Goal: Task Accomplishment & Management: Complete application form

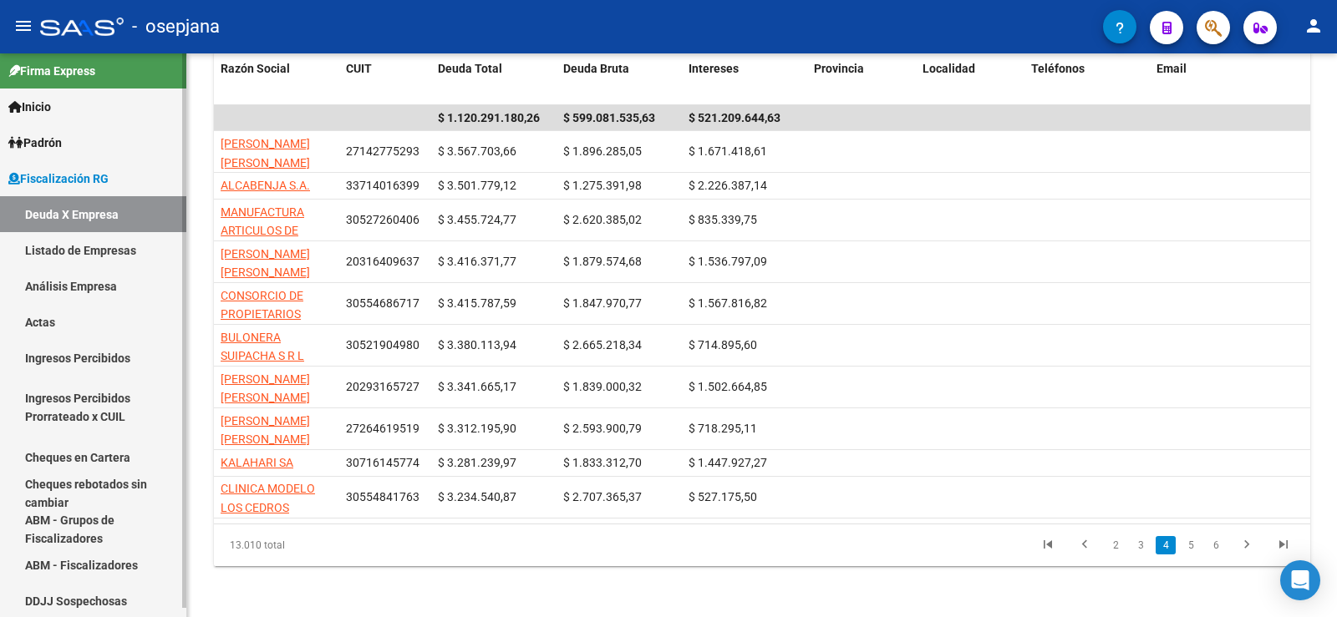
scroll to position [9, 0]
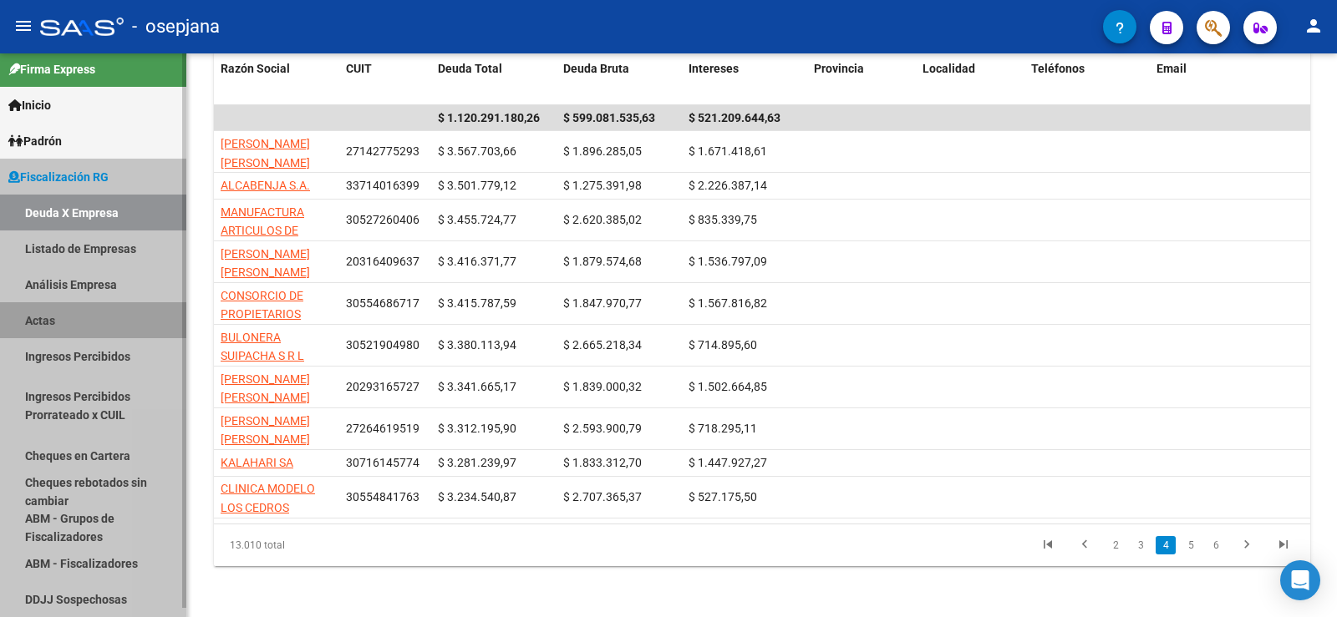
click at [40, 318] on link "Actas" at bounding box center [93, 320] width 186 height 36
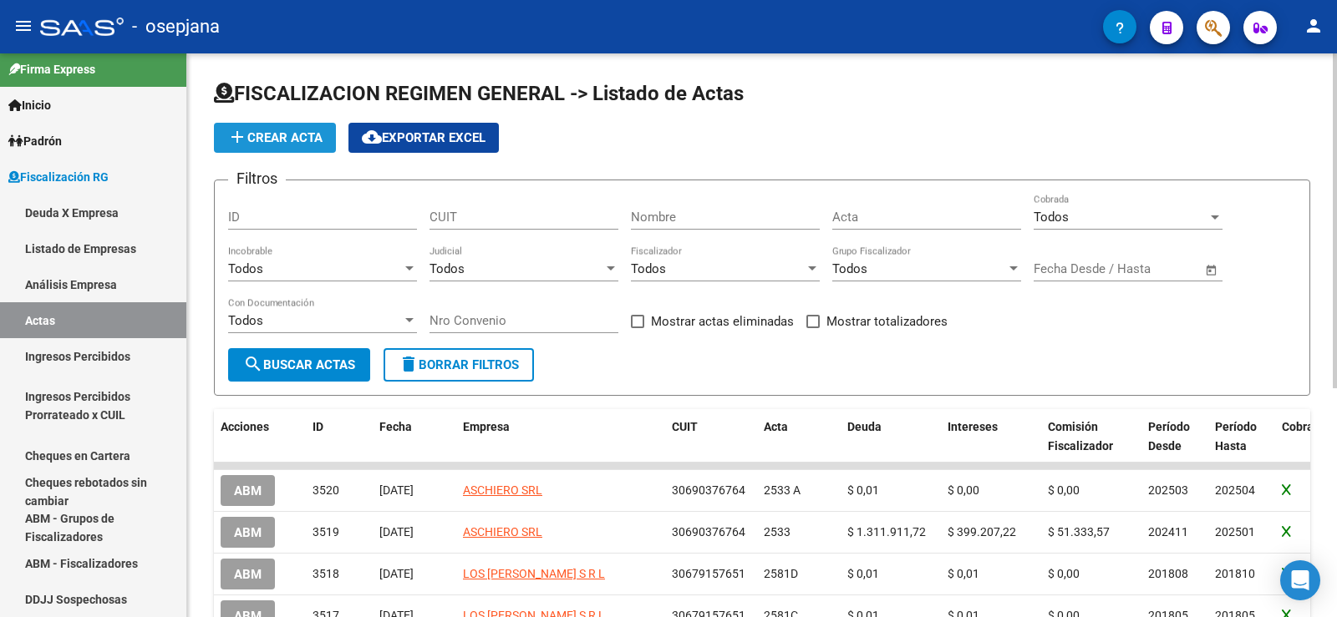
click at [289, 138] on span "add Crear Acta" at bounding box center [274, 137] width 95 height 15
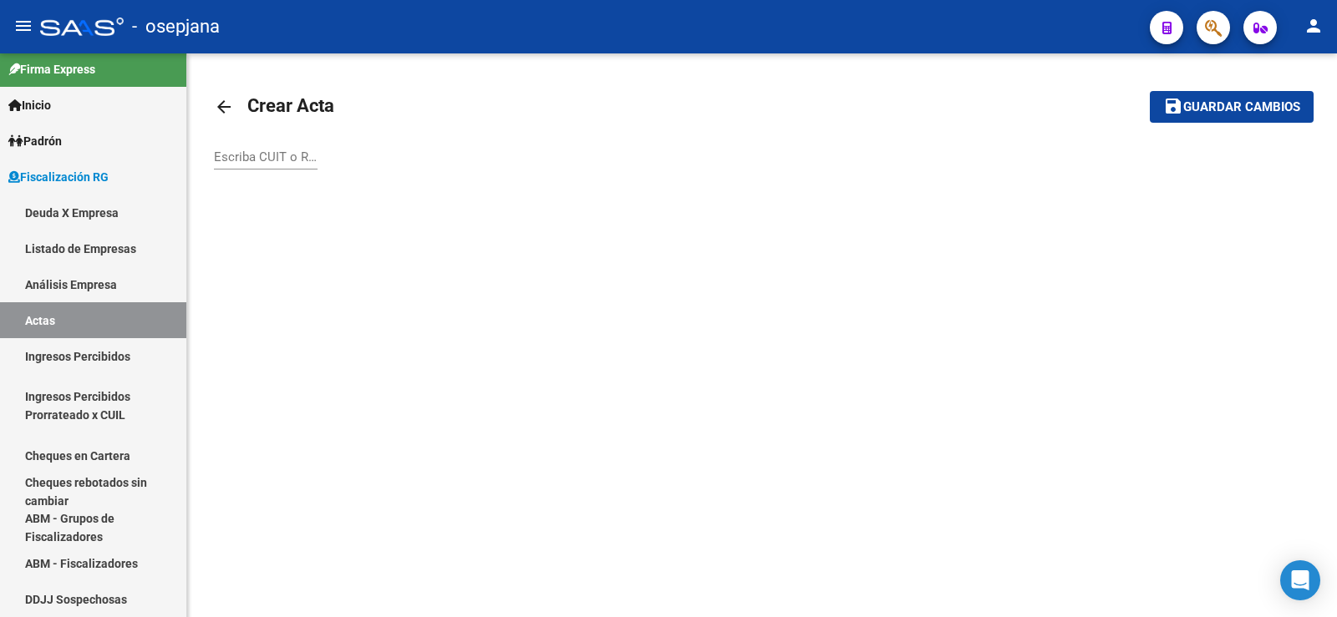
click at [263, 160] on input "Escriba CUIT o Razón Social para buscar" at bounding box center [266, 157] width 104 height 15
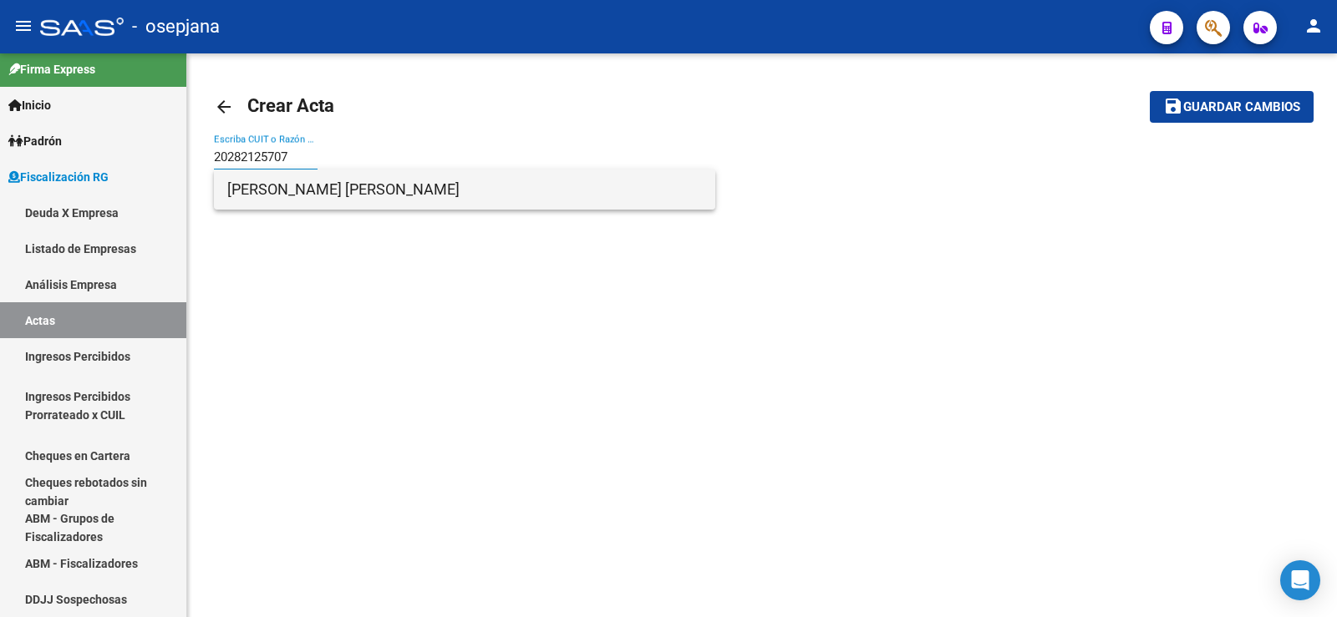
type input "20282125707"
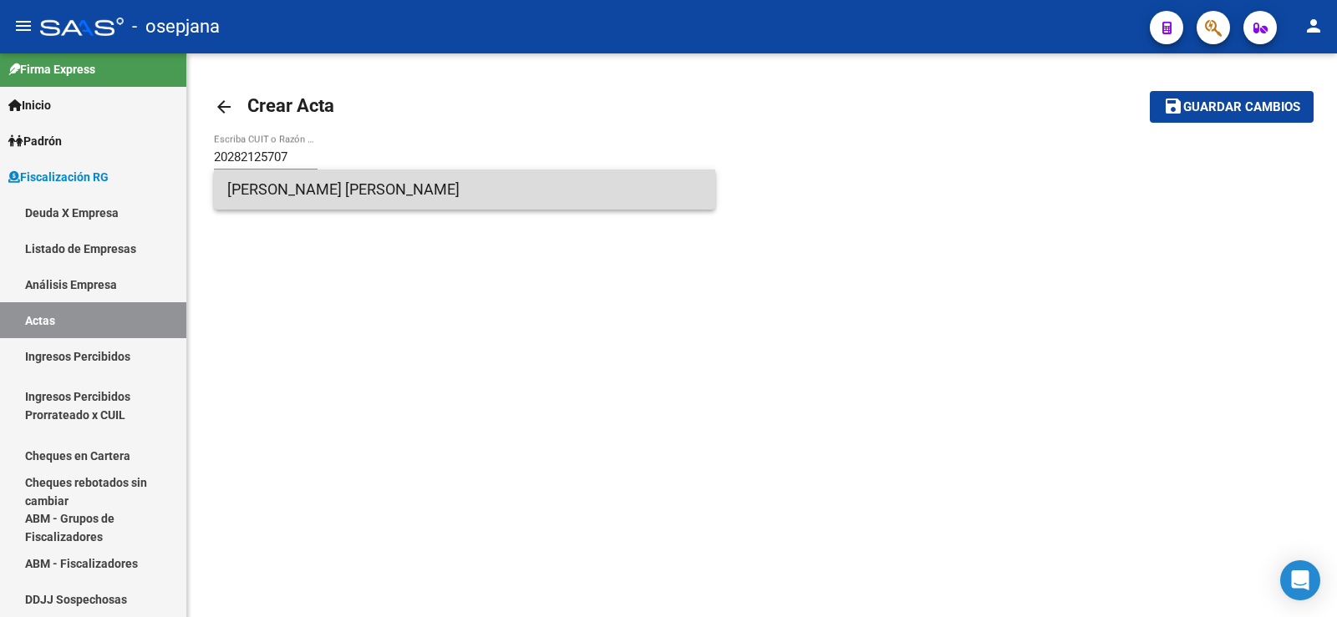
click at [280, 182] on span "[PERSON_NAME] [PERSON_NAME]" at bounding box center [464, 190] width 475 height 40
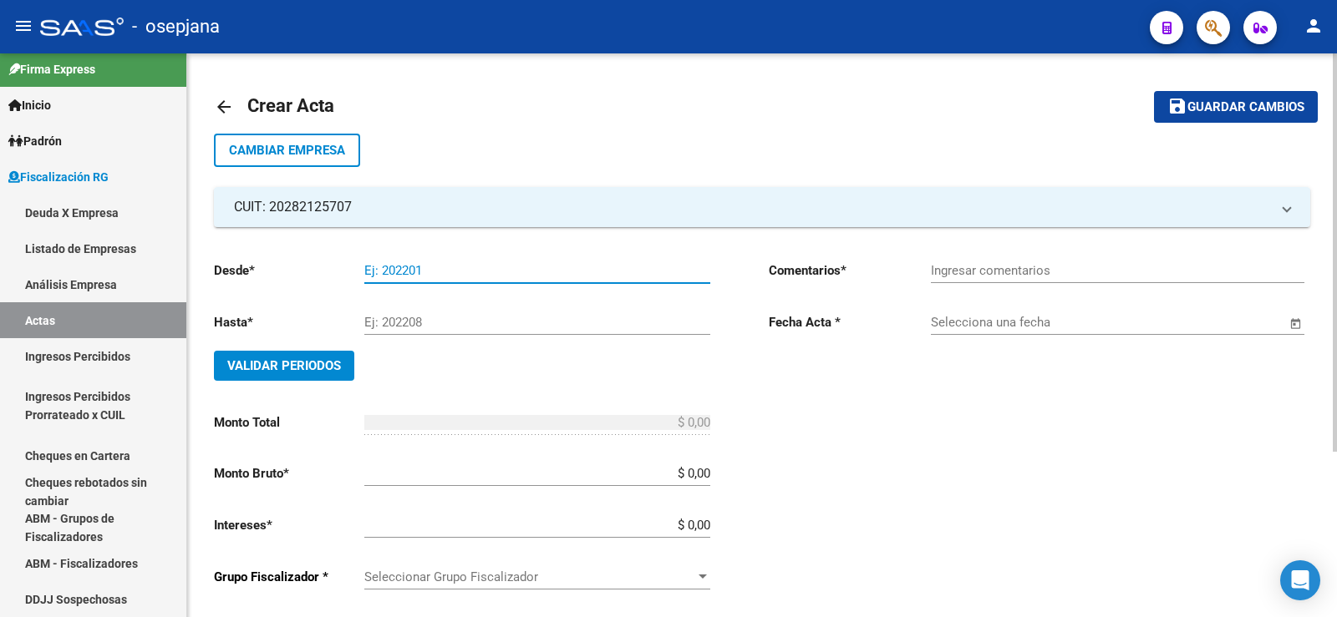
click at [387, 268] on input "Ej: 202201" at bounding box center [537, 270] width 346 height 15
type input "202208"
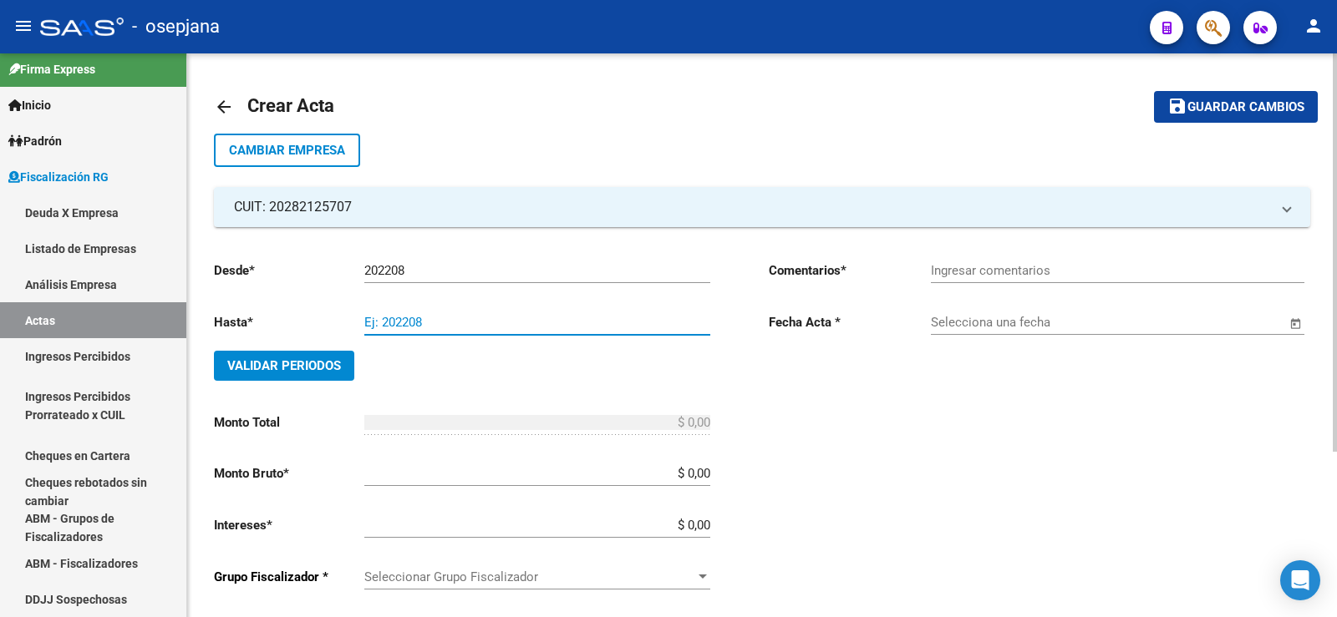
click at [404, 323] on input "Ej: 202208" at bounding box center [537, 322] width 346 height 15
type input "202303"
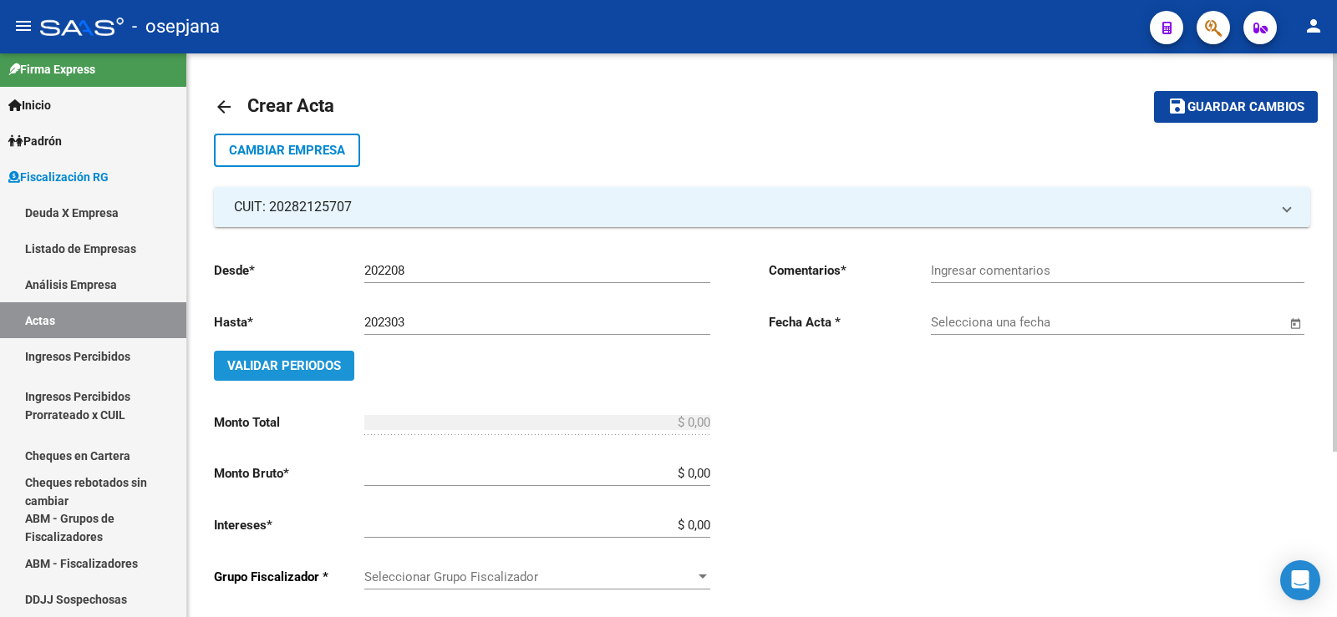
click at [279, 362] on span "Validar Periodos" at bounding box center [284, 365] width 114 height 15
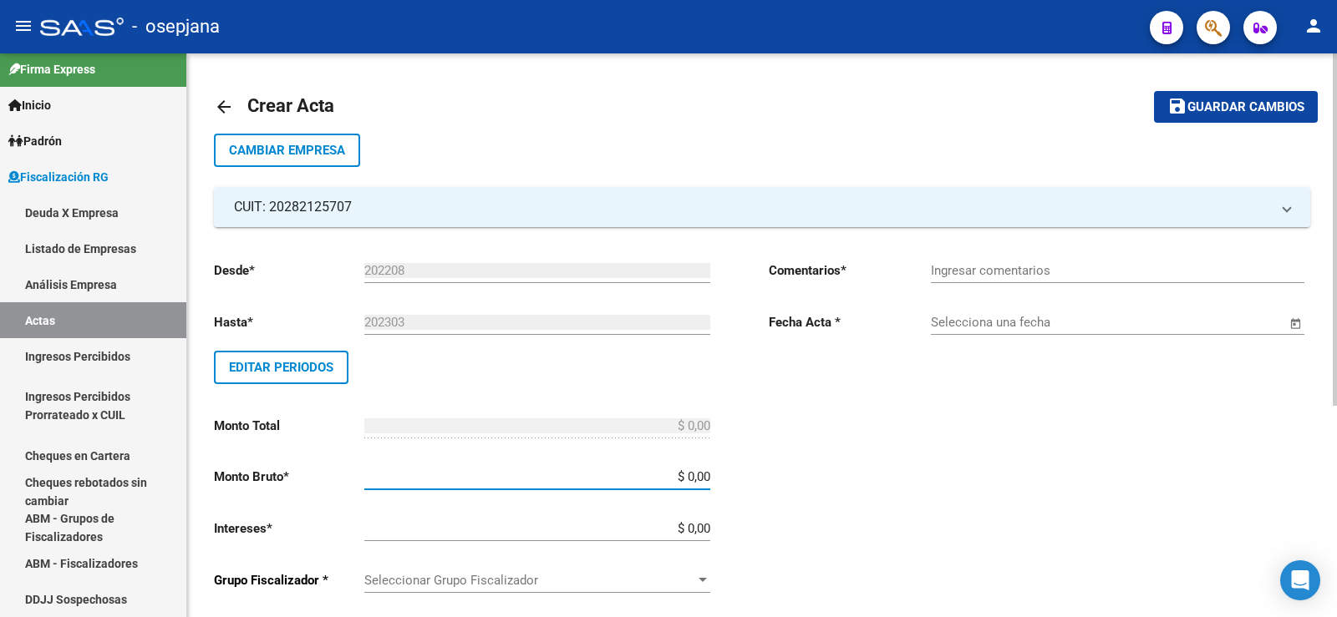
click at [696, 480] on input "$ 0,00" at bounding box center [537, 477] width 346 height 15
type input "$ 508.398,33"
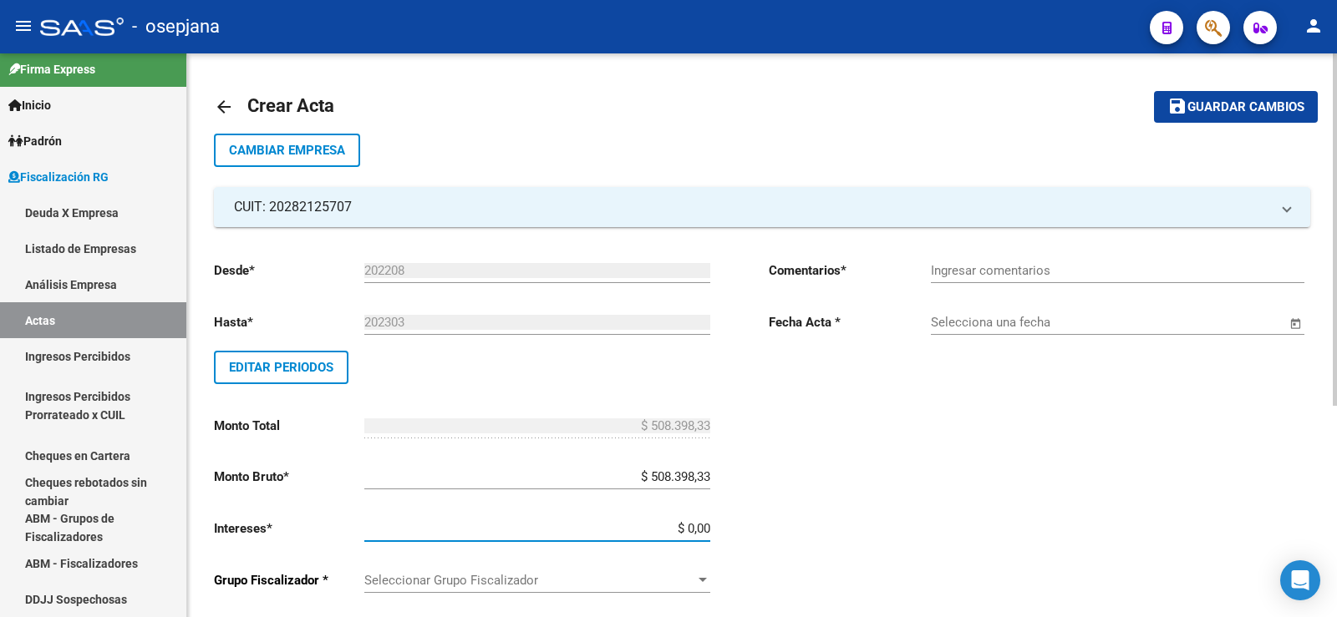
click at [695, 530] on input "$ 0,00" at bounding box center [537, 528] width 346 height 15
click at [693, 529] on input "$ 0,00" at bounding box center [537, 528] width 346 height 15
type input "$ 789.546,56"
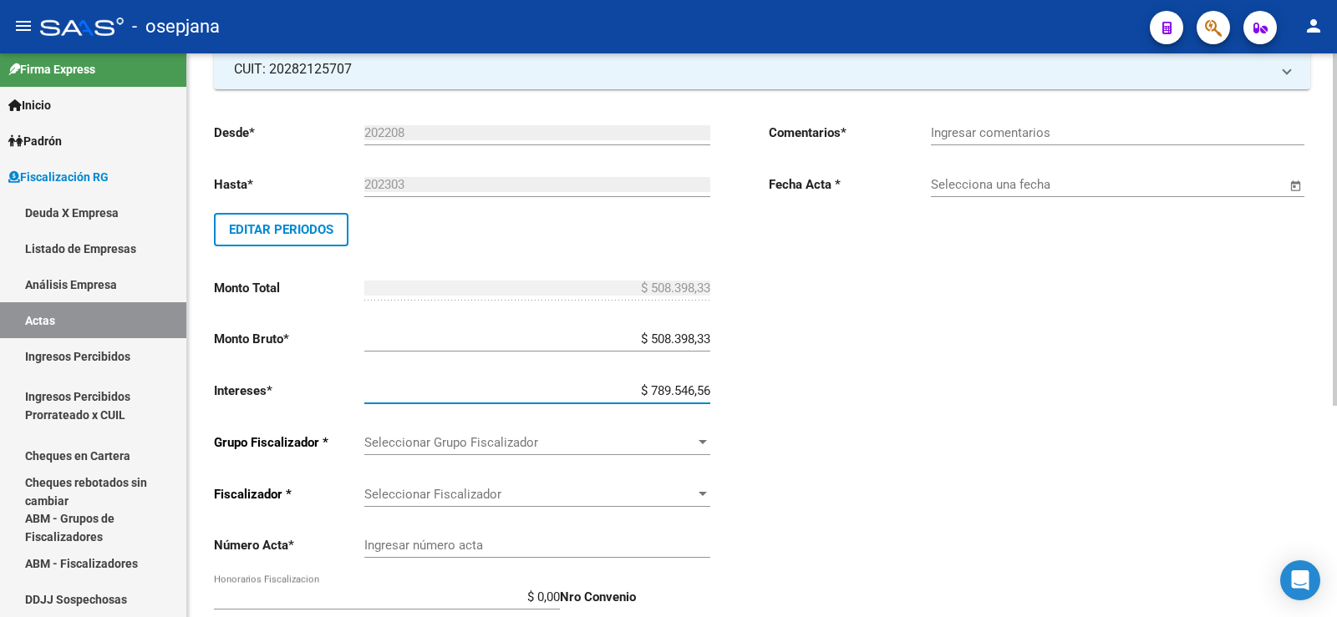
scroll to position [167, 0]
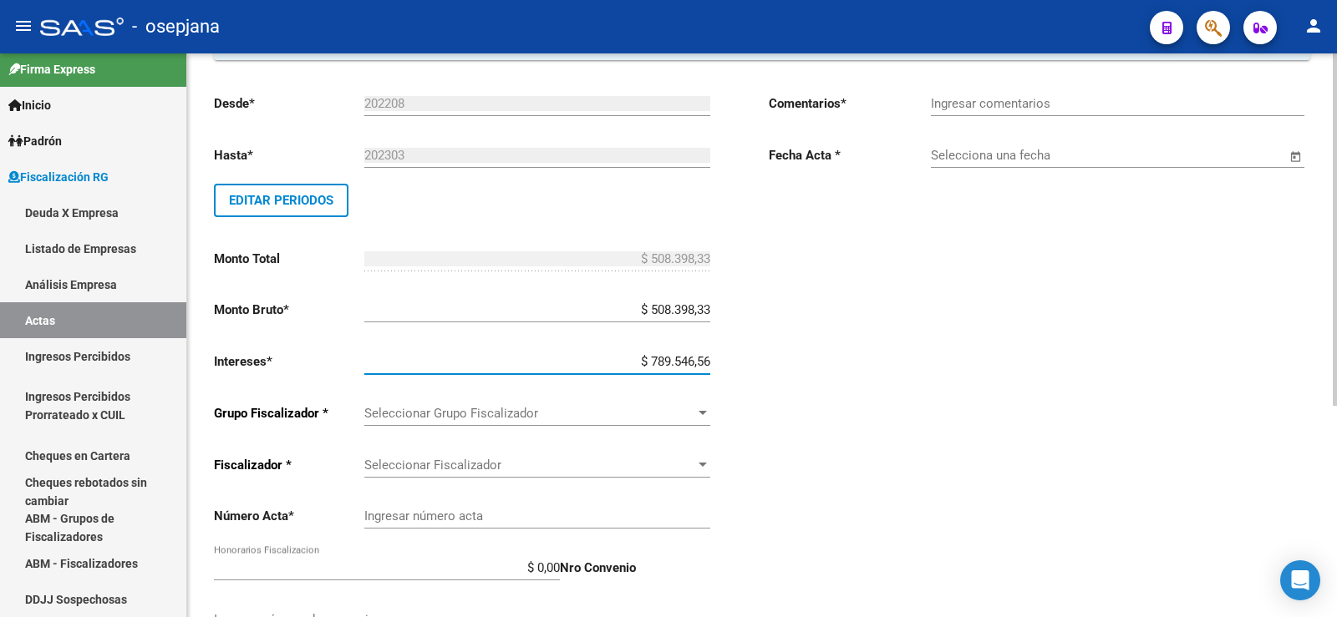
type input "$ 1.297.944,89"
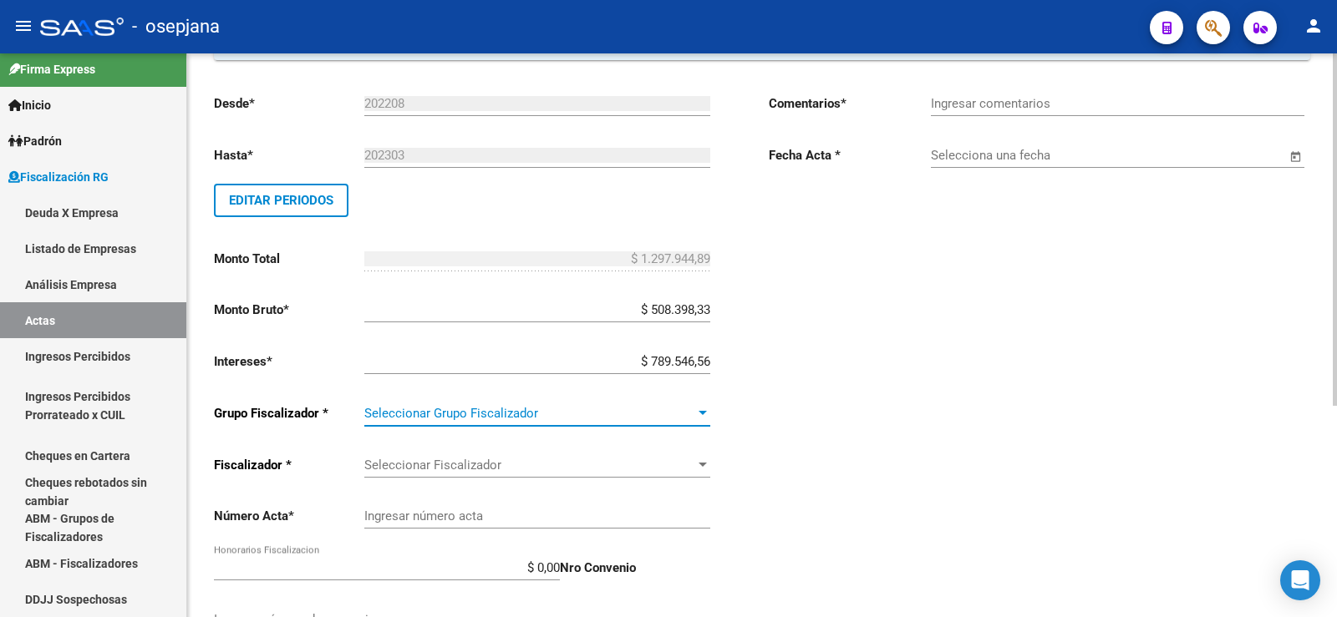
click at [701, 416] on div at bounding box center [702, 413] width 15 height 13
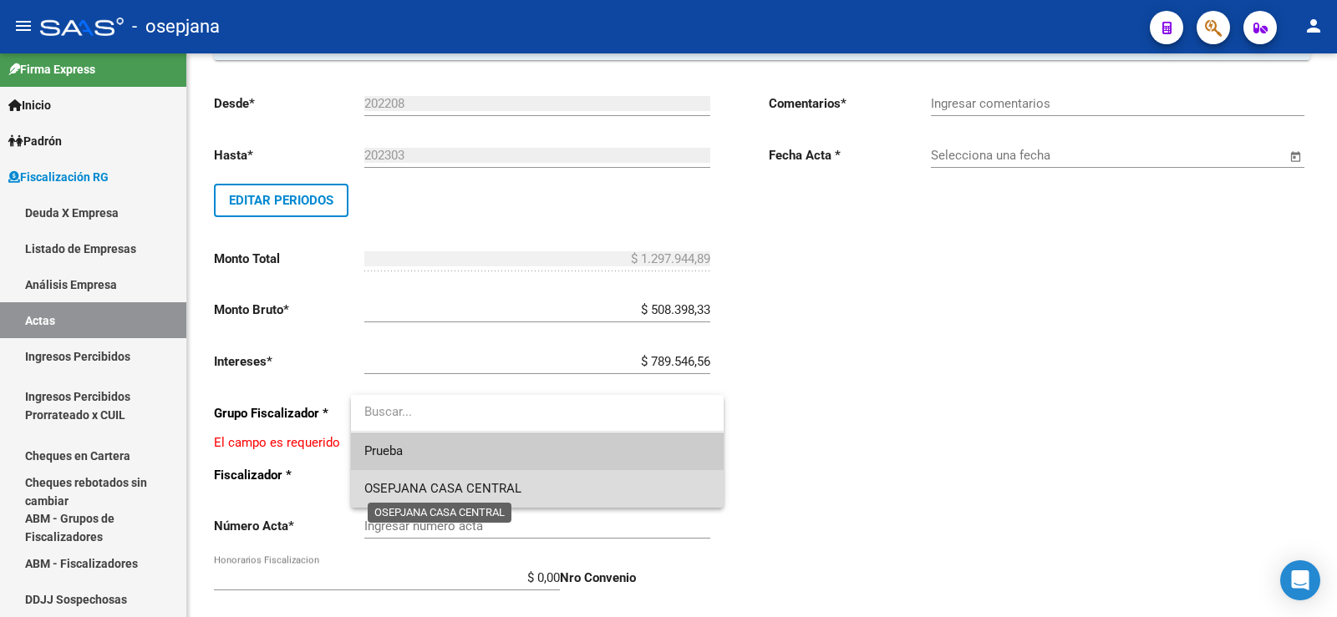
click at [481, 490] on span "OSEPJANA CASA CENTRAL" at bounding box center [442, 488] width 157 height 15
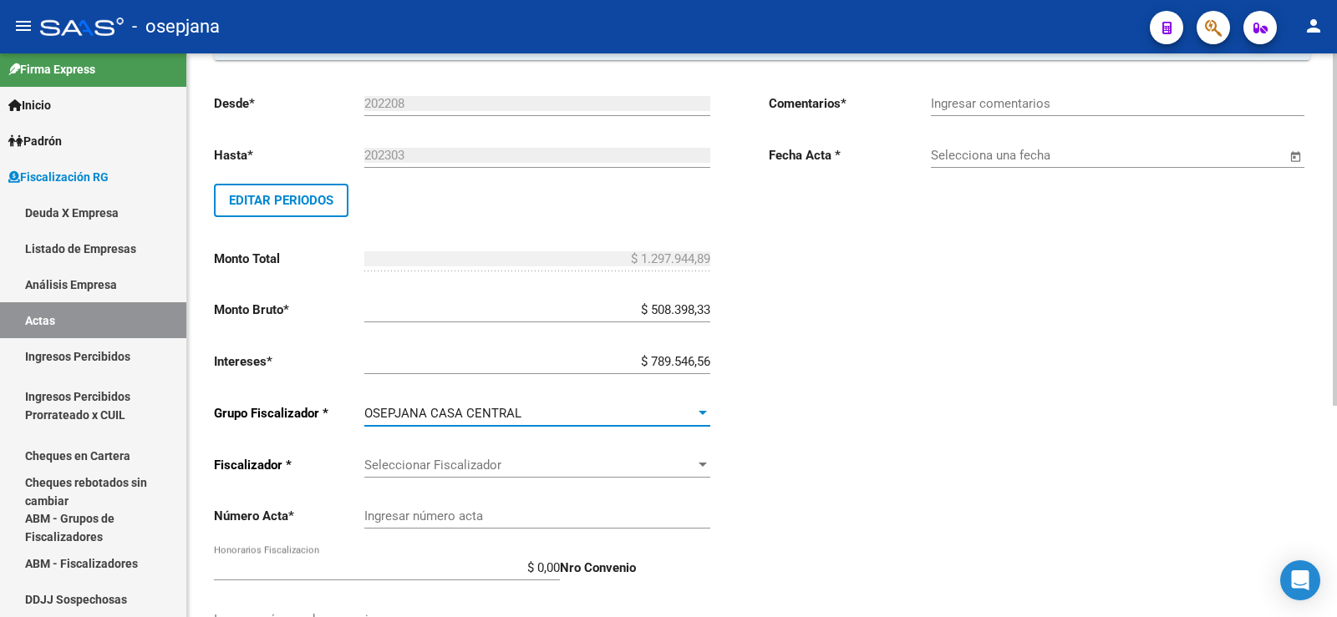
click at [699, 465] on div at bounding box center [703, 465] width 8 height 4
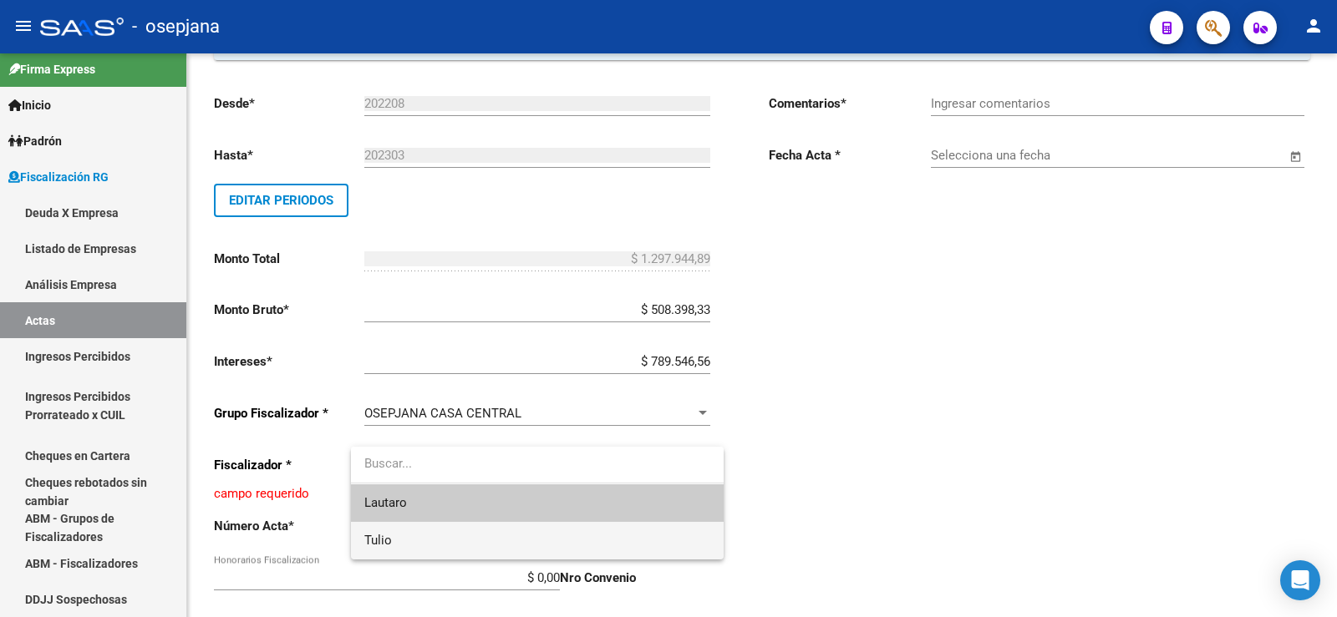
click at [389, 549] on span "Tulio" at bounding box center [537, 541] width 346 height 38
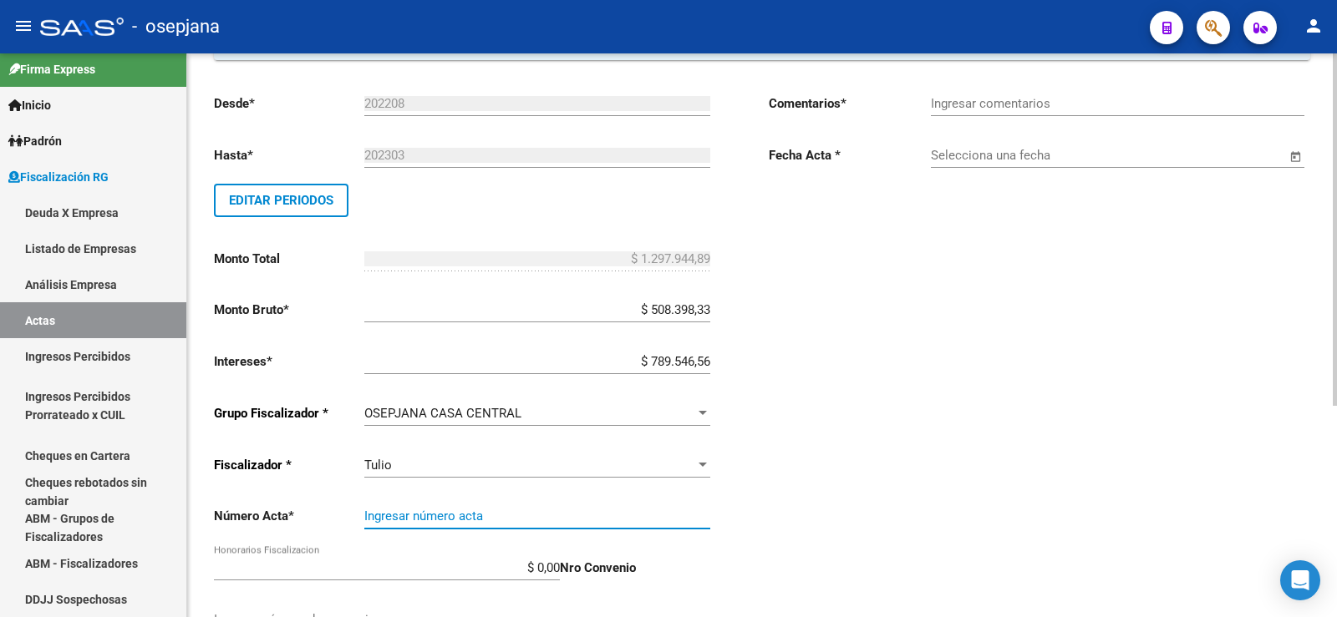
click at [449, 509] on input "Ingresar número acta" at bounding box center [537, 516] width 346 height 15
type input "3299"
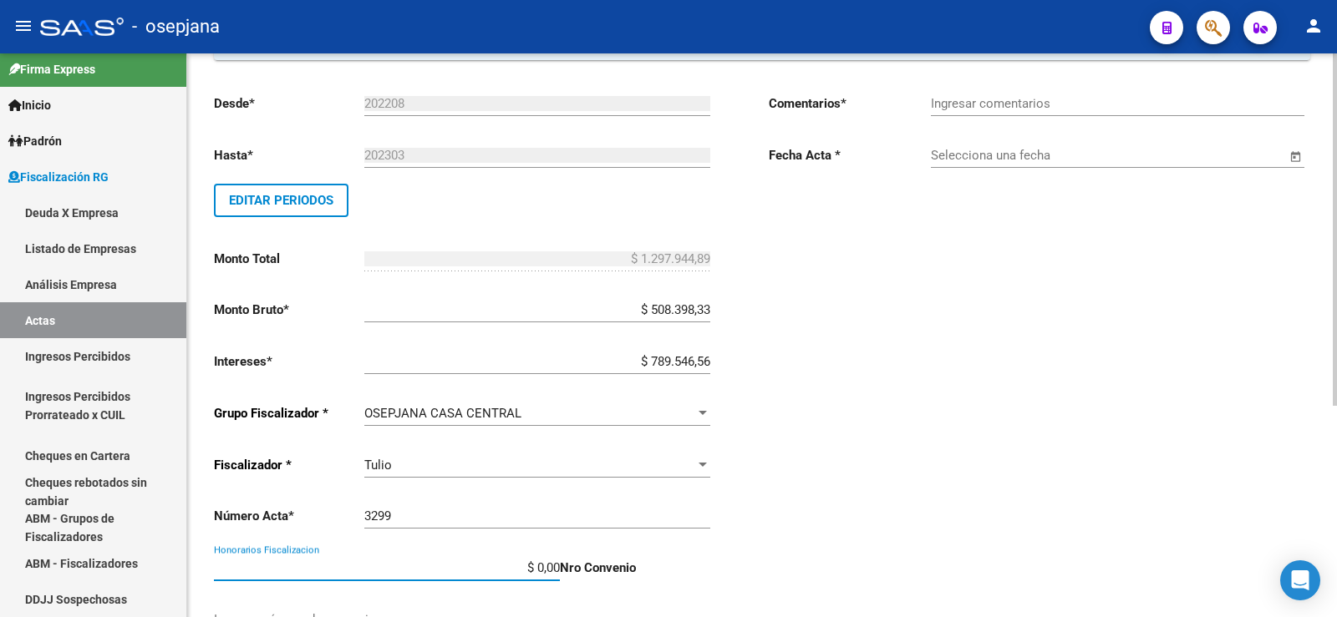
click at [548, 570] on input "$ 0,00" at bounding box center [387, 568] width 346 height 15
click at [549, 570] on input "$ 0,00" at bounding box center [387, 568] width 346 height 15
type input "$ 108.077,77"
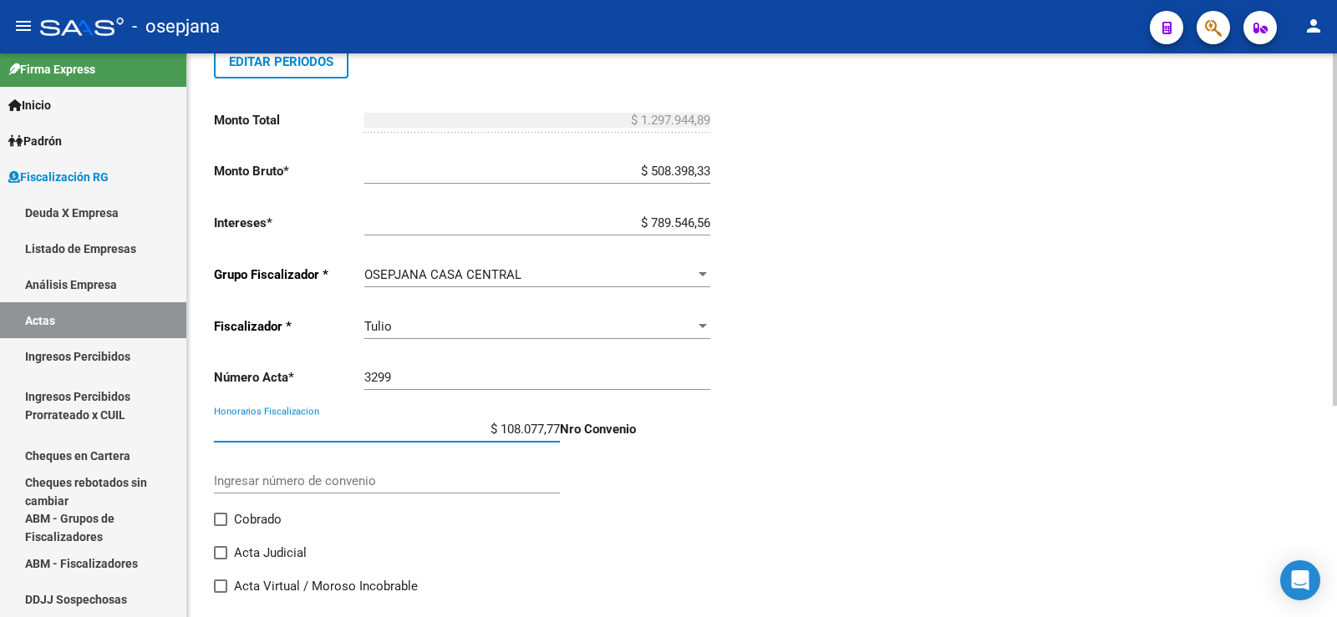
scroll to position [334, 0]
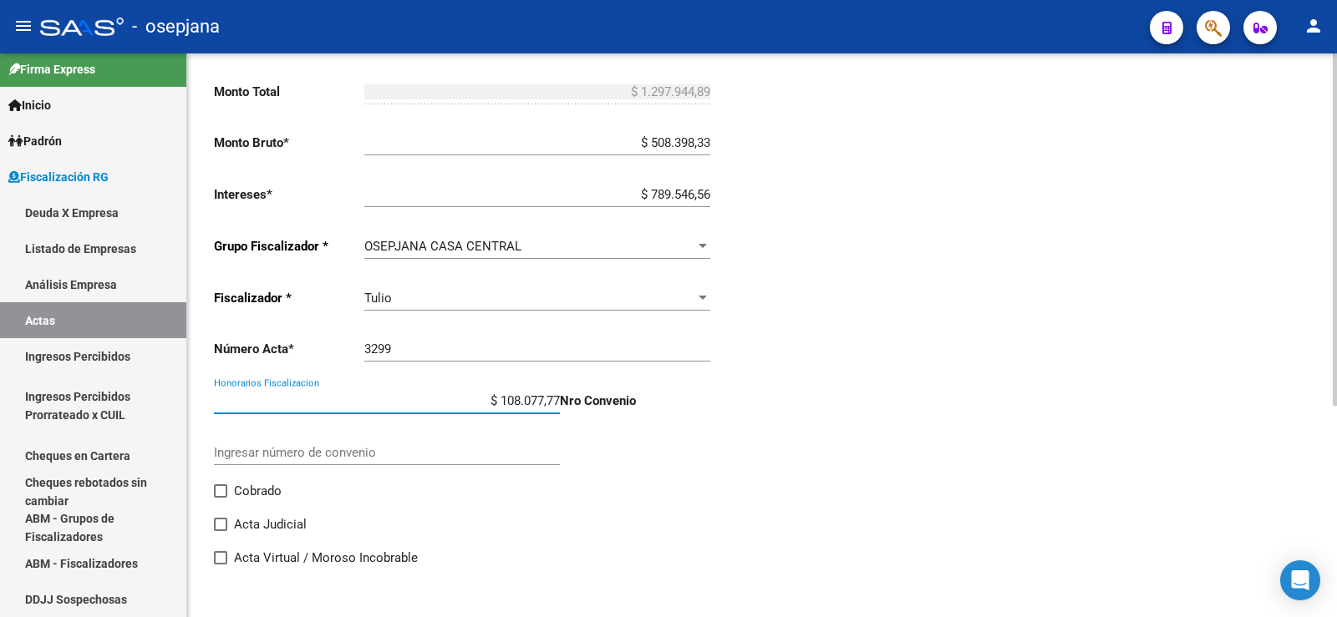
type input "$ 1.406.022,66"
click at [222, 489] on span at bounding box center [220, 491] width 13 height 13
click at [221, 498] on input "Cobrado" at bounding box center [220, 498] width 1 height 1
checkbox input "true"
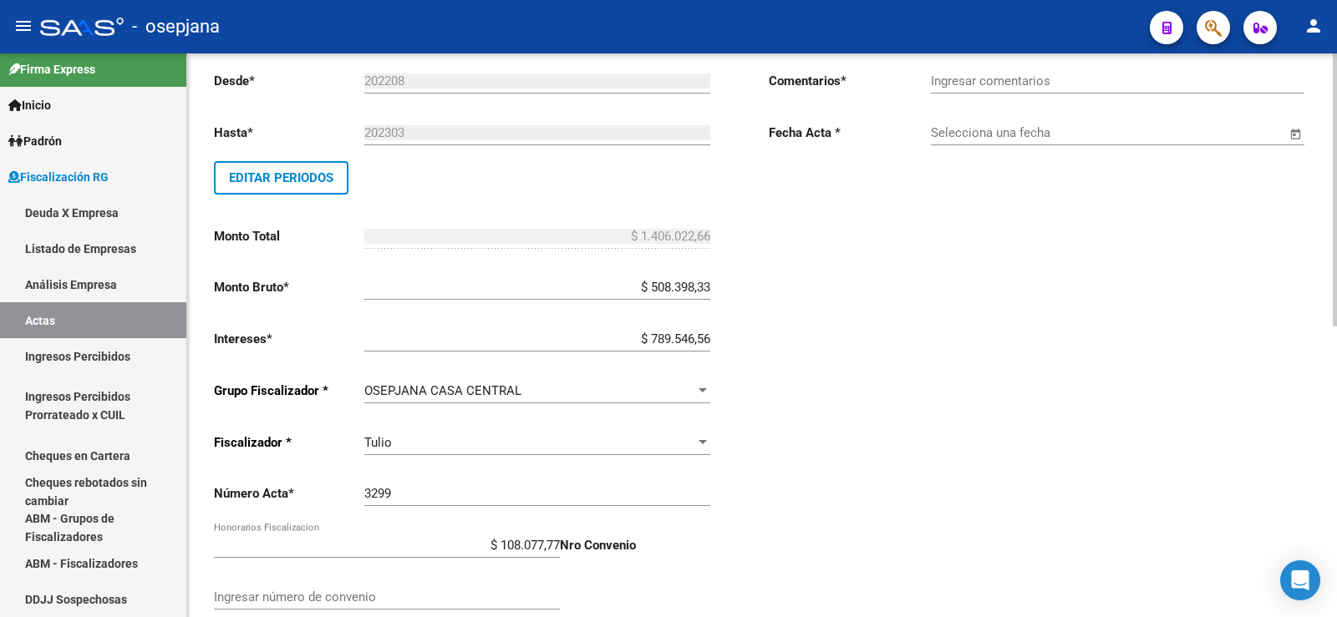
scroll to position [167, 0]
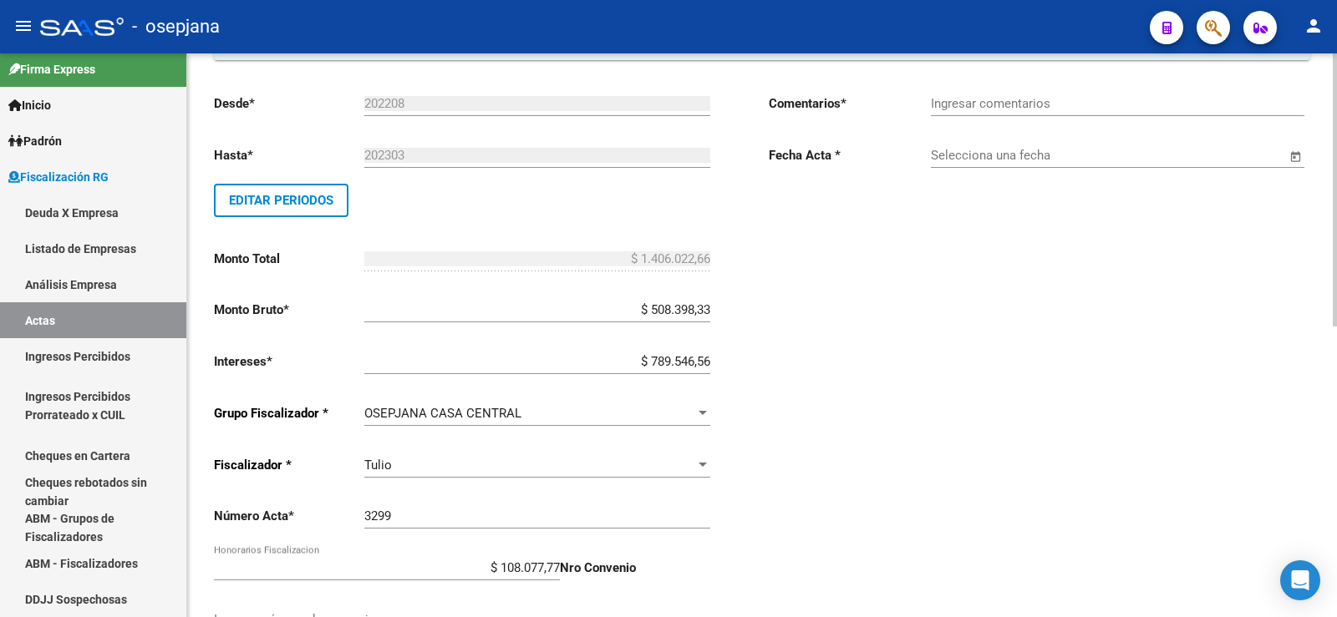
click at [934, 100] on input "Ingresar comentarios" at bounding box center [1117, 103] width 373 height 15
click at [1088, 107] on input "Pago con echeqs . Bco. [GEOGRAPHIC_DATA]" at bounding box center [1117, 103] width 373 height 15
type input "Pago con echeqs . Bco. BBVA"
click at [945, 160] on input "Selecciona una fecha" at bounding box center [1108, 155] width 355 height 15
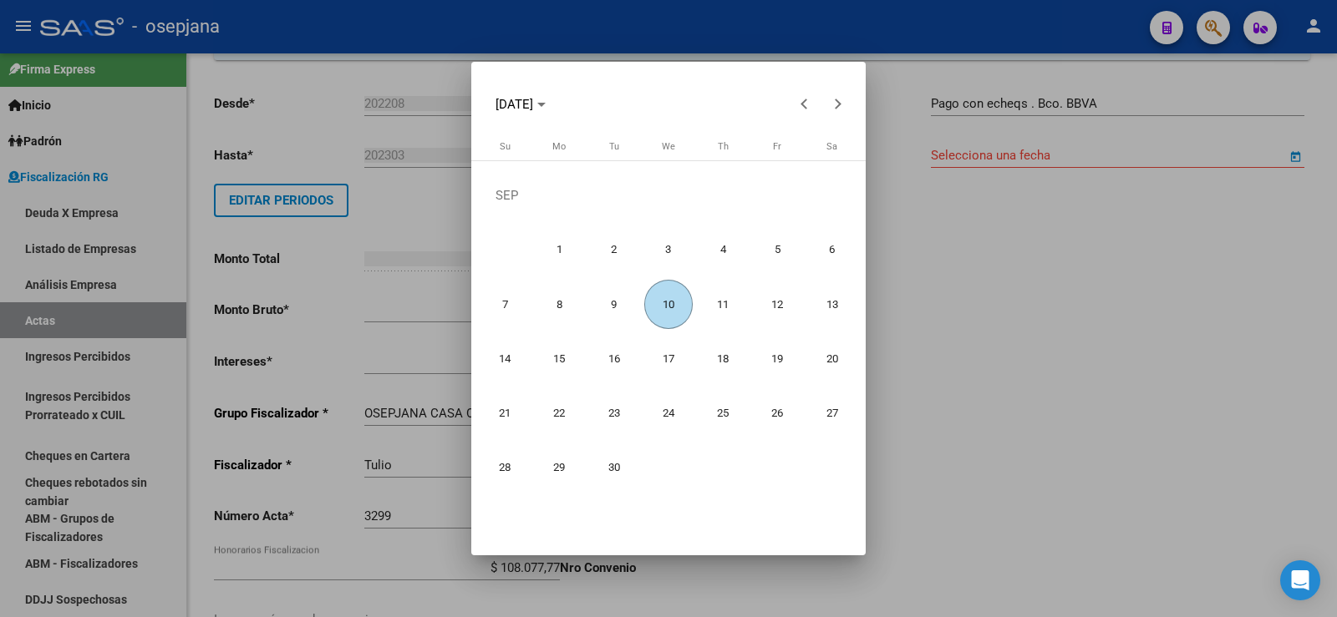
click at [667, 308] on span "10" at bounding box center [668, 304] width 49 height 49
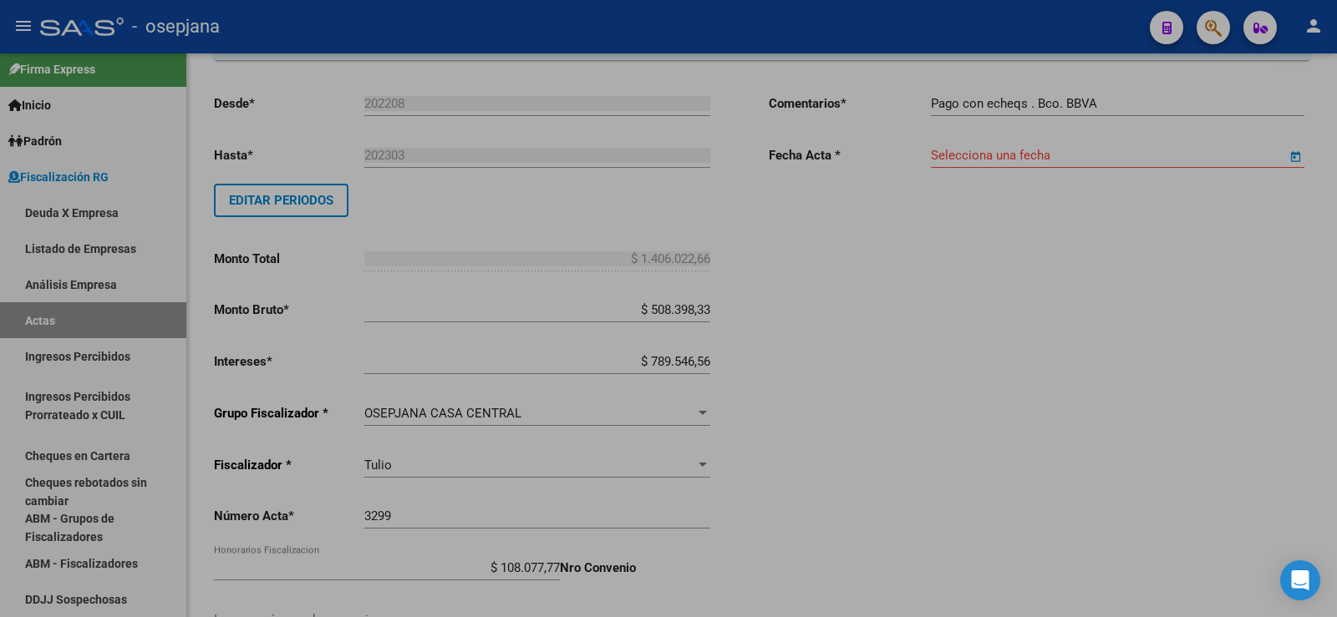
type input "[DATE]"
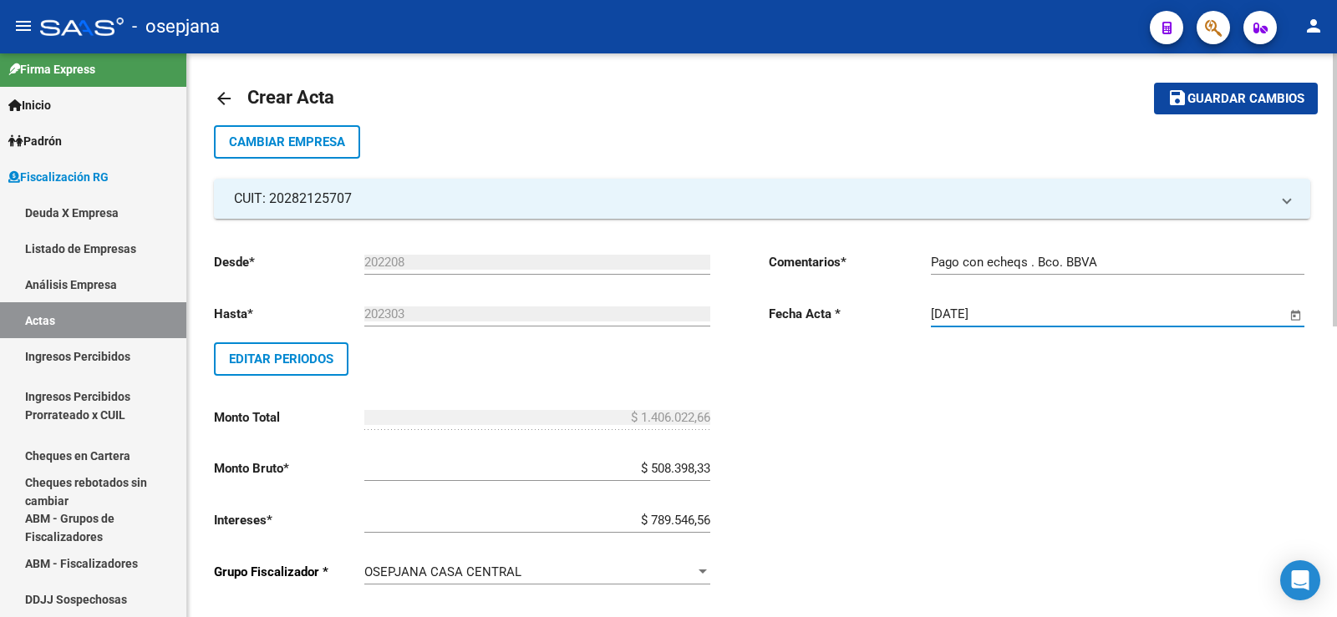
scroll to position [0, 0]
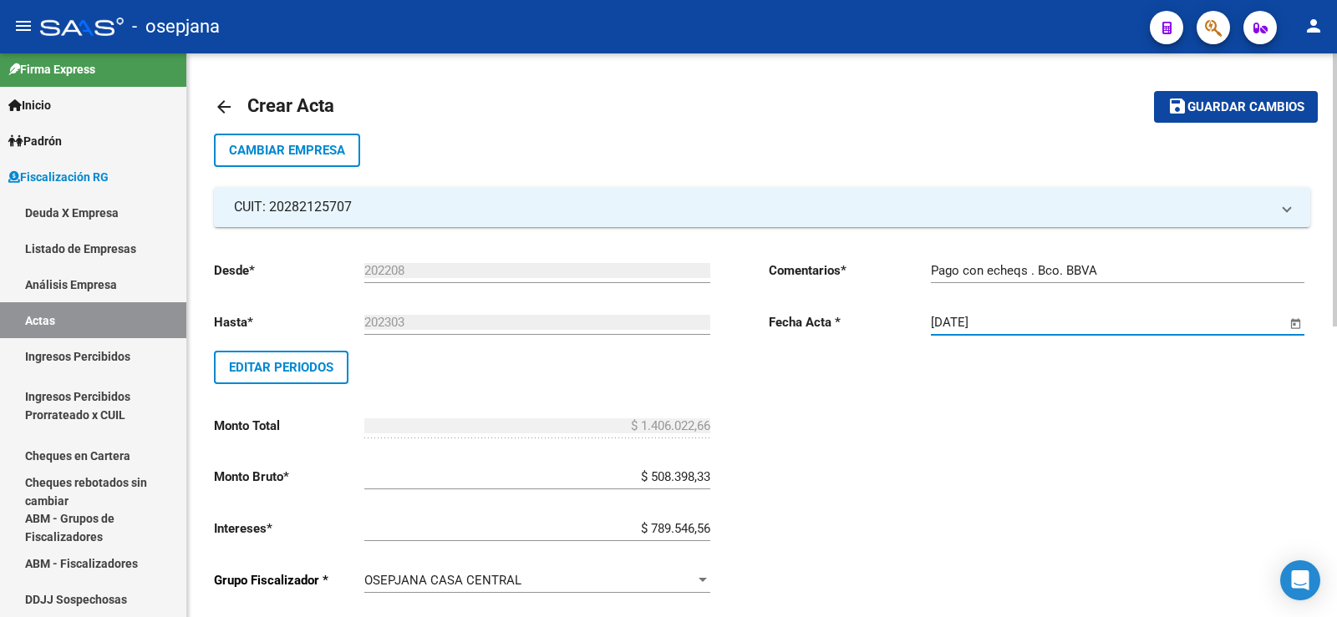
click at [1219, 105] on span "Guardar cambios" at bounding box center [1245, 107] width 117 height 15
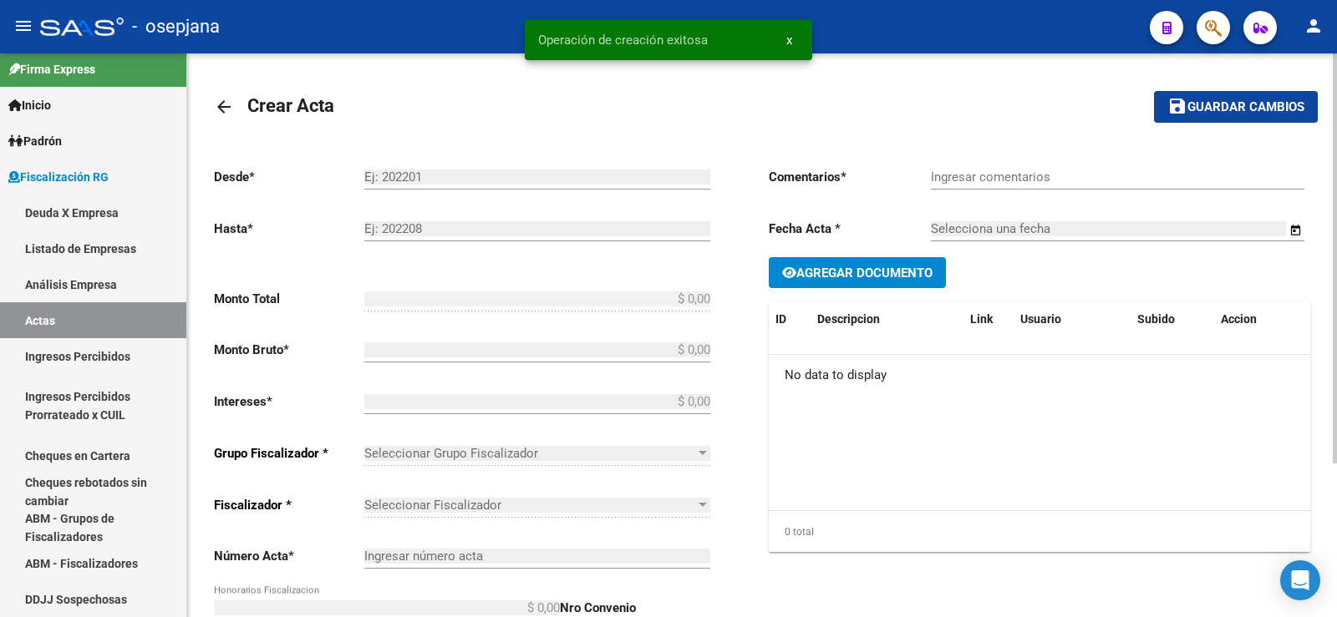
type input "202208"
type input "202303"
type input "$ 1.406.022,66"
type input "$ 508.398,33"
type input "$ 789.546,56"
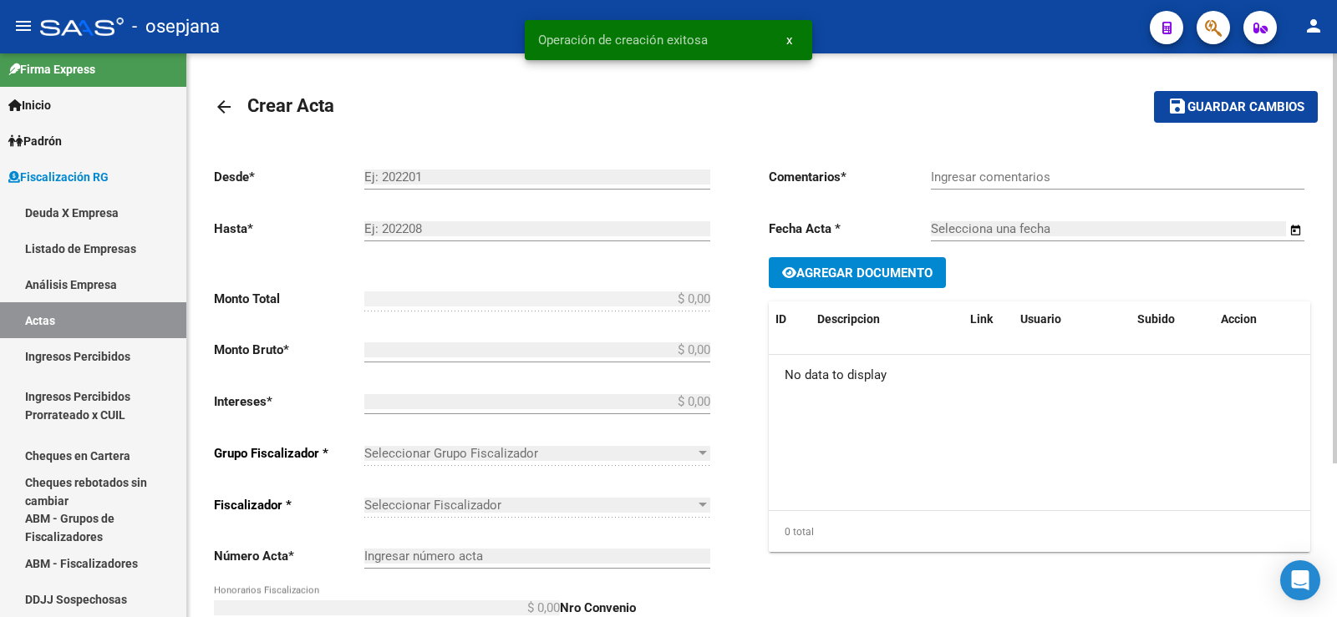
type input "3299"
type input "$ 108.077,77"
checkbox input "true"
type input "Pago con echeqs . Bco. BBVA"
type input "[DATE]"
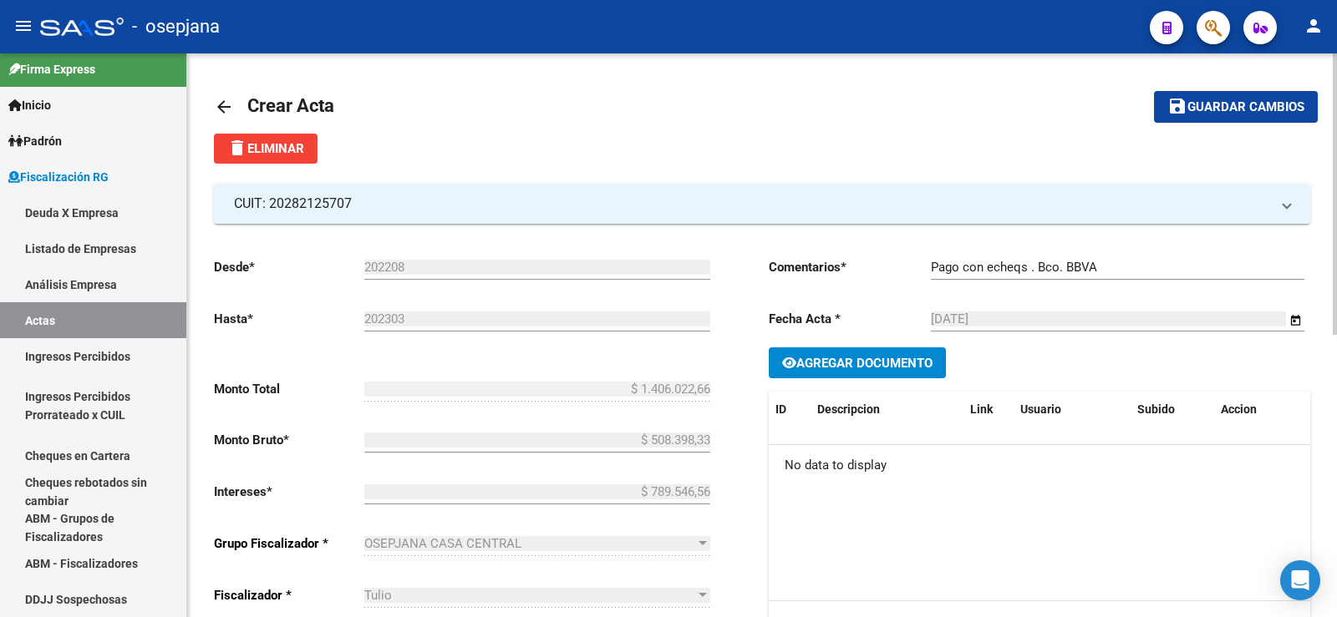
click at [280, 106] on span "Crear Acta" at bounding box center [290, 105] width 87 height 21
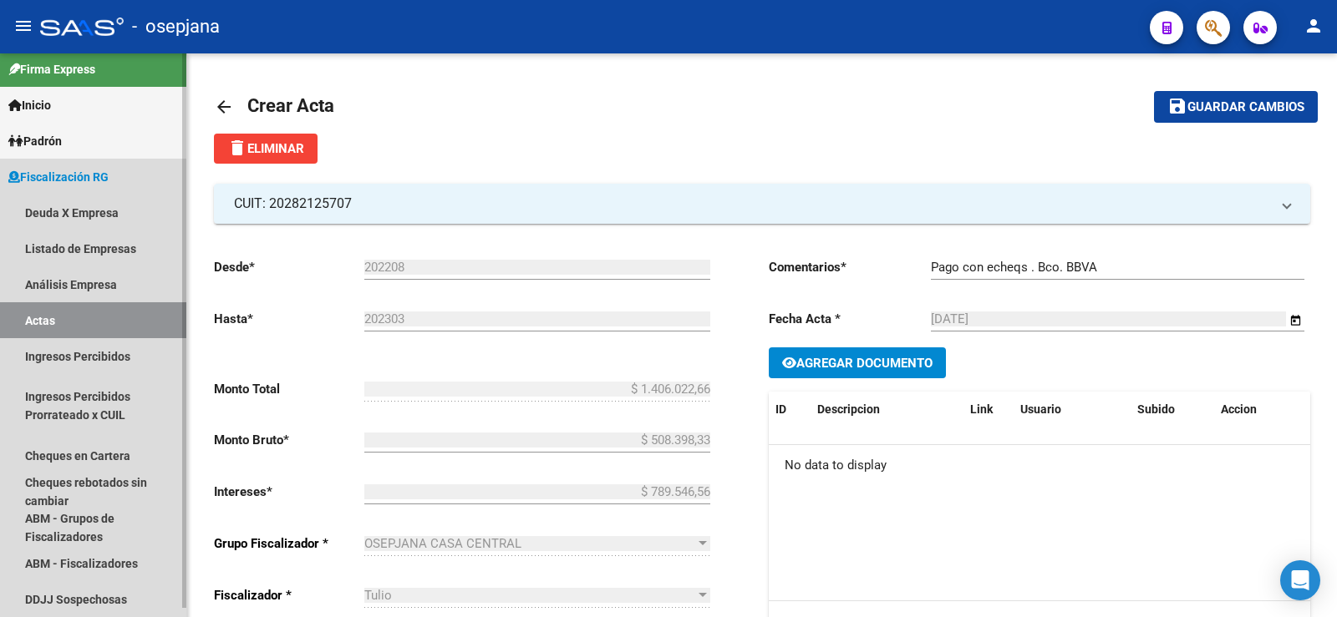
click at [91, 315] on link "Actas" at bounding box center [93, 320] width 186 height 36
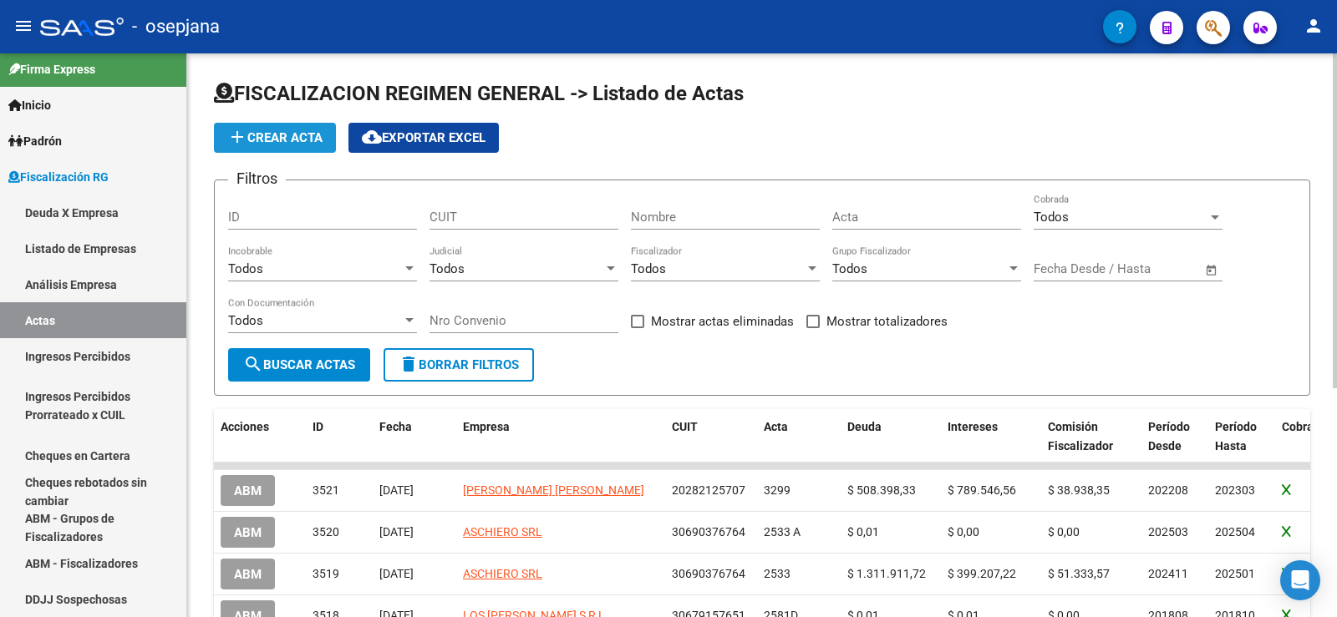
click at [274, 130] on button "add Crear Acta" at bounding box center [275, 138] width 122 height 30
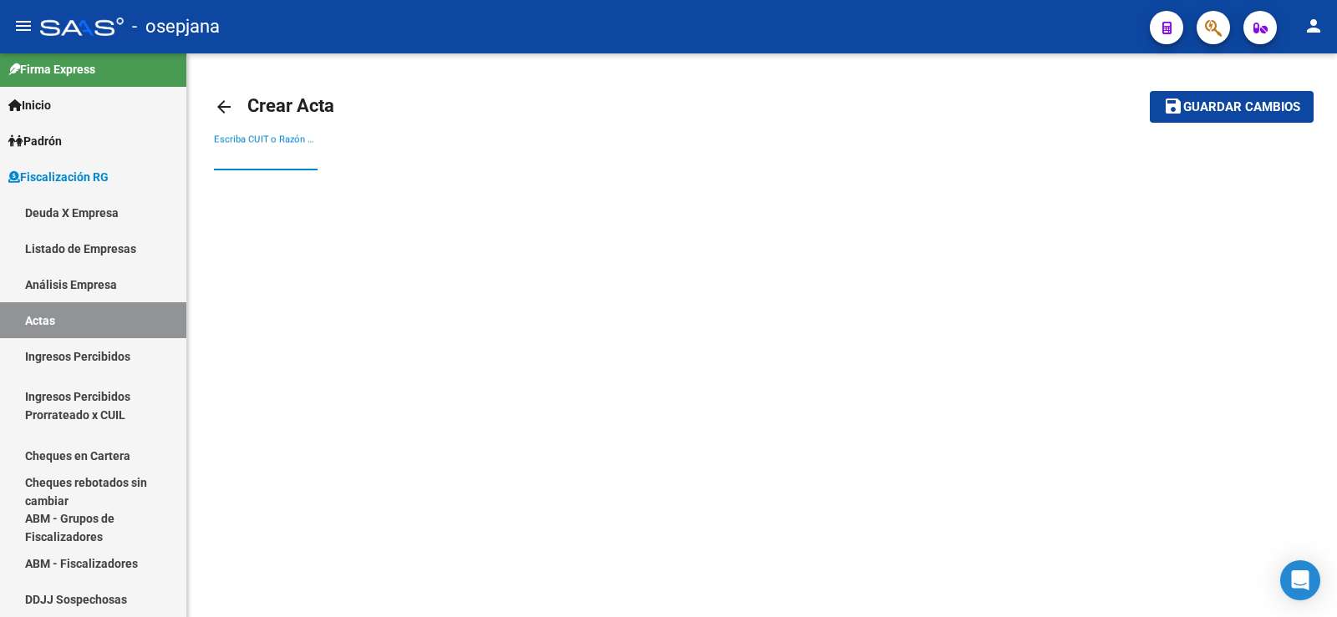
click at [257, 150] on input "Escriba CUIT o Razón Social para buscar" at bounding box center [266, 157] width 104 height 15
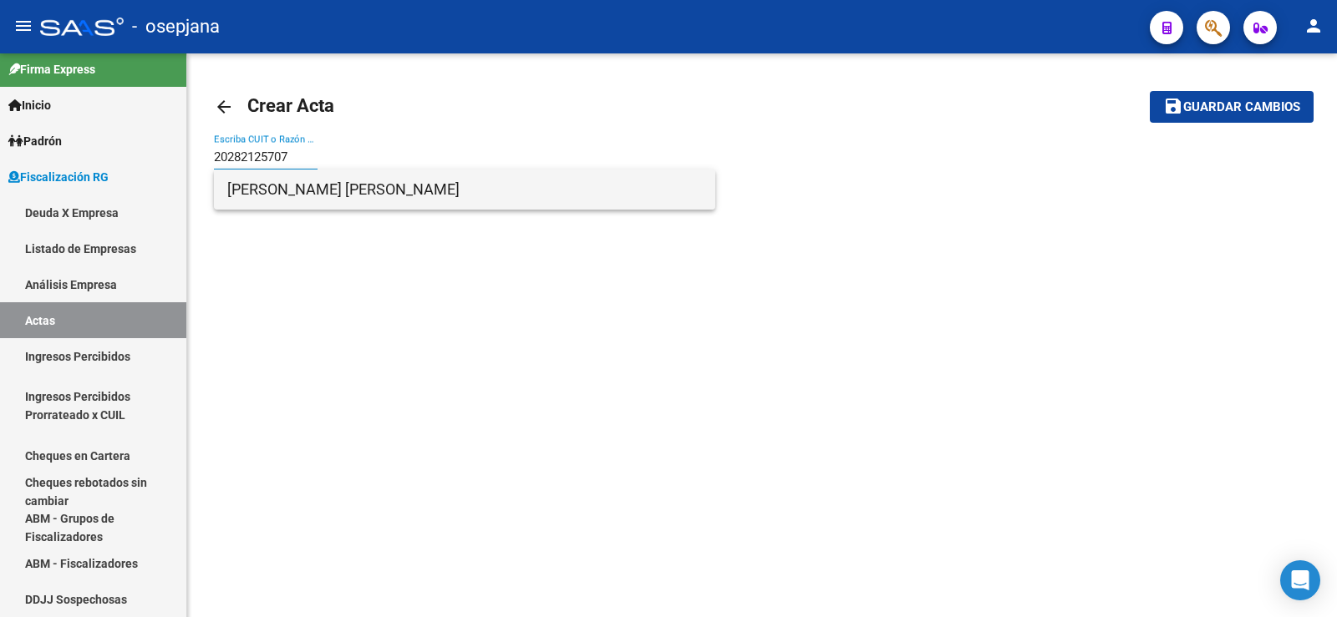
type input "20282125707"
click at [297, 193] on span "[PERSON_NAME] [PERSON_NAME]" at bounding box center [464, 190] width 475 height 40
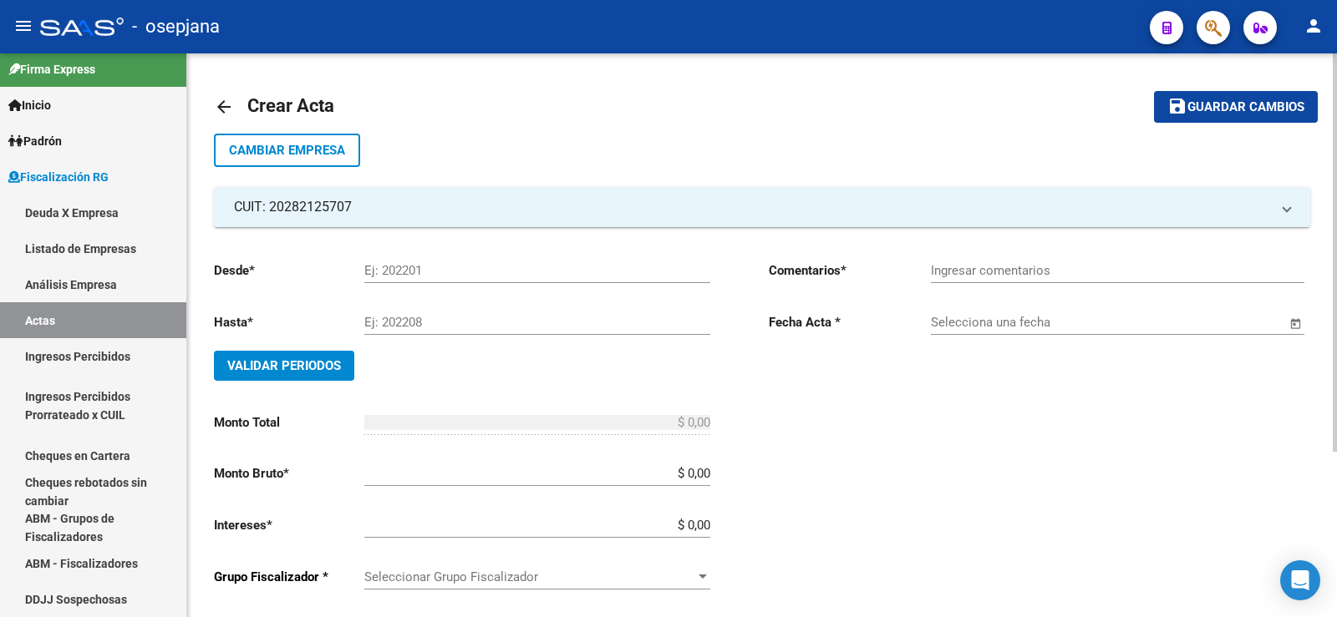
click at [398, 273] on input "Ej: 202201" at bounding box center [537, 270] width 346 height 15
type input "202305"
click at [384, 323] on input "Ej: 202208" at bounding box center [537, 322] width 346 height 15
type input "202409"
click at [275, 364] on span "Validar Periodos" at bounding box center [284, 365] width 114 height 15
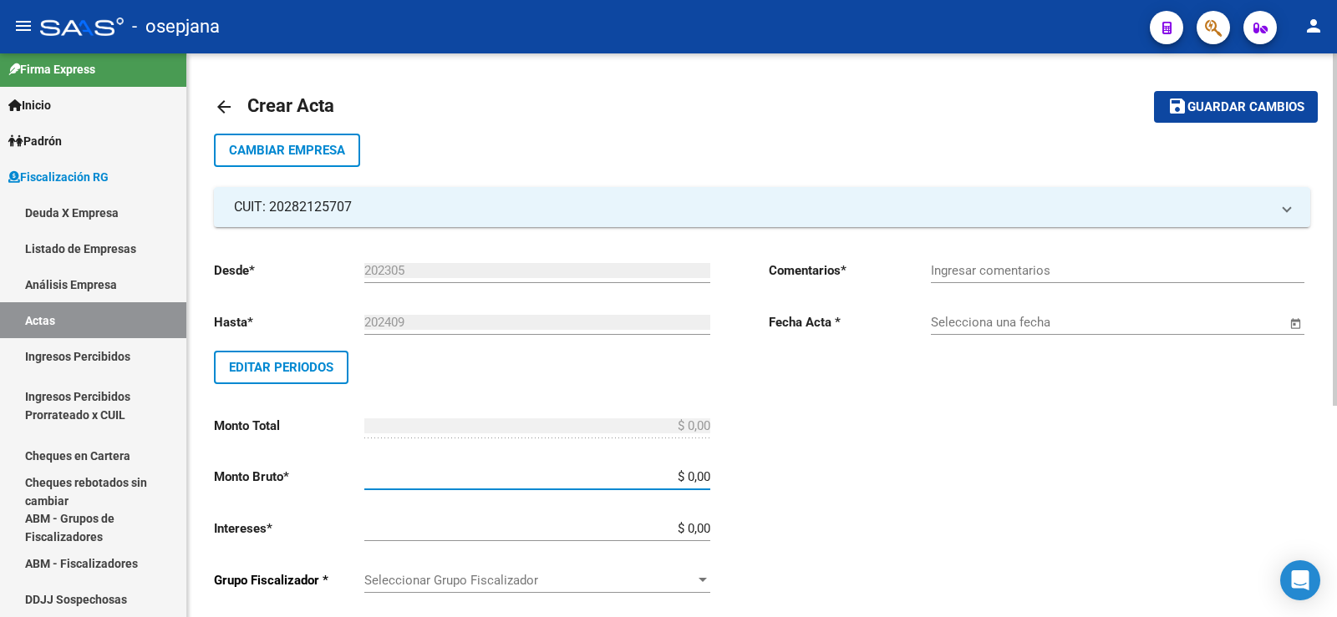
click at [697, 476] on input "$ 0,00" at bounding box center [537, 477] width 346 height 15
type input "$ 0,01"
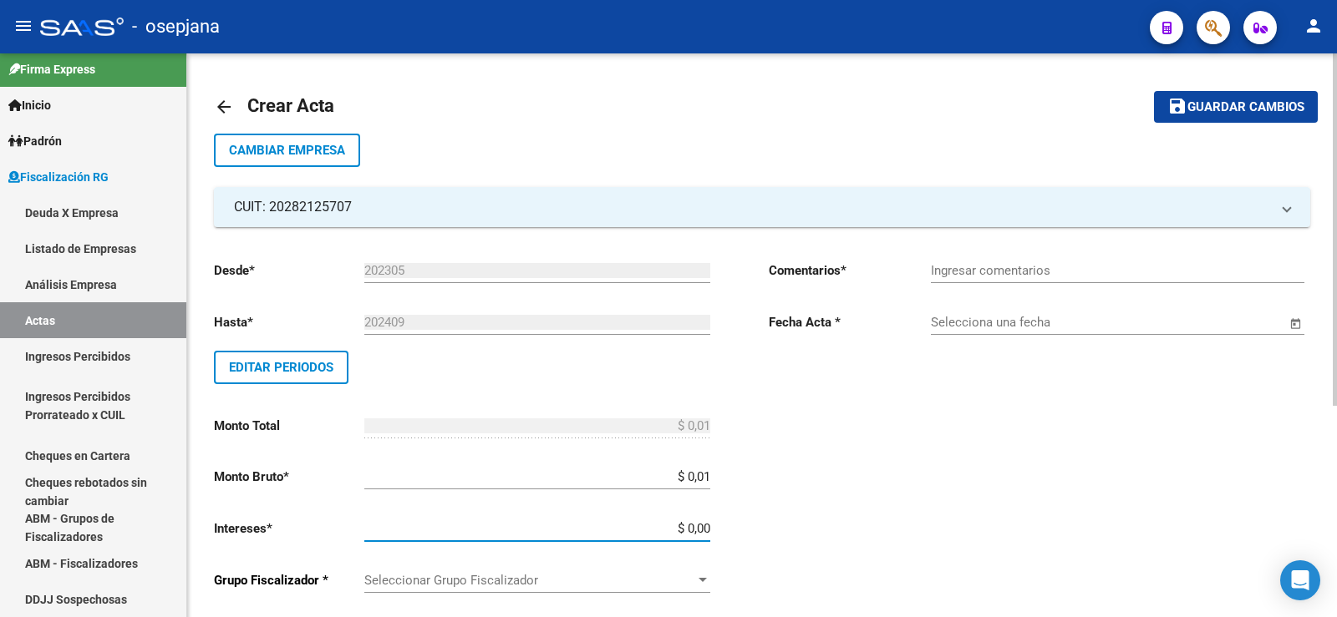
click at [699, 529] on input "$ 0,00" at bounding box center [537, 528] width 346 height 15
click at [694, 529] on input "$ 0,00" at bounding box center [537, 528] width 346 height 15
click at [694, 528] on input "$ 0,00" at bounding box center [537, 528] width 346 height 15
type input "$ 0,01"
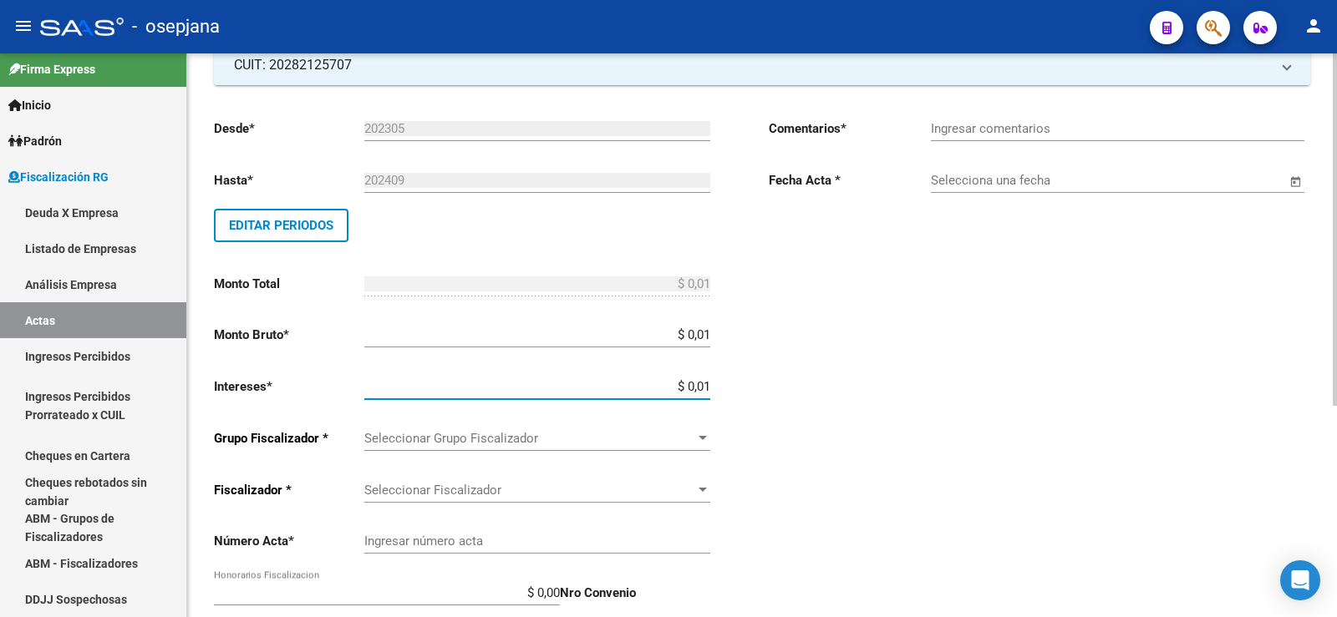
scroll to position [167, 0]
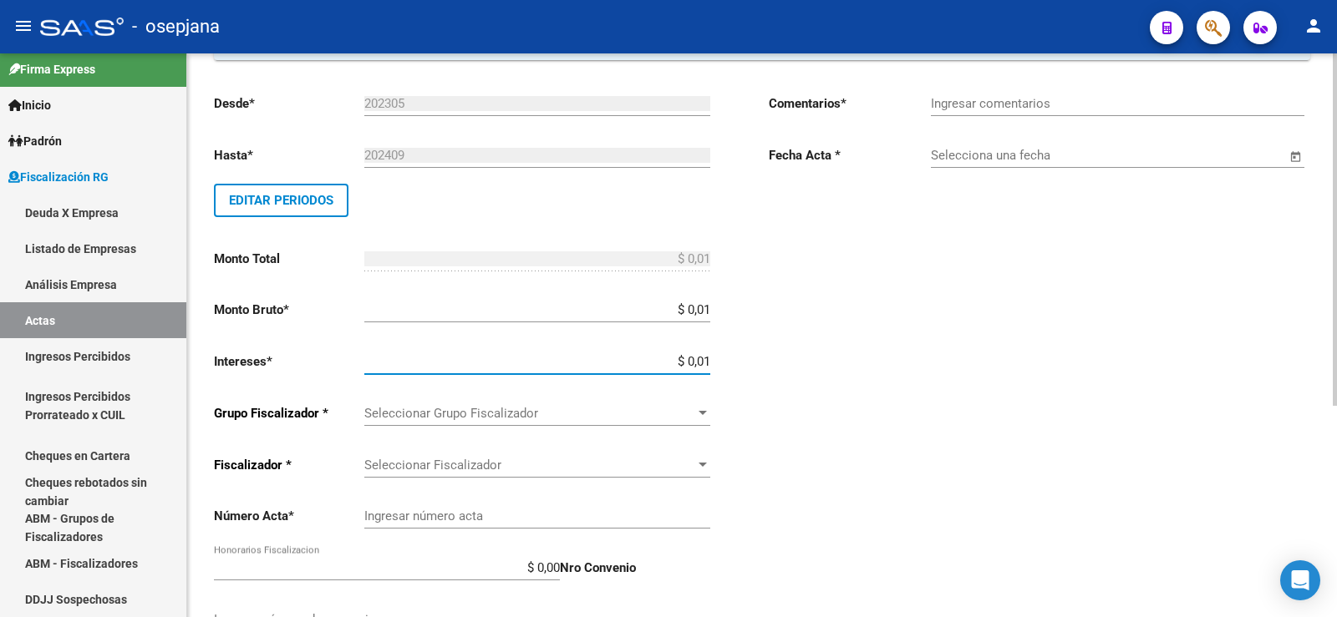
type input "$ 0,02"
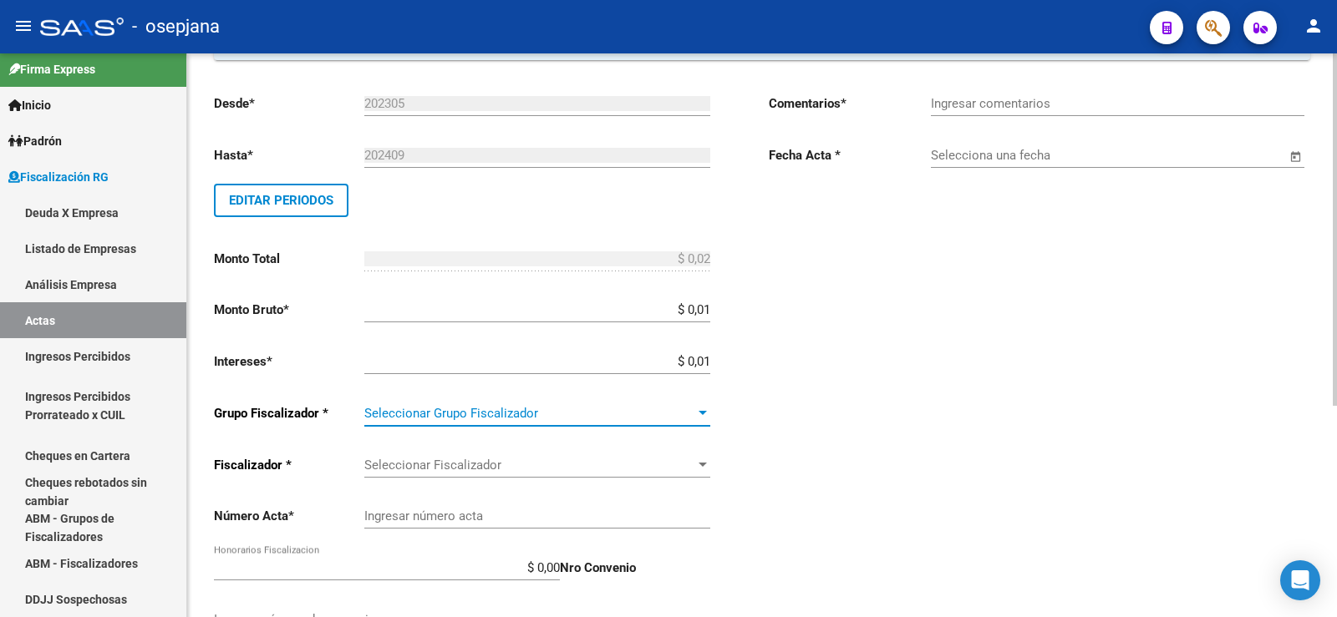
click at [699, 412] on div at bounding box center [703, 413] width 8 height 4
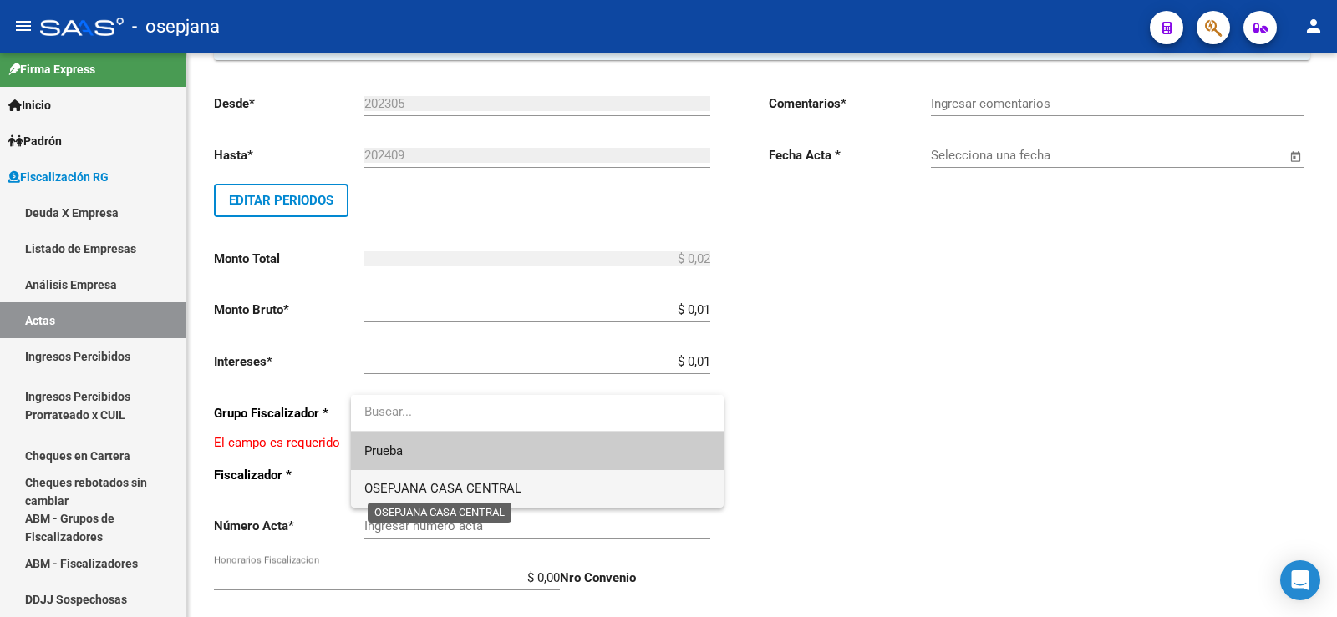
click at [430, 488] on span "OSEPJANA CASA CENTRAL" at bounding box center [442, 488] width 157 height 15
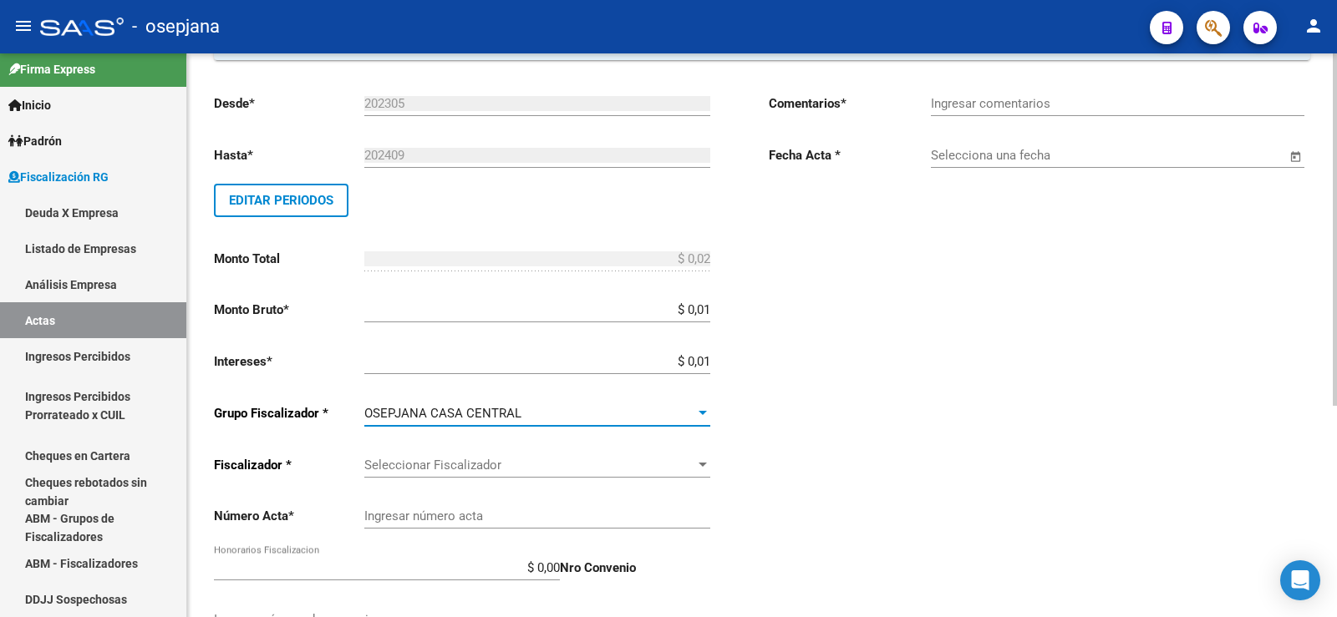
click at [703, 467] on div at bounding box center [702, 465] width 15 height 13
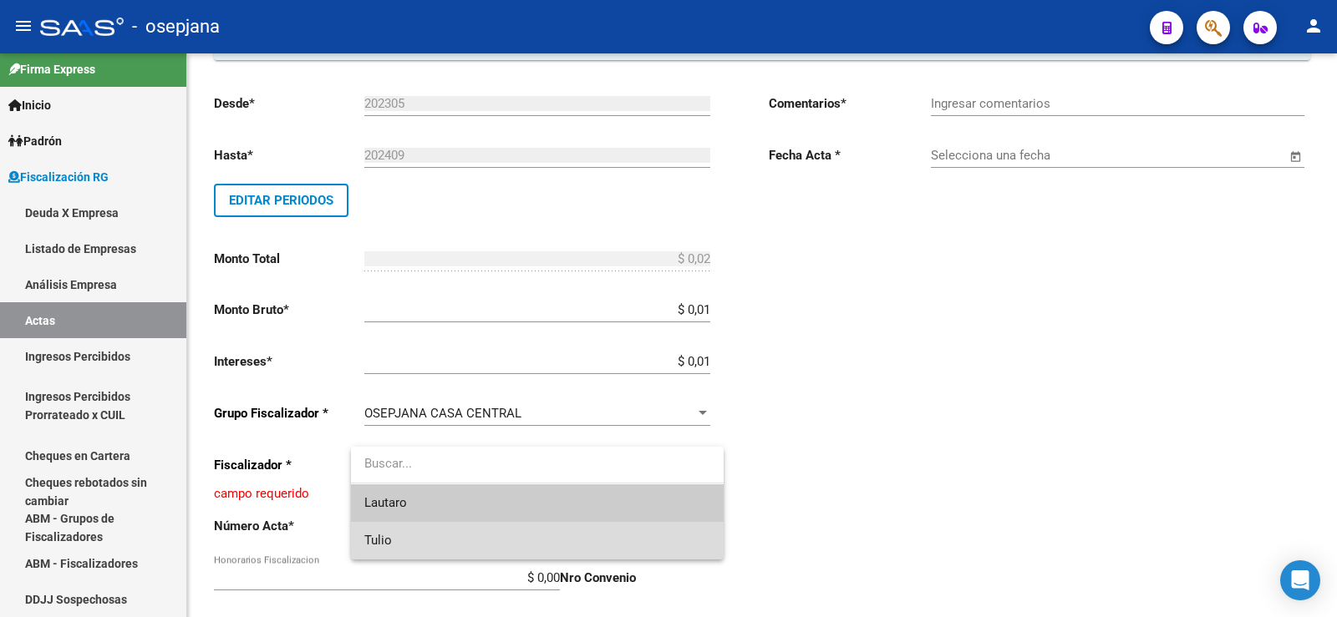
click at [424, 540] on span "Tulio" at bounding box center [537, 541] width 346 height 38
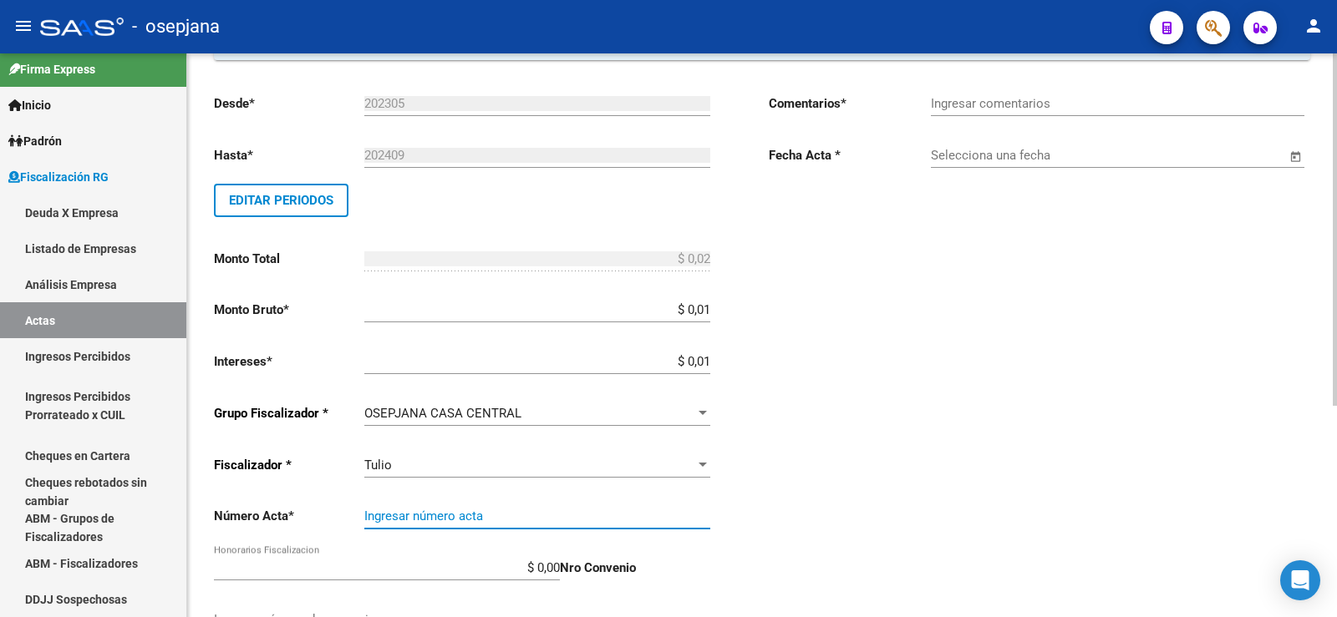
click at [488, 516] on input "Ingresar número acta" at bounding box center [537, 516] width 346 height 15
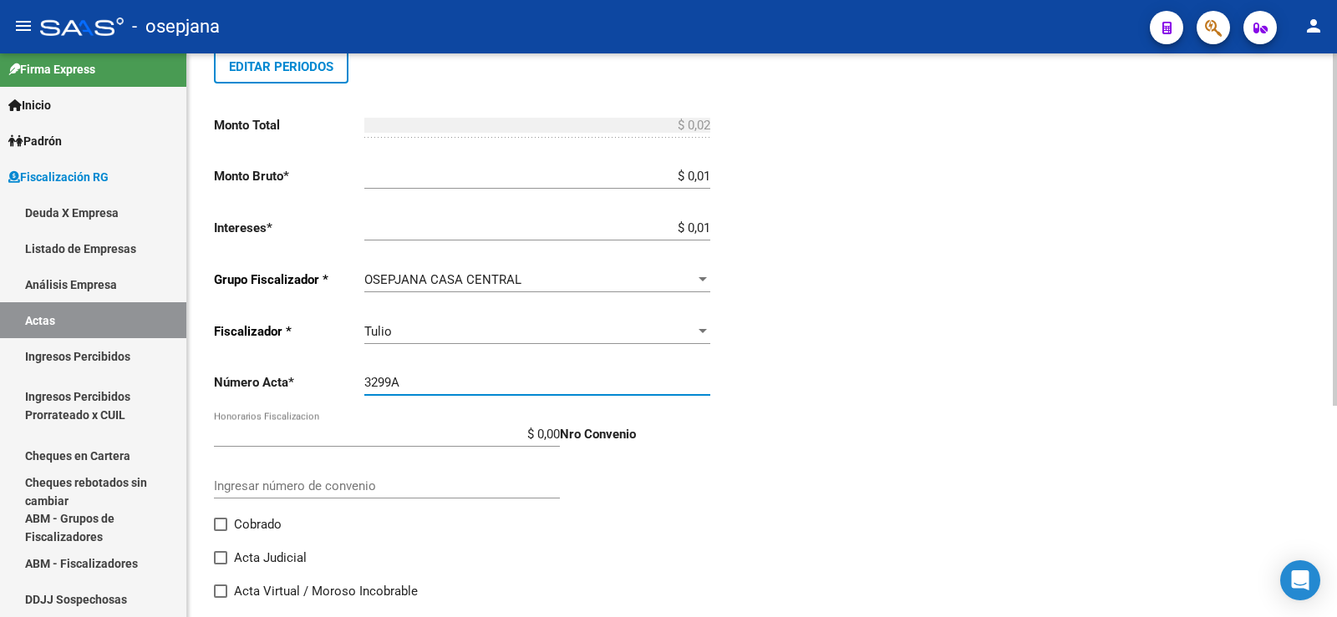
scroll to position [334, 0]
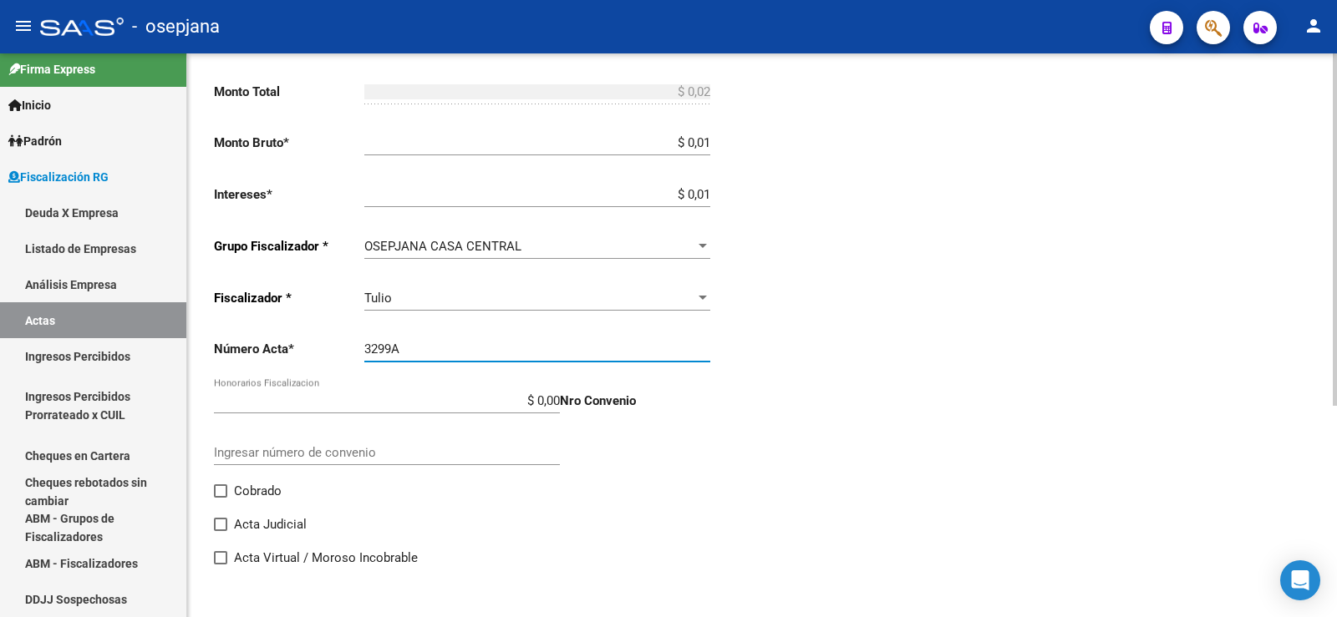
type input "3299A"
click at [546, 406] on input "$ 0,00" at bounding box center [387, 401] width 346 height 15
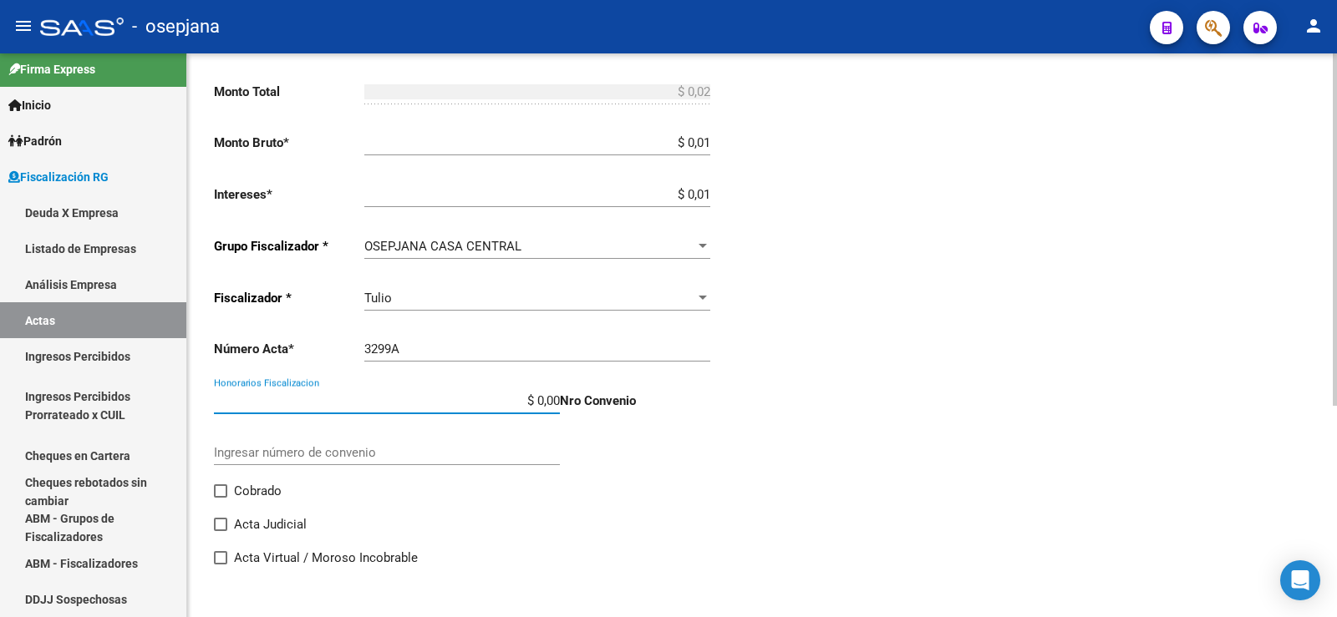
click at [546, 406] on input "$ 0,00" at bounding box center [387, 401] width 346 height 15
type input "$ 0,01"
type input "$ 0,03"
click at [221, 491] on span at bounding box center [220, 491] width 13 height 13
click at [221, 498] on input "Cobrado" at bounding box center [220, 498] width 1 height 1
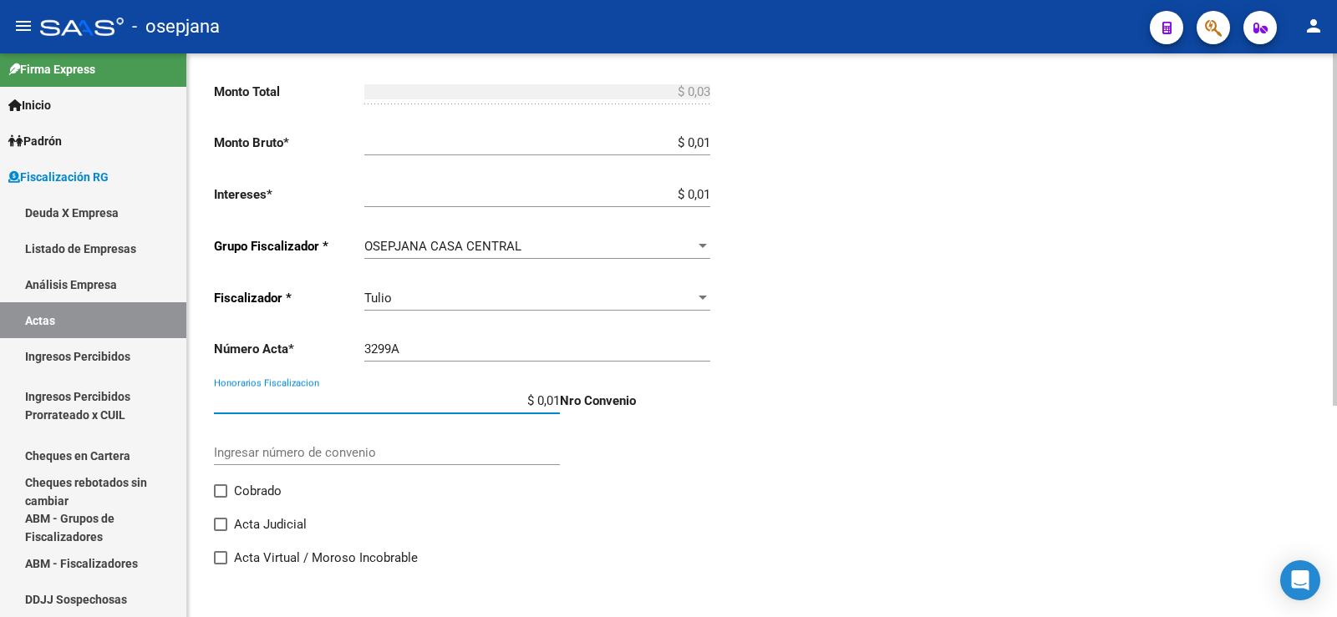
checkbox input "true"
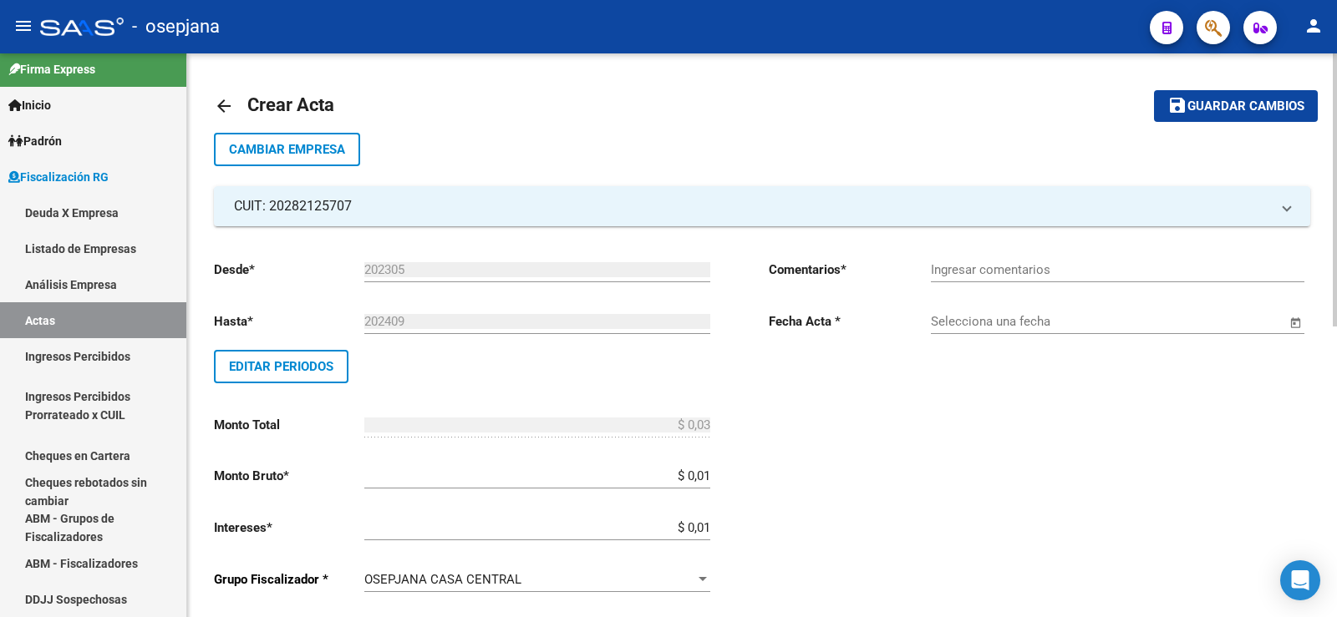
scroll to position [0, 0]
click at [937, 273] on input "Ingresar comentarios" at bounding box center [1117, 270] width 373 height 15
type input "Pago Echeqs . Bco. BBVA"
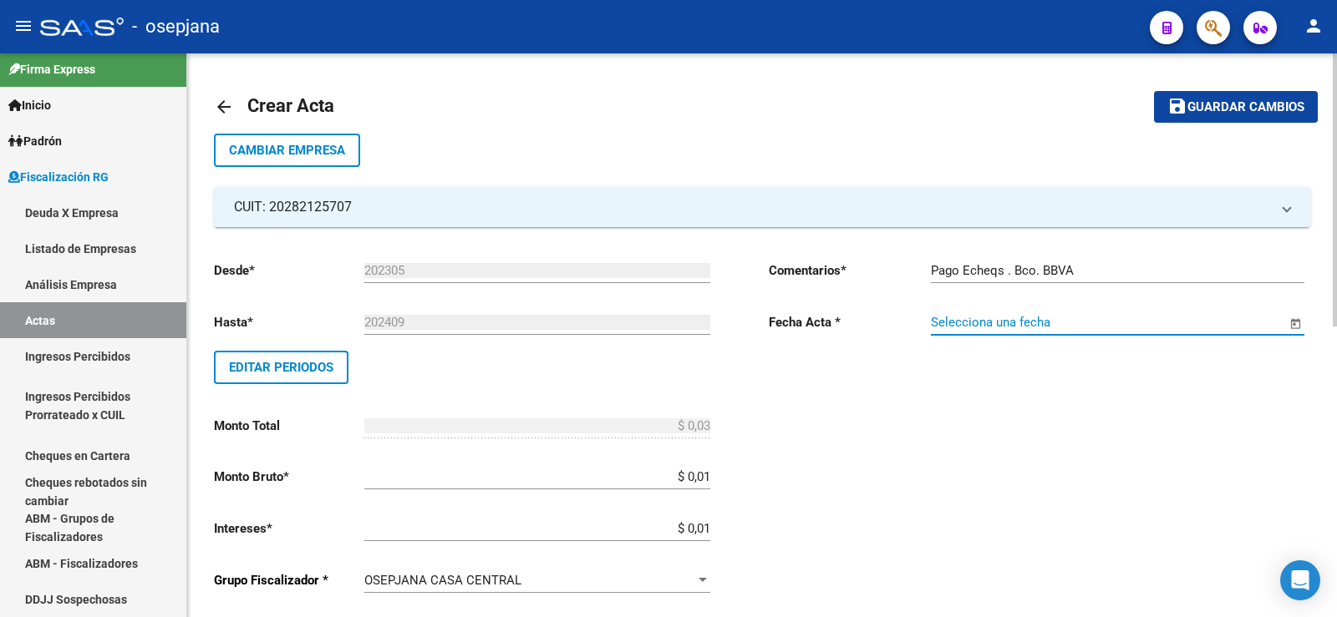
click at [946, 329] on input "Selecciona una fecha" at bounding box center [1108, 322] width 355 height 15
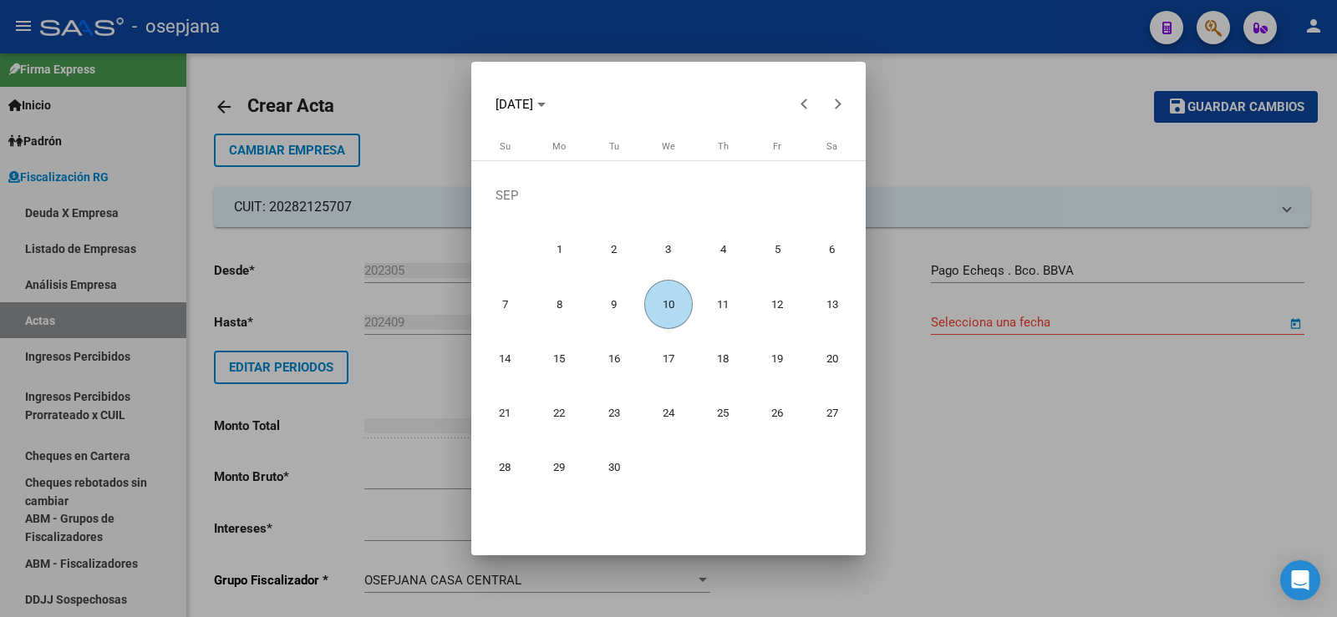
click at [667, 307] on span "10" at bounding box center [668, 304] width 49 height 49
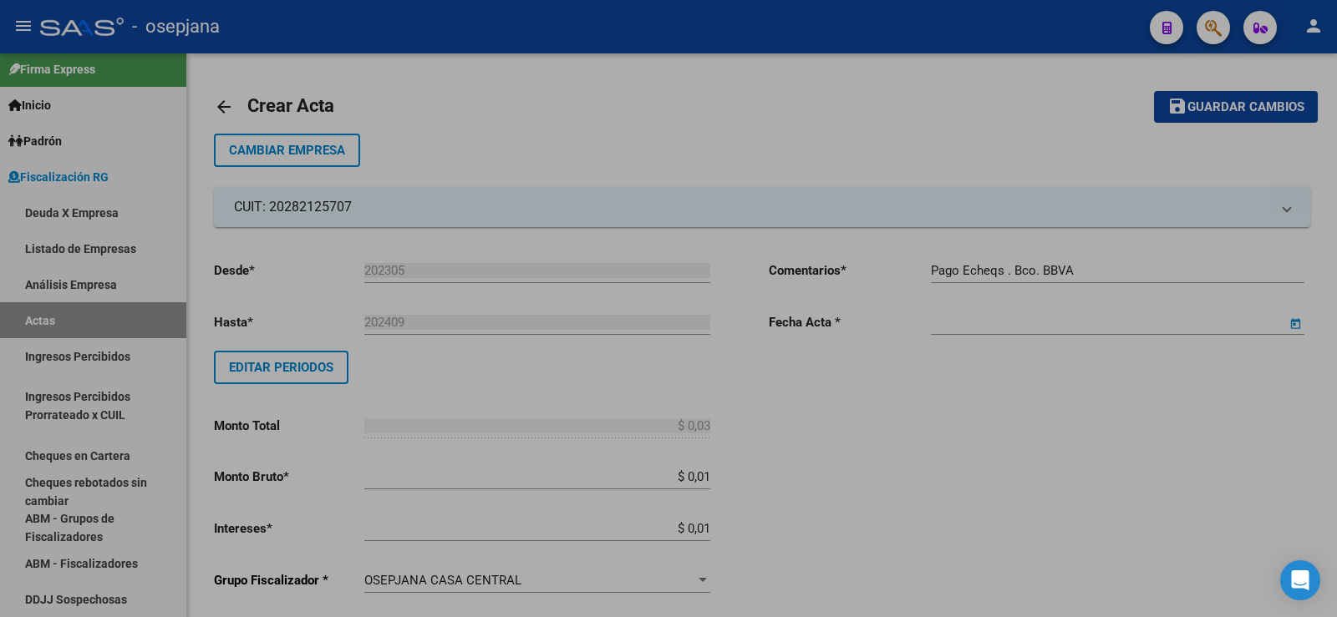
type input "[DATE]"
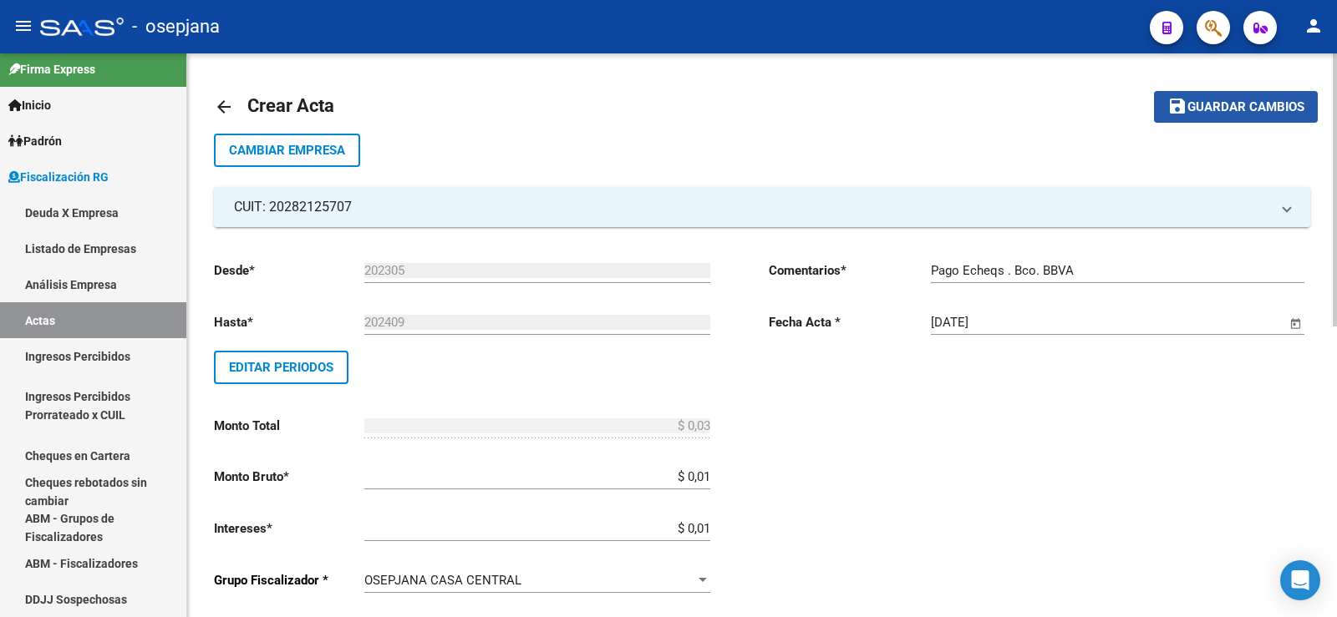
drag, startPoint x: 1227, startPoint y: 104, endPoint x: 1218, endPoint y: 104, distance: 9.2
click at [1224, 104] on span "Guardar cambios" at bounding box center [1245, 107] width 117 height 15
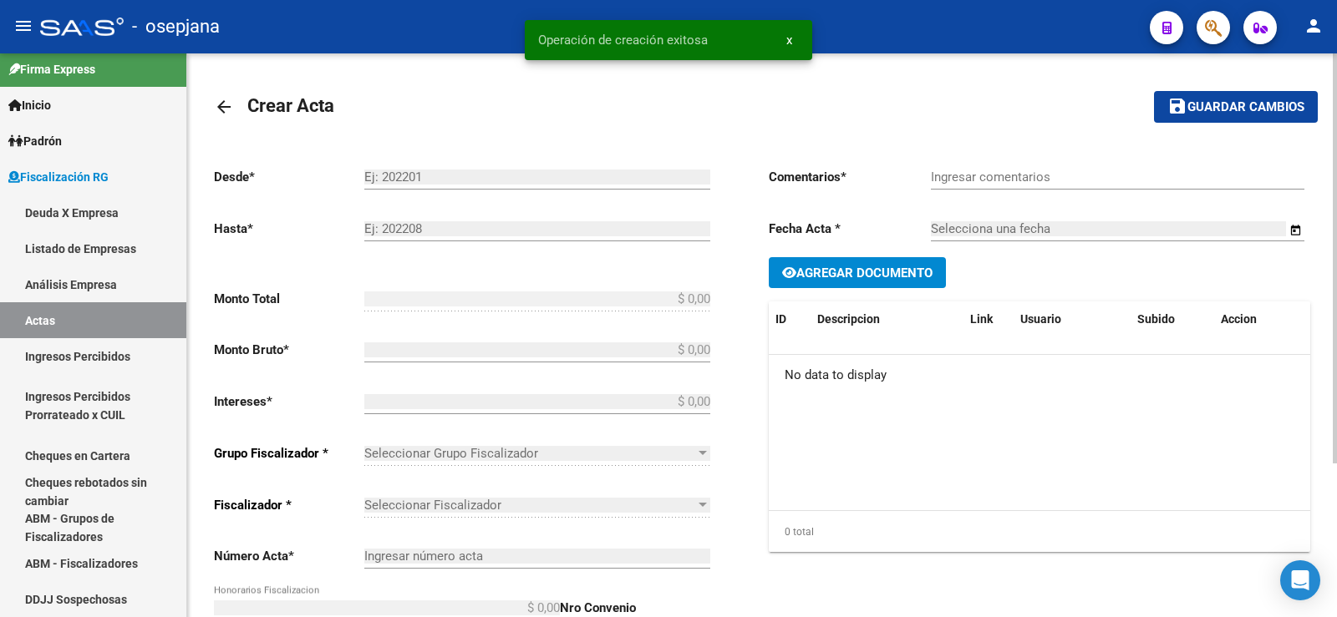
type input "202305"
type input "202409"
type input "$ 0,03"
type input "$ 0,01"
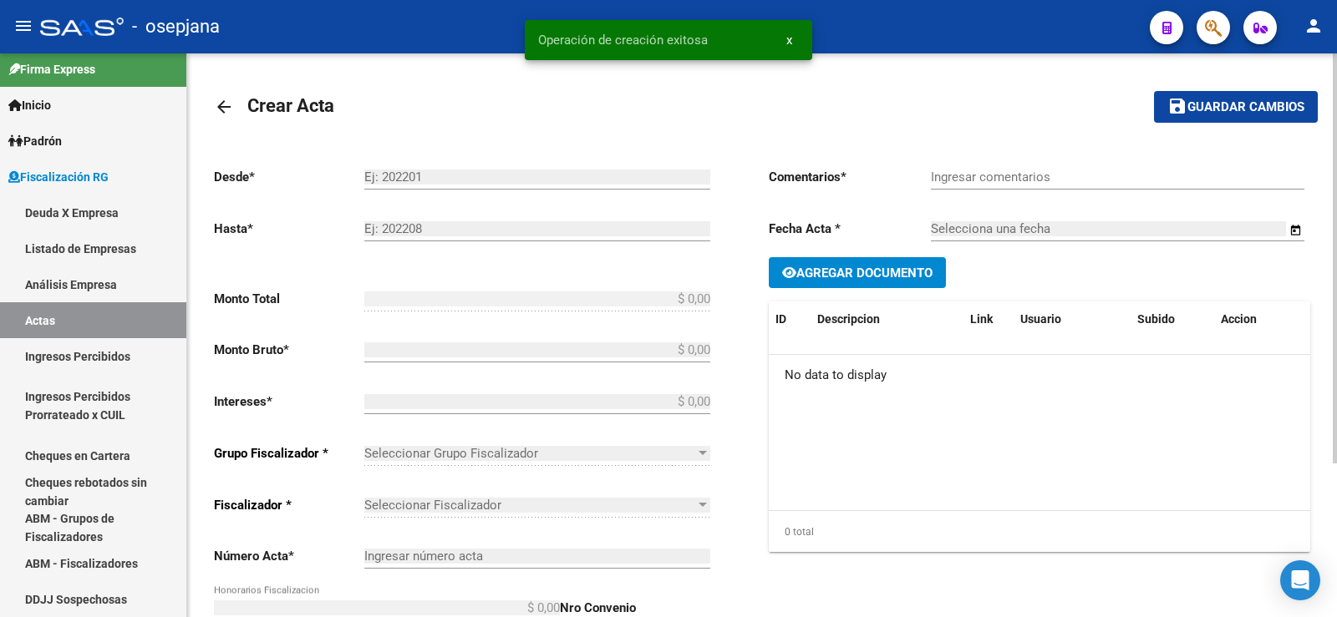
type input "3299A"
type input "$ 0,01"
checkbox input "true"
type input "Pago Echeqs . Bco. BBVA"
type input "[DATE]"
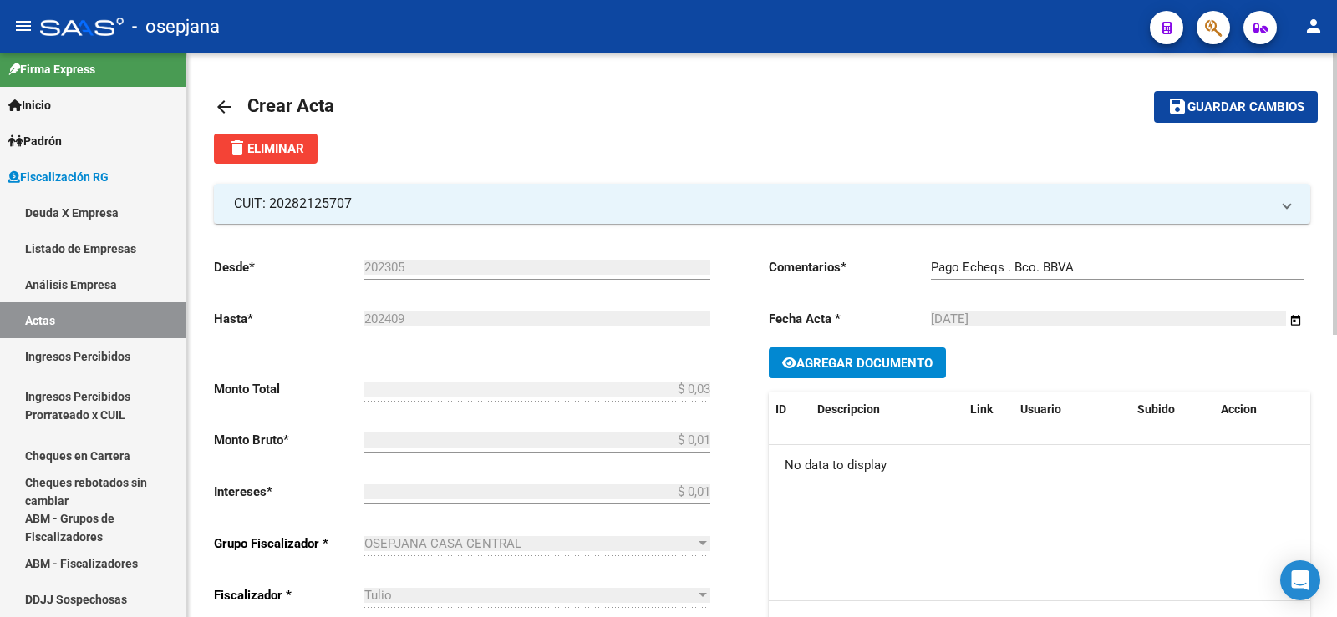
click at [282, 109] on span "Crear Acta" at bounding box center [290, 105] width 87 height 21
click at [274, 104] on span "Crear Acta" at bounding box center [290, 105] width 87 height 21
click at [261, 108] on span "Crear Acta" at bounding box center [290, 105] width 87 height 21
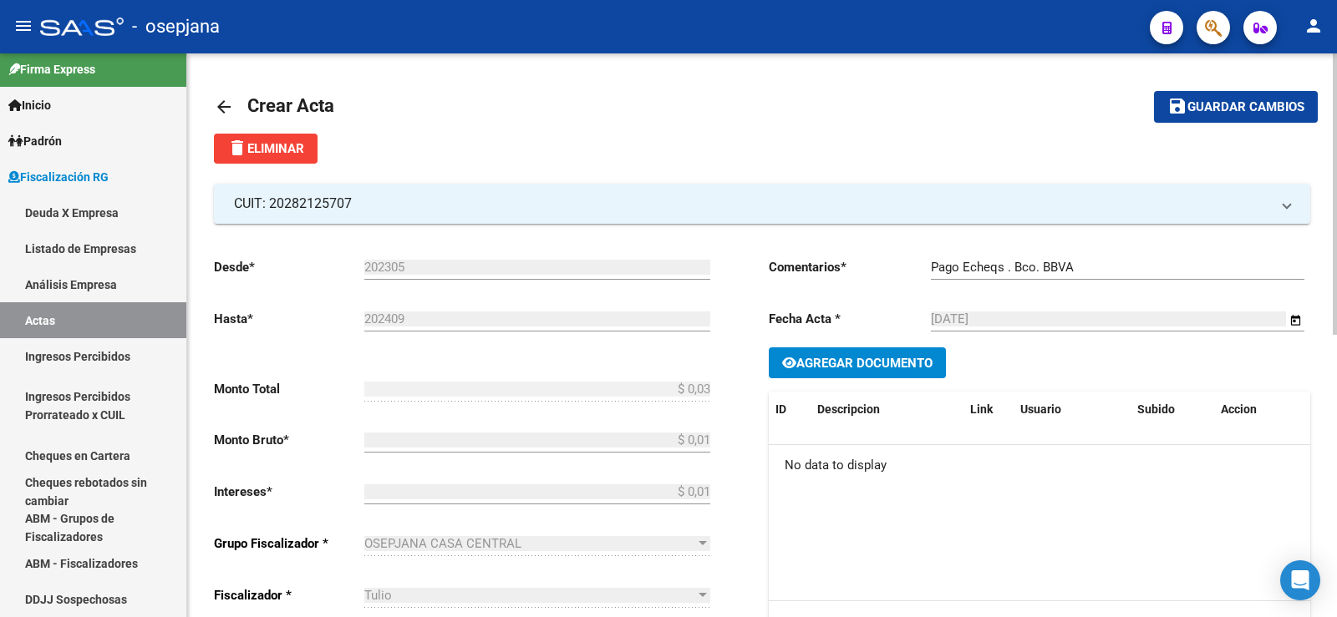
click at [222, 108] on mat-icon "arrow_back" at bounding box center [224, 107] width 20 height 20
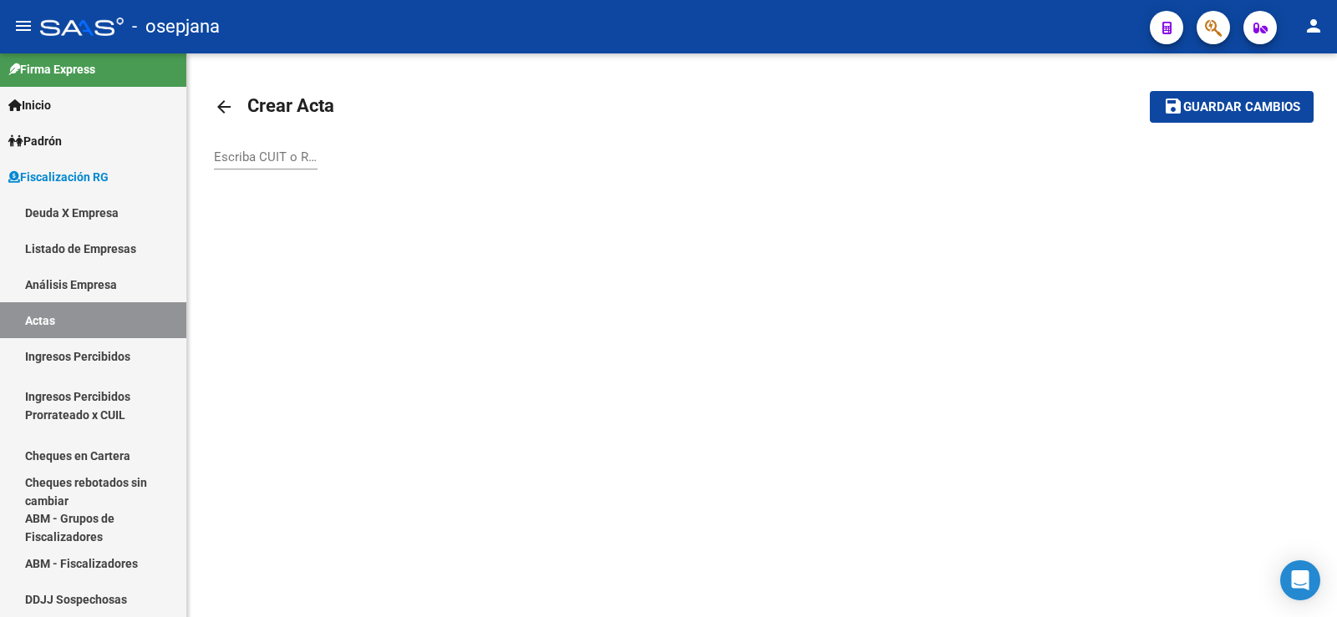
click at [257, 164] on input "Escriba CUIT o Razón Social para buscar" at bounding box center [266, 157] width 104 height 15
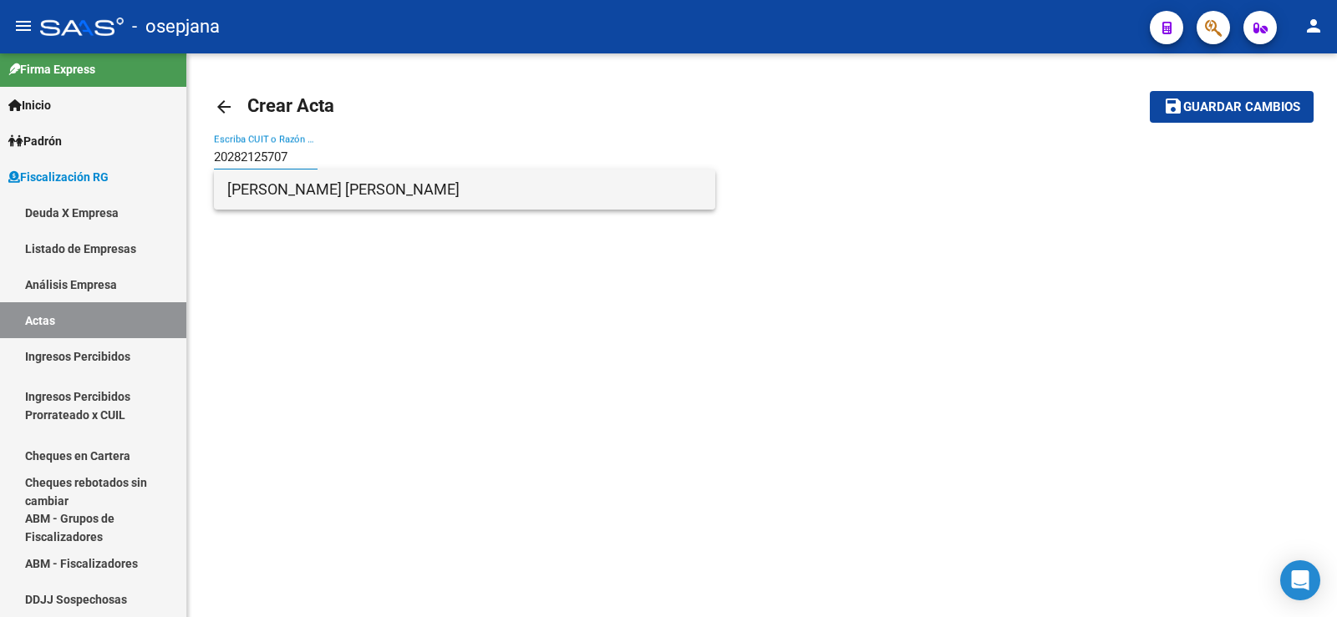
type input "20282125707"
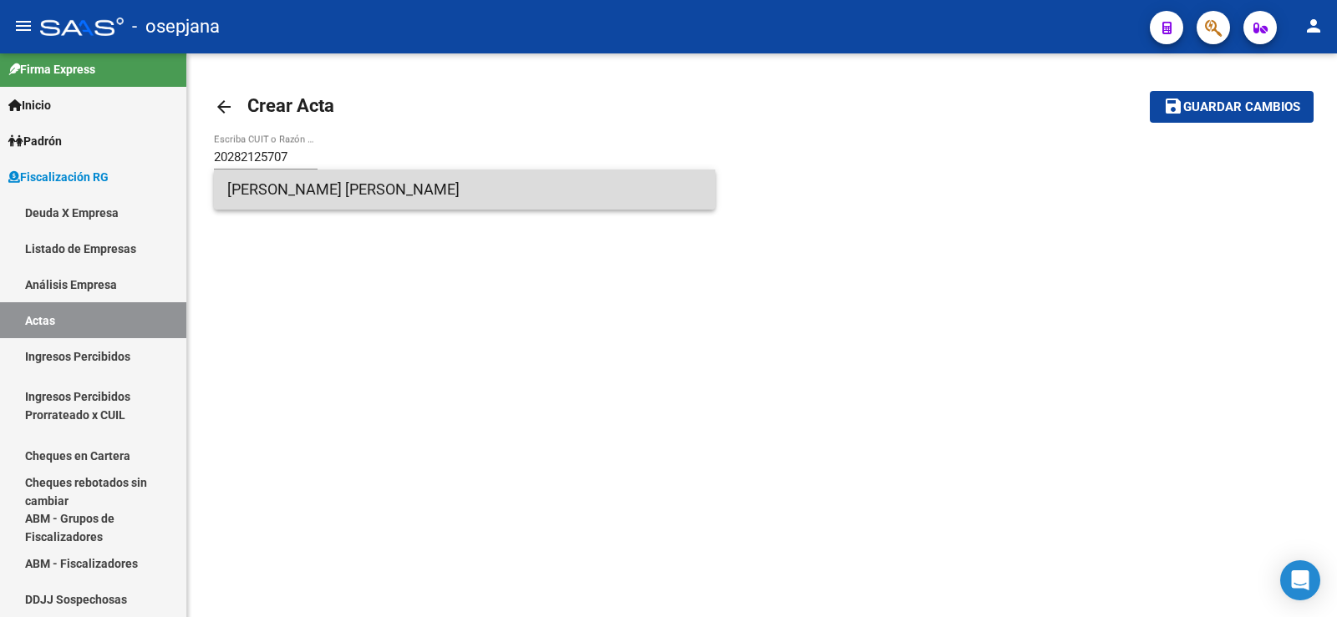
click at [307, 195] on span "[PERSON_NAME] [PERSON_NAME]" at bounding box center [464, 190] width 475 height 40
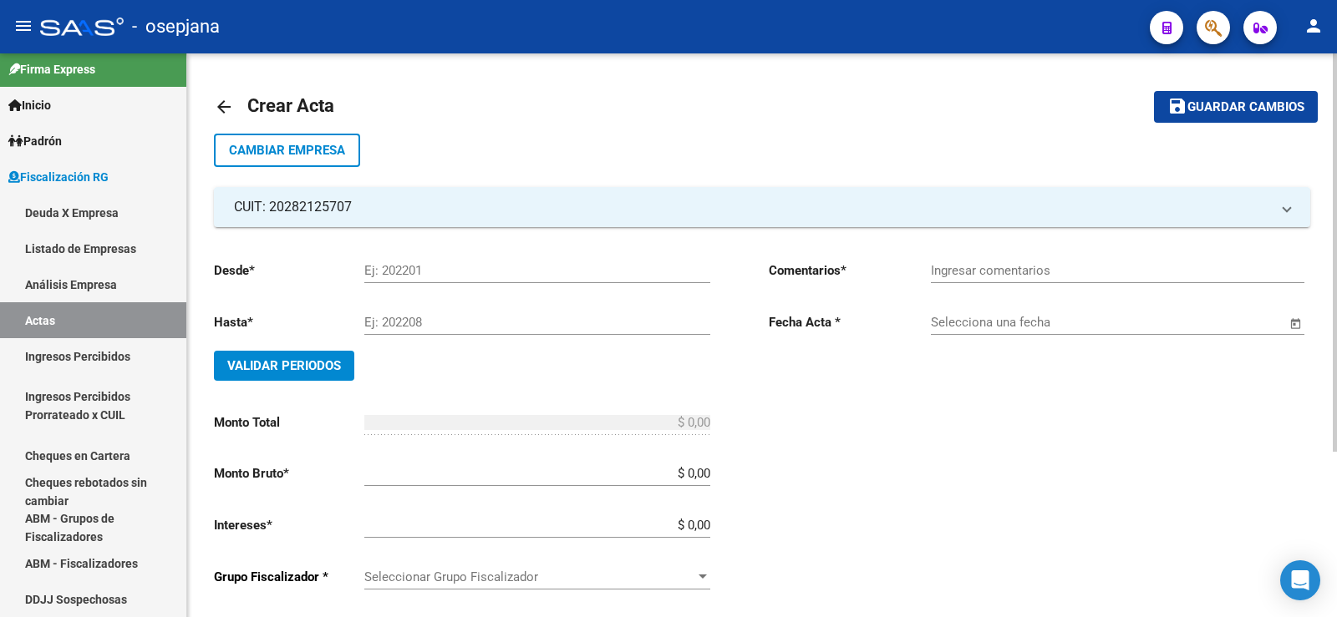
click at [404, 278] on div "Ej: 202201" at bounding box center [537, 265] width 346 height 36
type input "202411"
click at [404, 323] on input "Ej: 202208" at bounding box center [537, 322] width 346 height 15
click at [403, 323] on input "Ej: 202208" at bounding box center [537, 322] width 346 height 15
type input "202411"
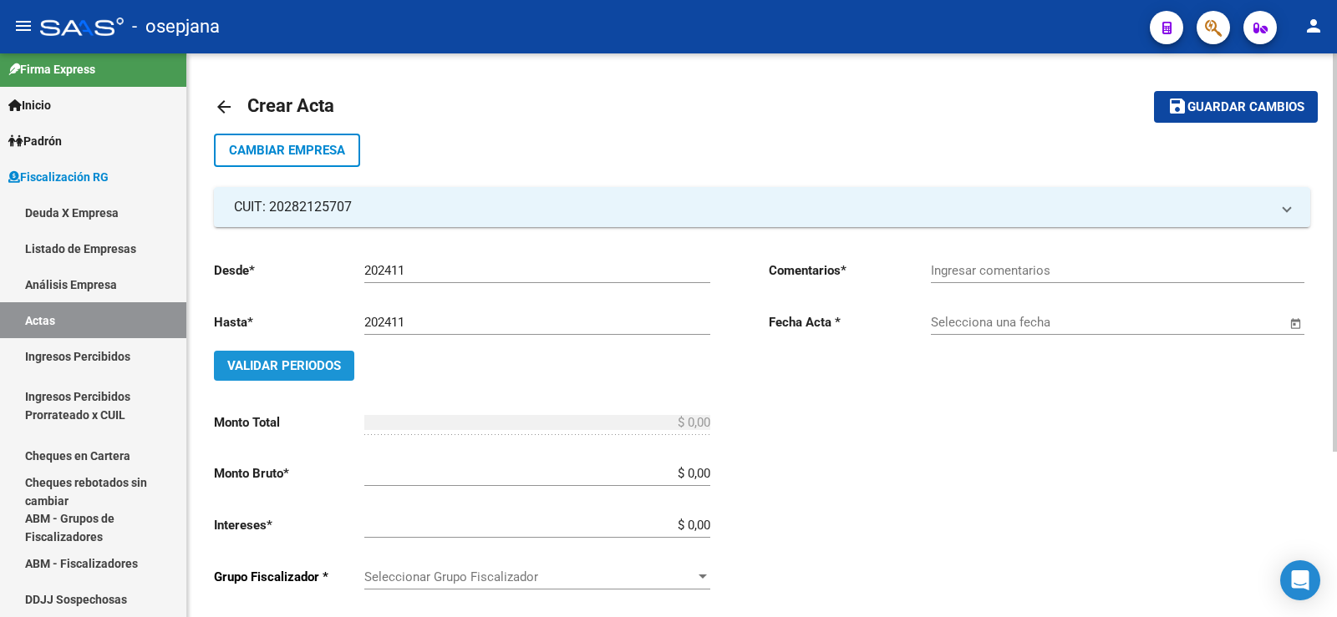
click at [290, 361] on span "Validar Periodos" at bounding box center [284, 365] width 114 height 15
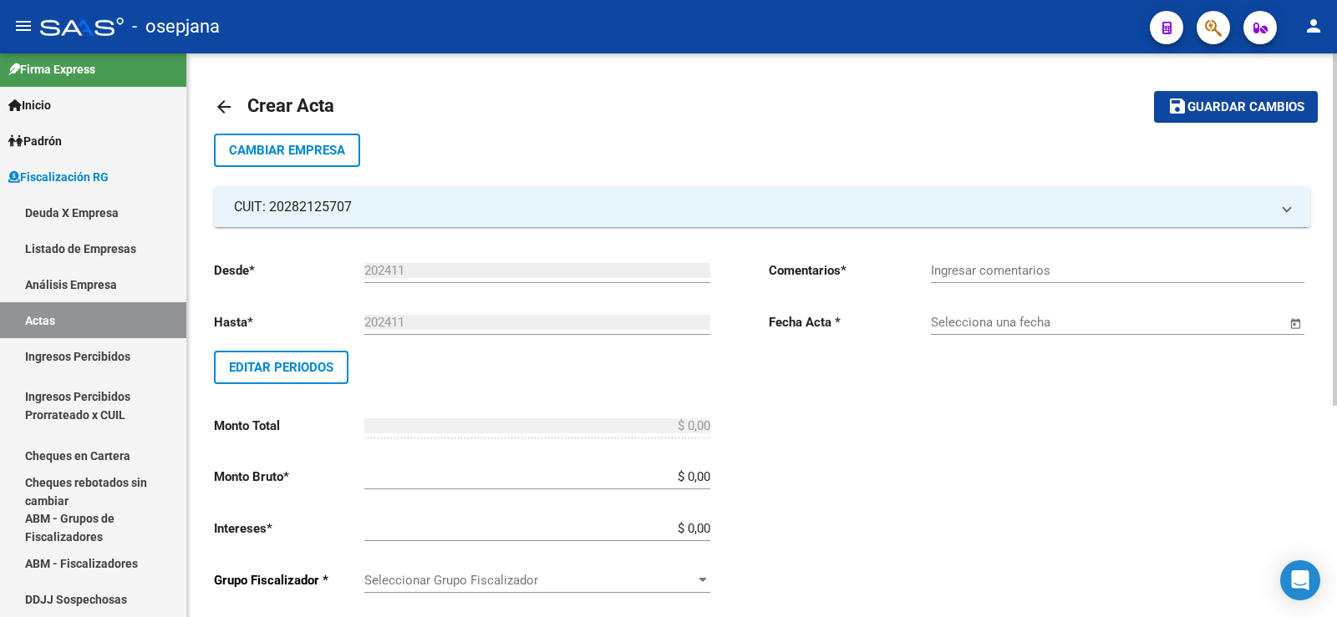
click at [703, 483] on input "$ 0,00" at bounding box center [537, 477] width 346 height 15
type input "$ 0,01"
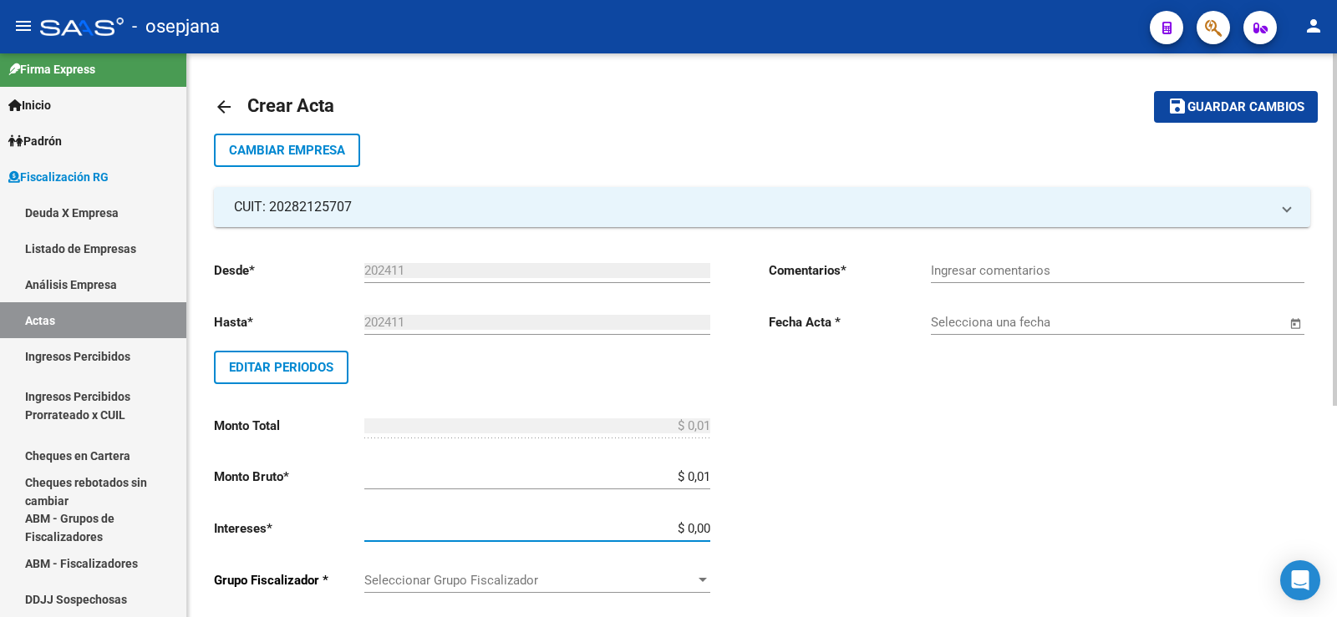
click at [704, 526] on input "$ 0,00" at bounding box center [537, 528] width 346 height 15
click at [703, 530] on input "$ 0,00" at bounding box center [537, 528] width 346 height 15
type input "$ 0,01"
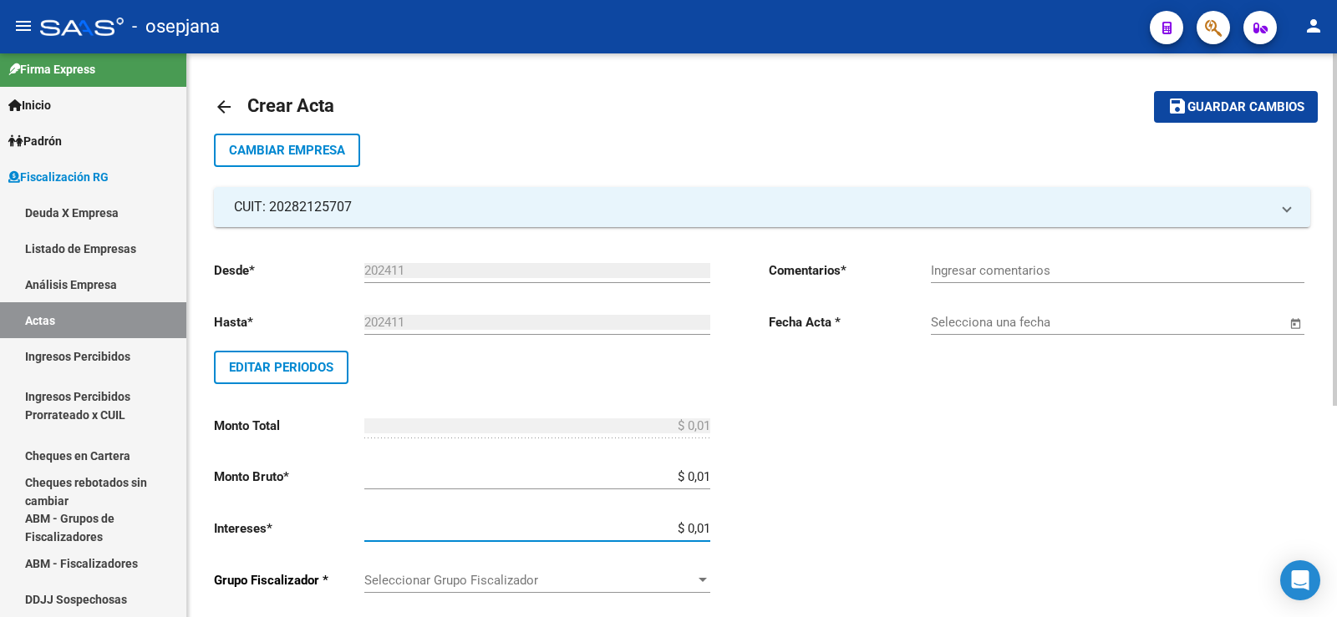
scroll to position [84, 0]
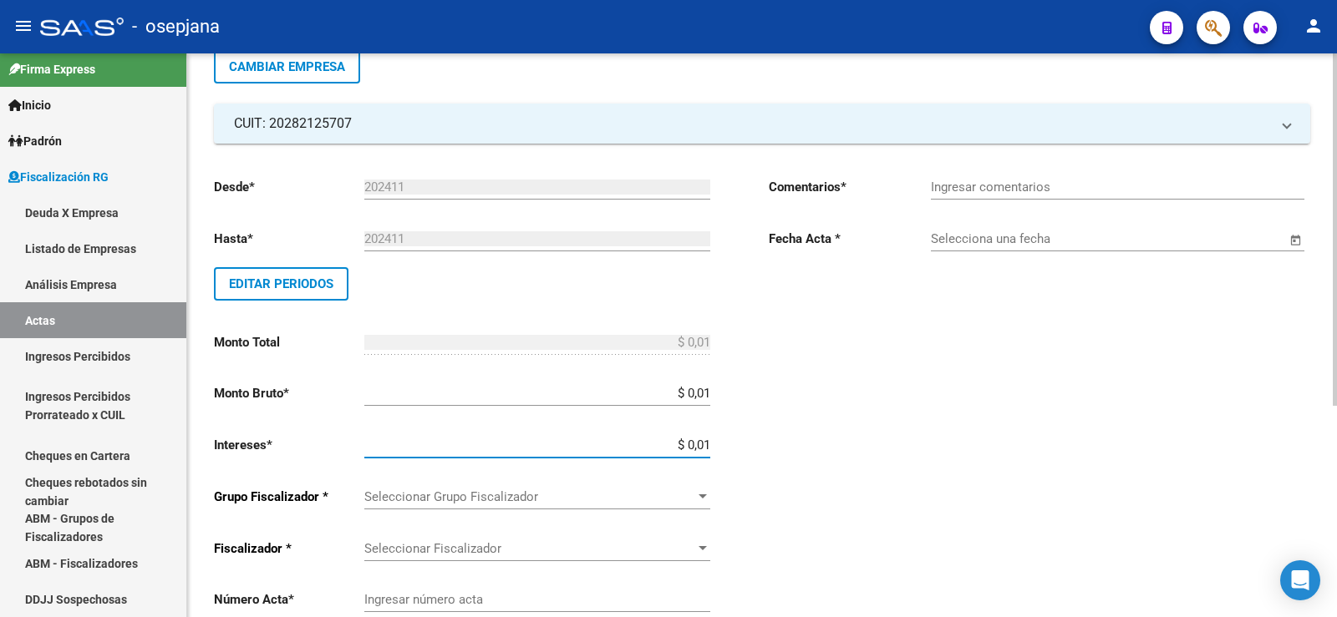
type input "$ 0,02"
click at [704, 499] on div at bounding box center [703, 497] width 8 height 4
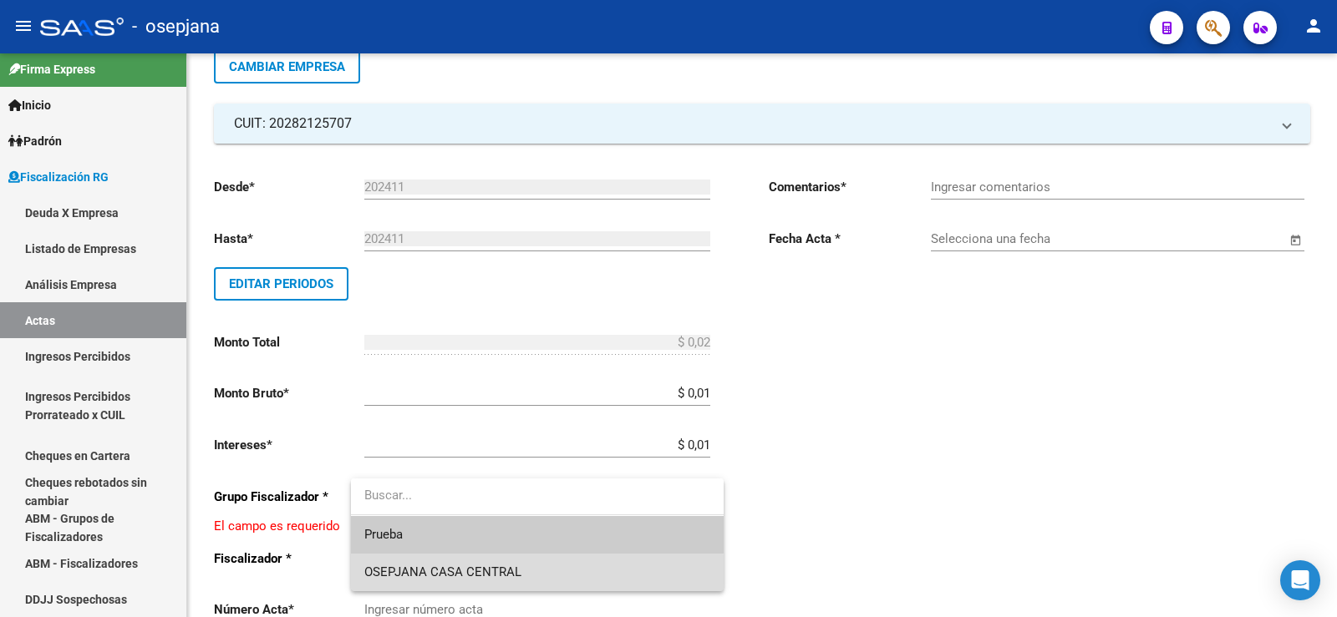
click at [473, 584] on span "OSEPJANA CASA CENTRAL" at bounding box center [537, 573] width 346 height 38
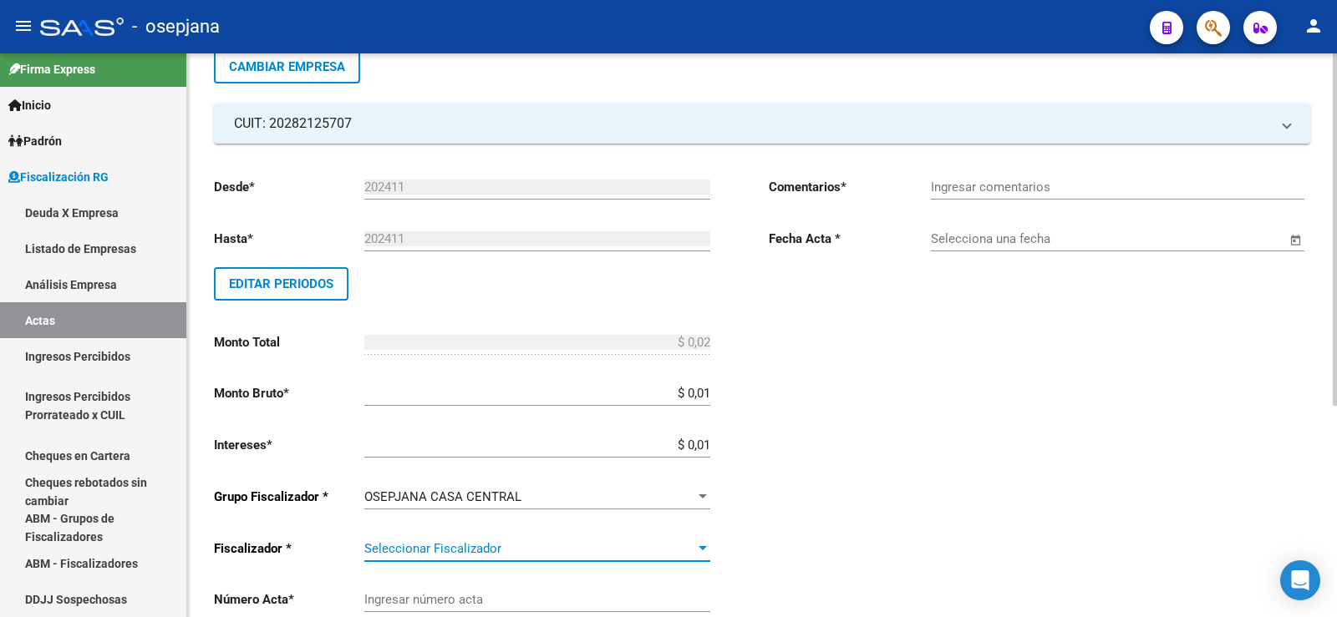
click at [703, 543] on div at bounding box center [702, 548] width 15 height 13
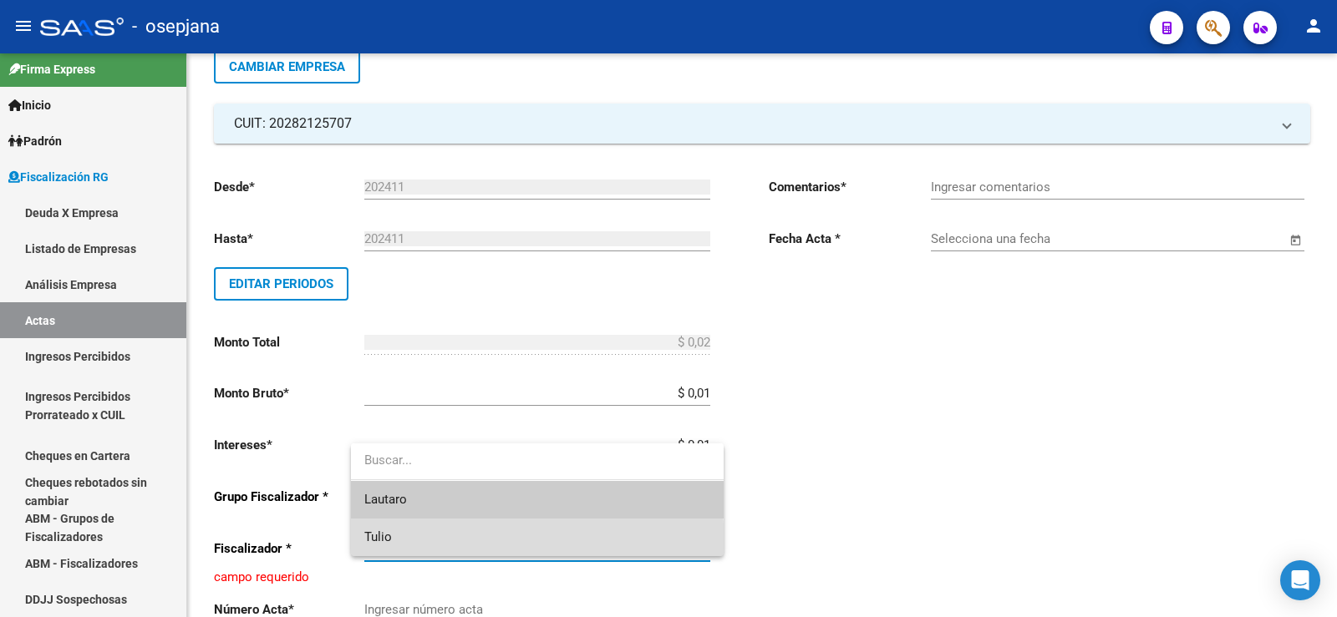
click at [475, 543] on span "Tulio" at bounding box center [537, 538] width 346 height 38
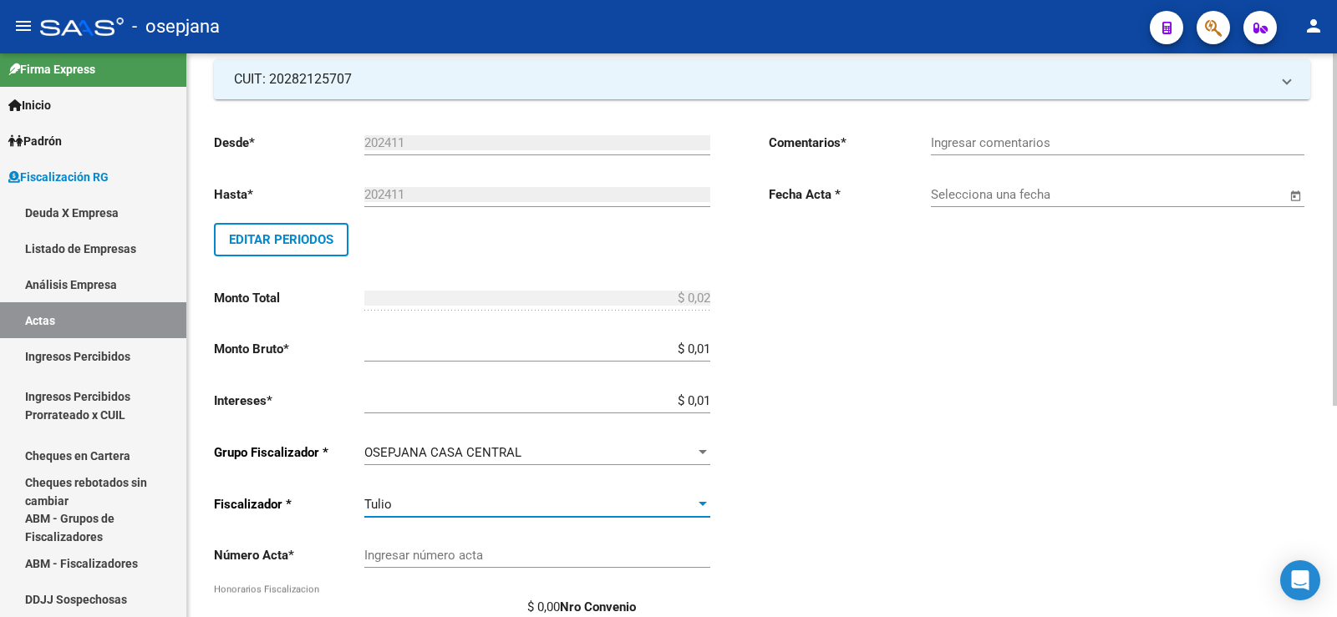
scroll to position [251, 0]
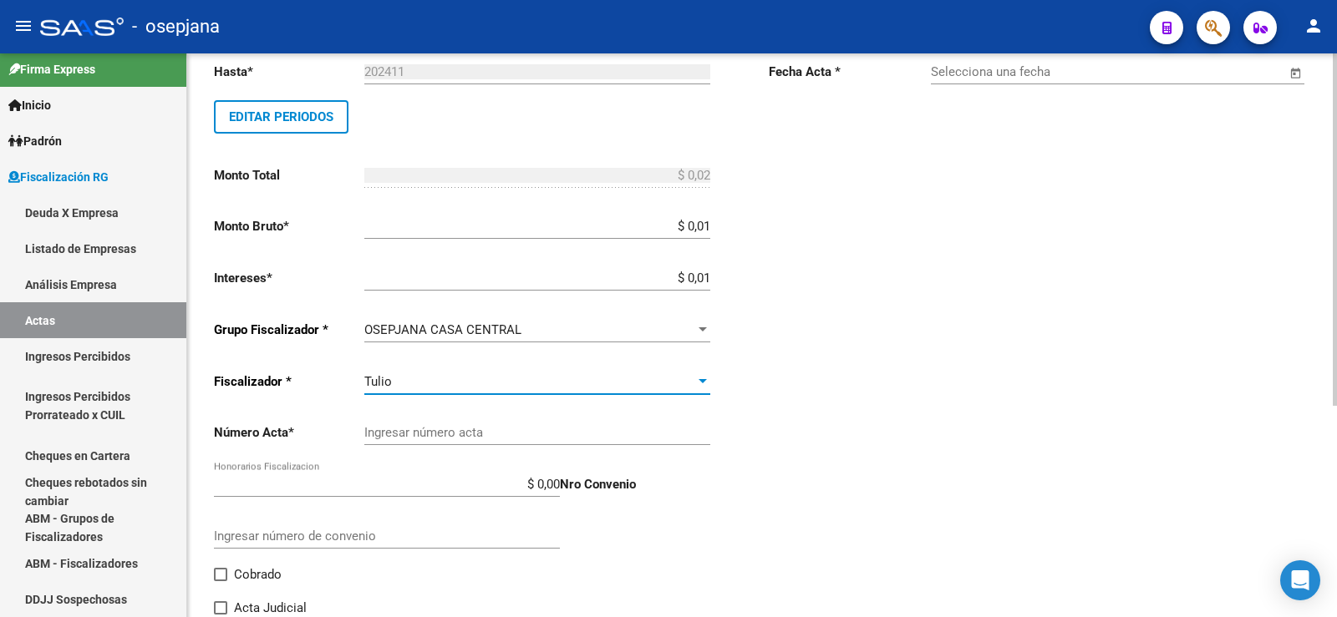
click at [437, 432] on input "Ingresar número acta" at bounding box center [537, 432] width 346 height 15
type input "3299B"
click at [545, 489] on input "$ 0,00" at bounding box center [387, 484] width 346 height 15
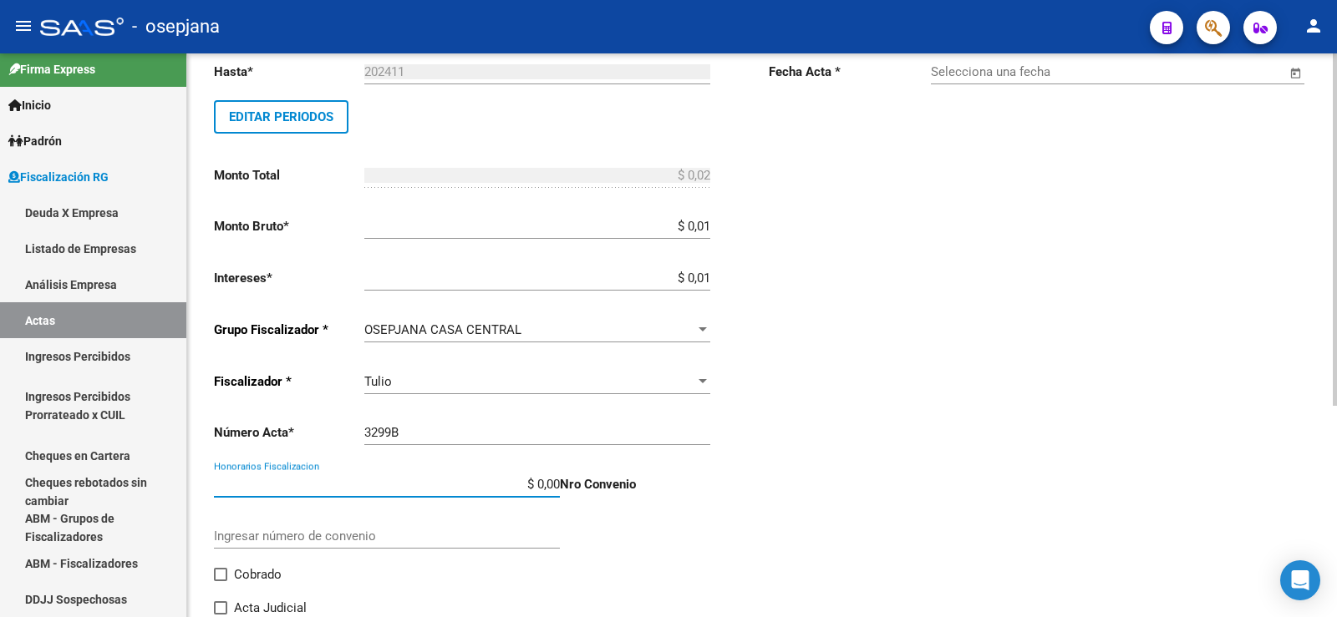
click at [545, 489] on input "$ 0,00" at bounding box center [387, 484] width 346 height 15
type input "$ 0,01"
type input "$ 0,03"
click at [220, 575] on span at bounding box center [220, 574] width 13 height 13
click at [220, 582] on input "Cobrado" at bounding box center [220, 582] width 1 height 1
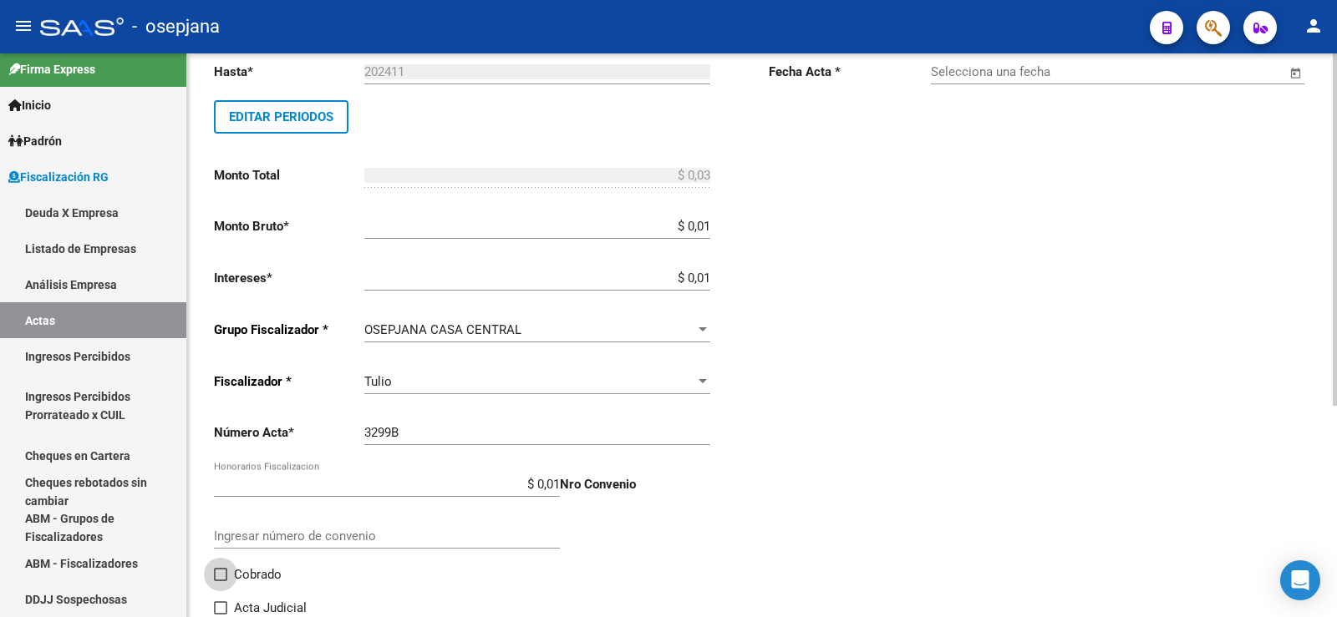
checkbox input "true"
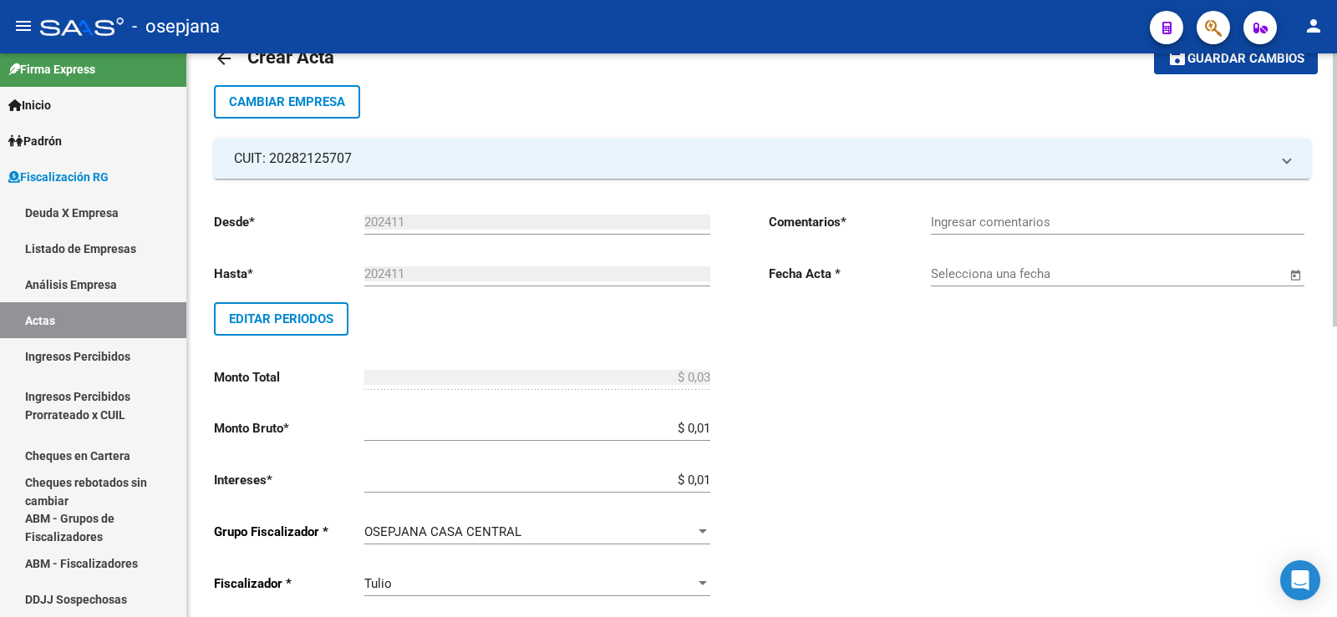
scroll to position [0, 0]
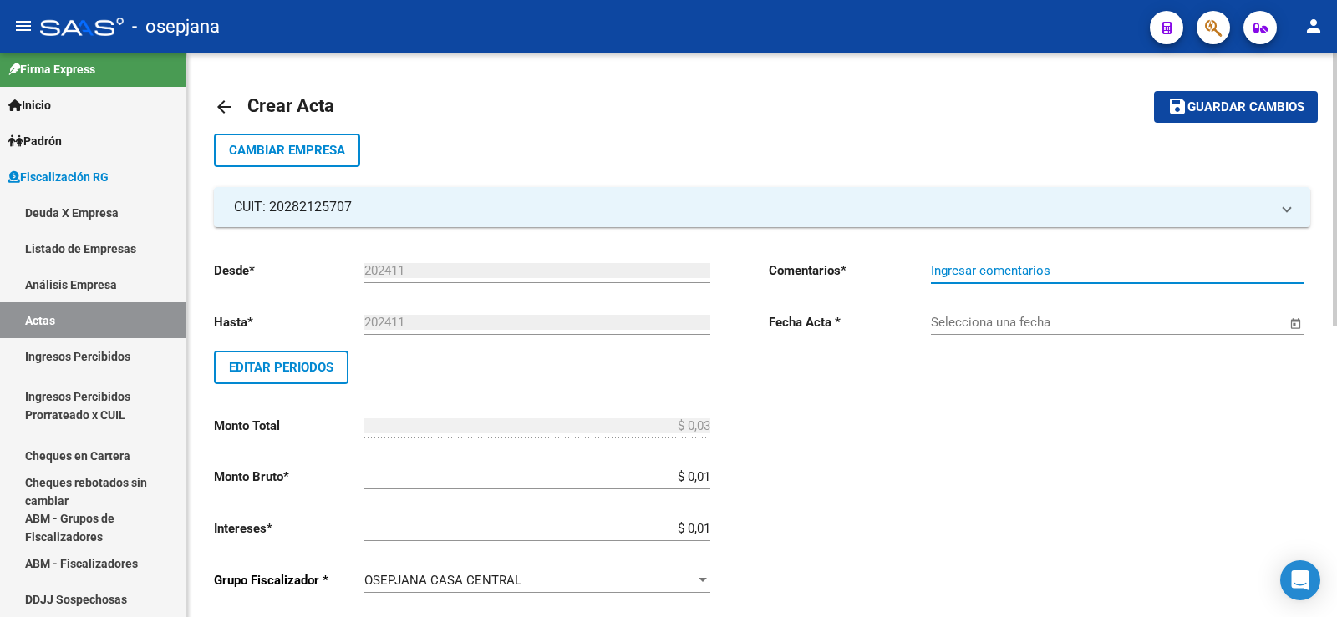
click at [938, 272] on input "Ingresar comentarios" at bounding box center [1117, 270] width 373 height 15
type input "Pago con Echeqs. Bco. BBVA"
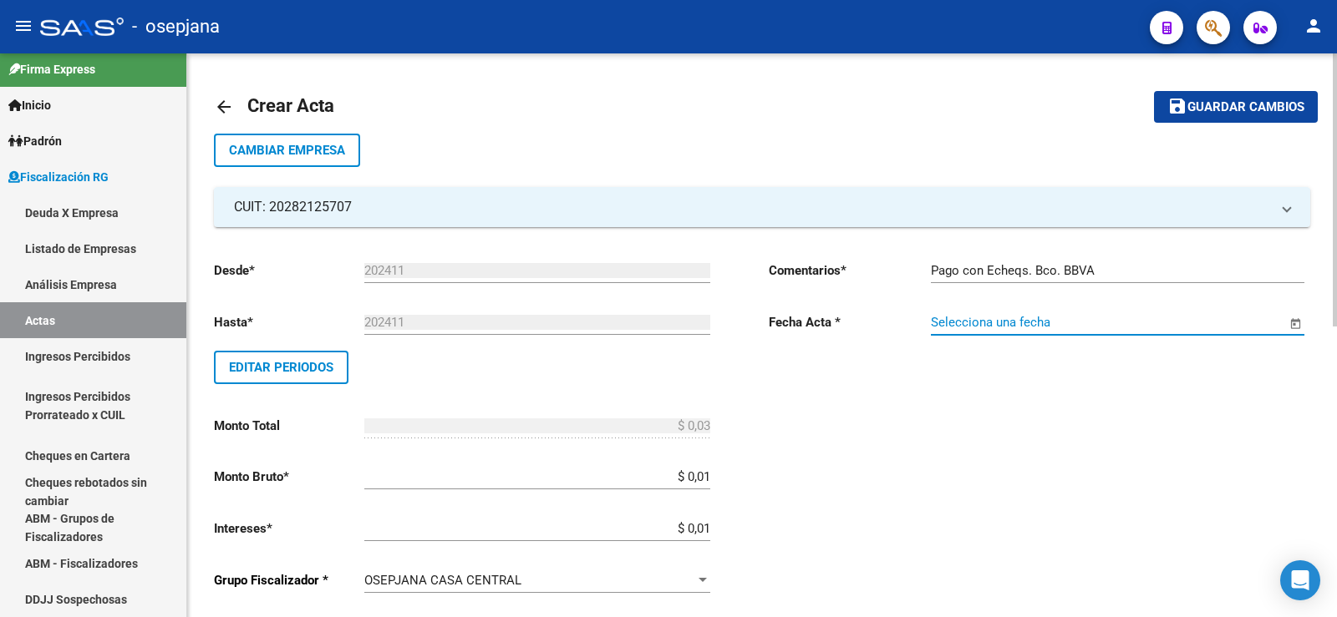
click at [981, 327] on input "Selecciona una fecha" at bounding box center [1108, 322] width 355 height 15
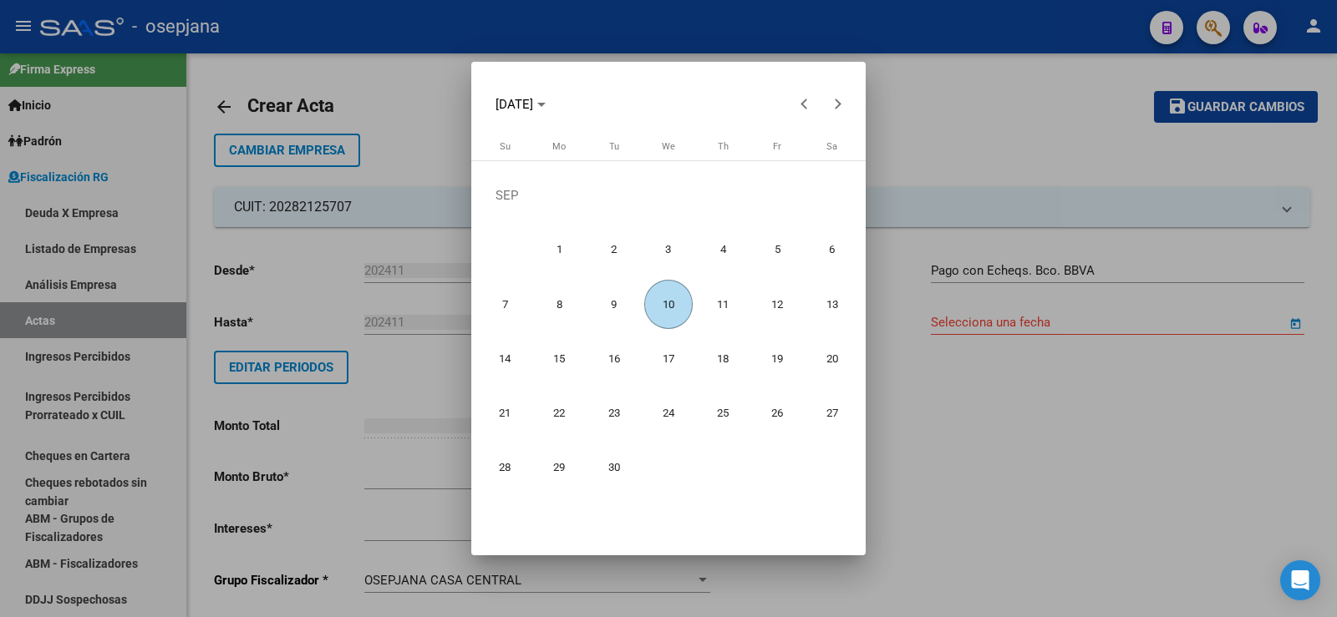
click at [668, 300] on span "10" at bounding box center [668, 304] width 49 height 49
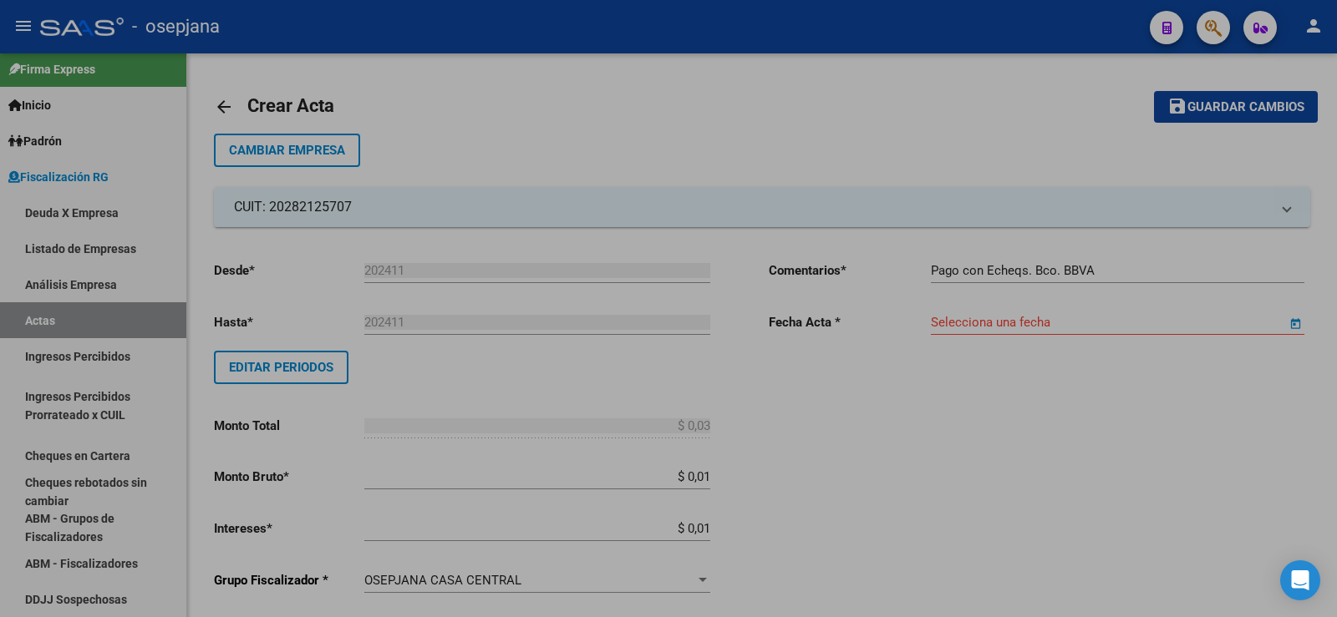
type input "[DATE]"
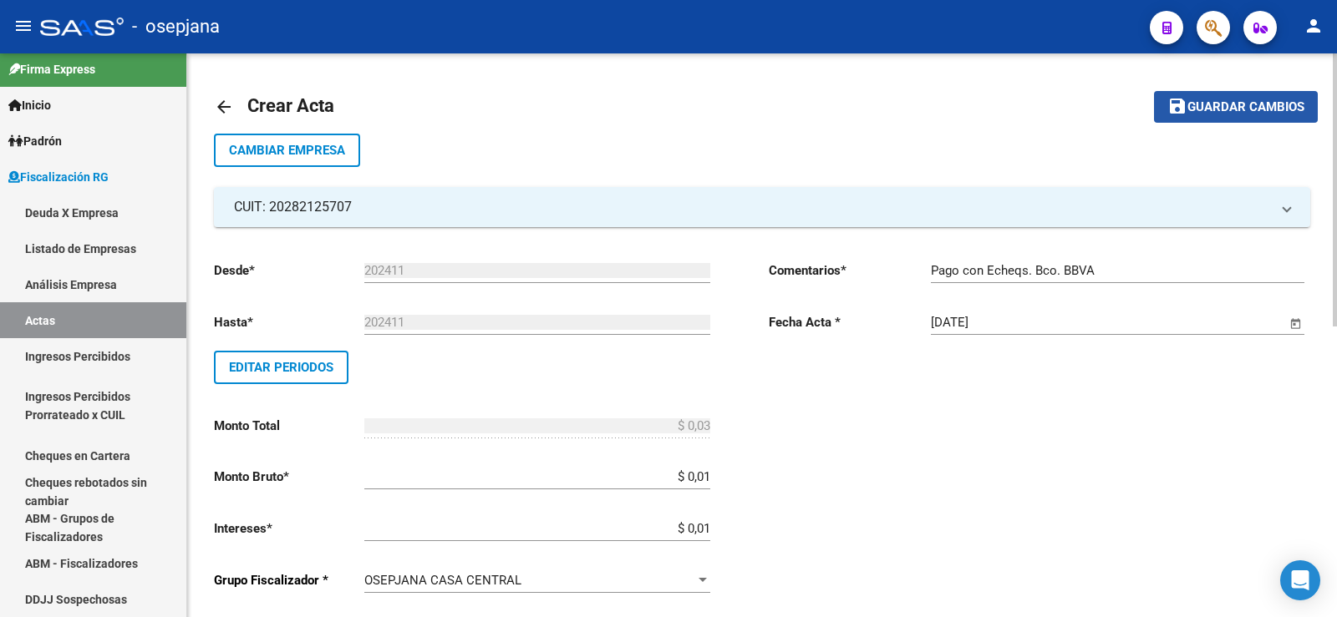
click at [1226, 104] on span "Guardar cambios" at bounding box center [1245, 107] width 117 height 15
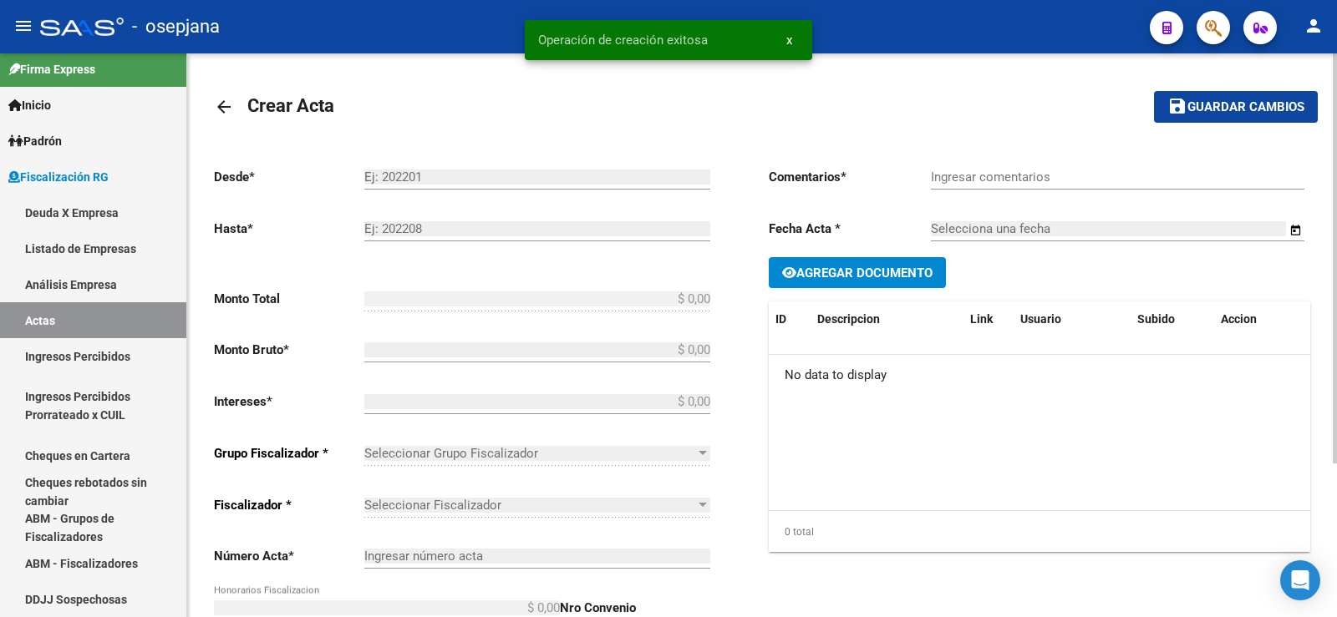
type input "202411"
type input "$ 0,03"
type input "$ 0,01"
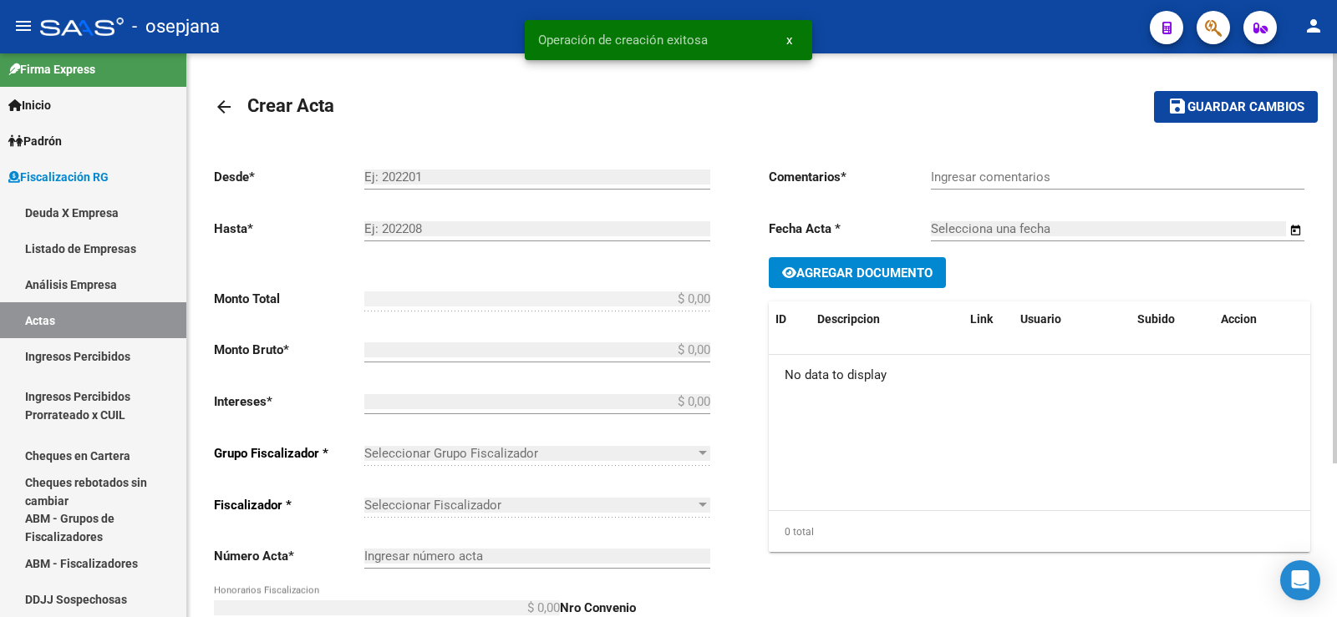
type input "3299B"
type input "$ 0,01"
checkbox input "true"
type input "Pago con Echeqs. Bco. BBVA"
type input "[DATE]"
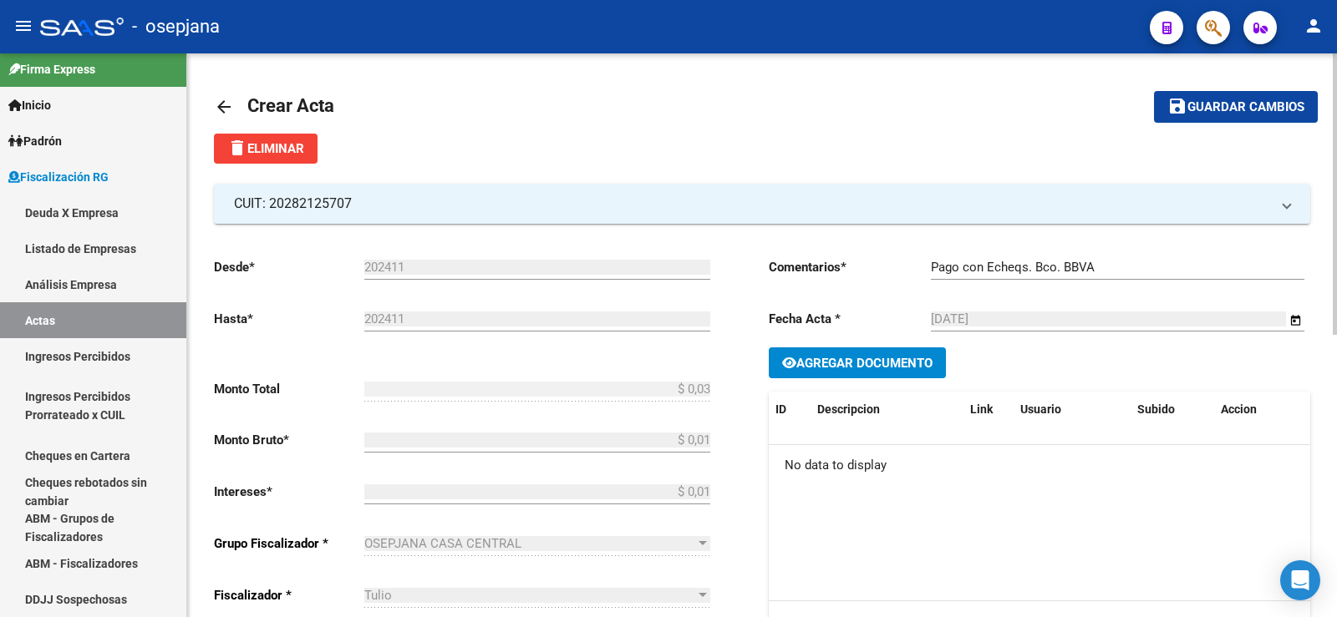
click at [221, 107] on mat-icon "arrow_back" at bounding box center [224, 107] width 20 height 20
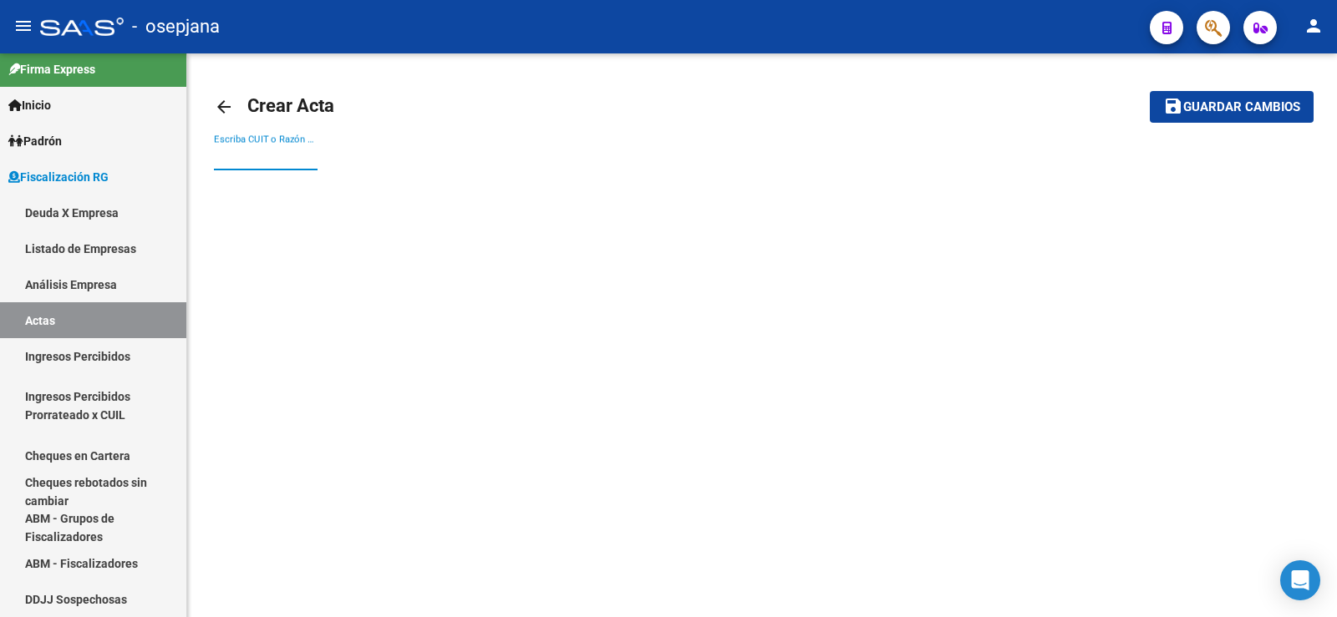
click at [240, 157] on input "Escriba CUIT o Razón Social para buscar" at bounding box center [266, 157] width 104 height 15
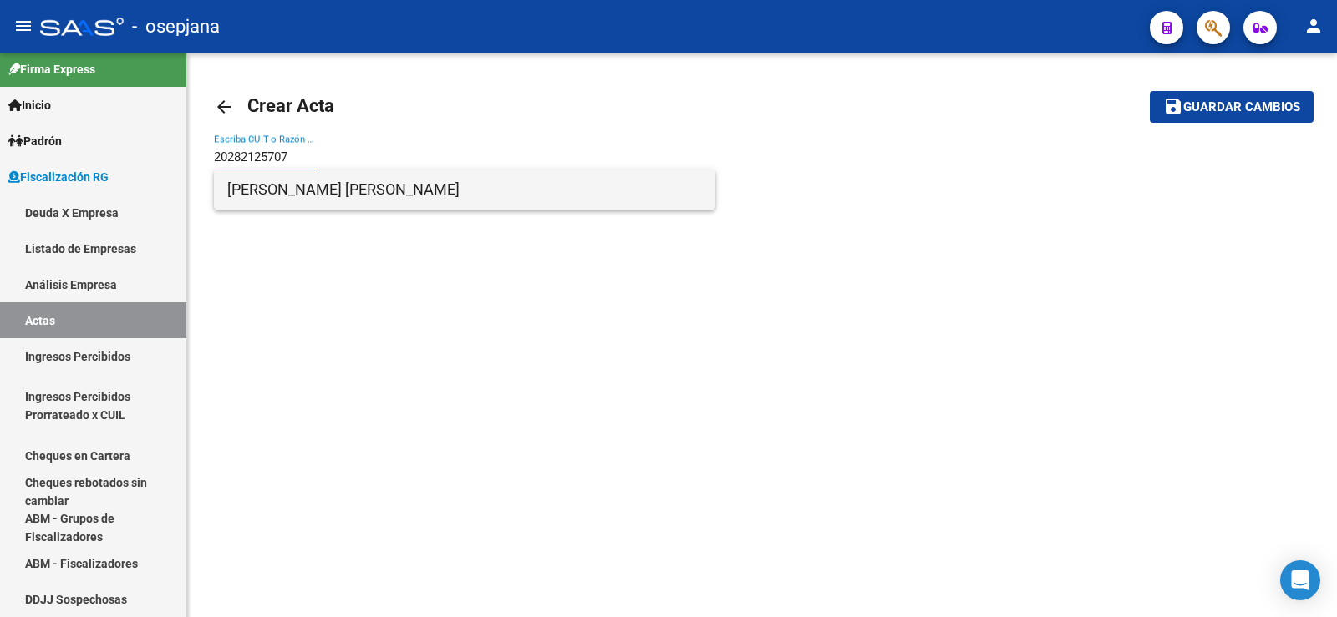
type input "20282125707"
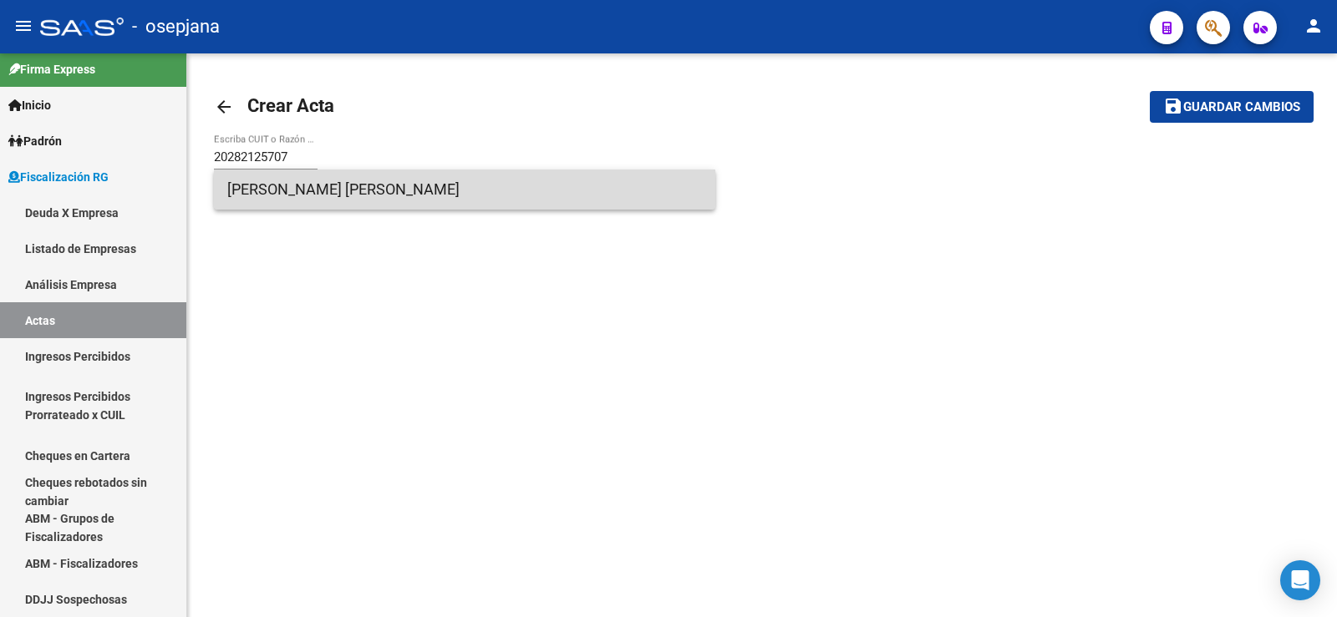
click at [328, 201] on span "[PERSON_NAME] [PERSON_NAME]" at bounding box center [464, 190] width 475 height 40
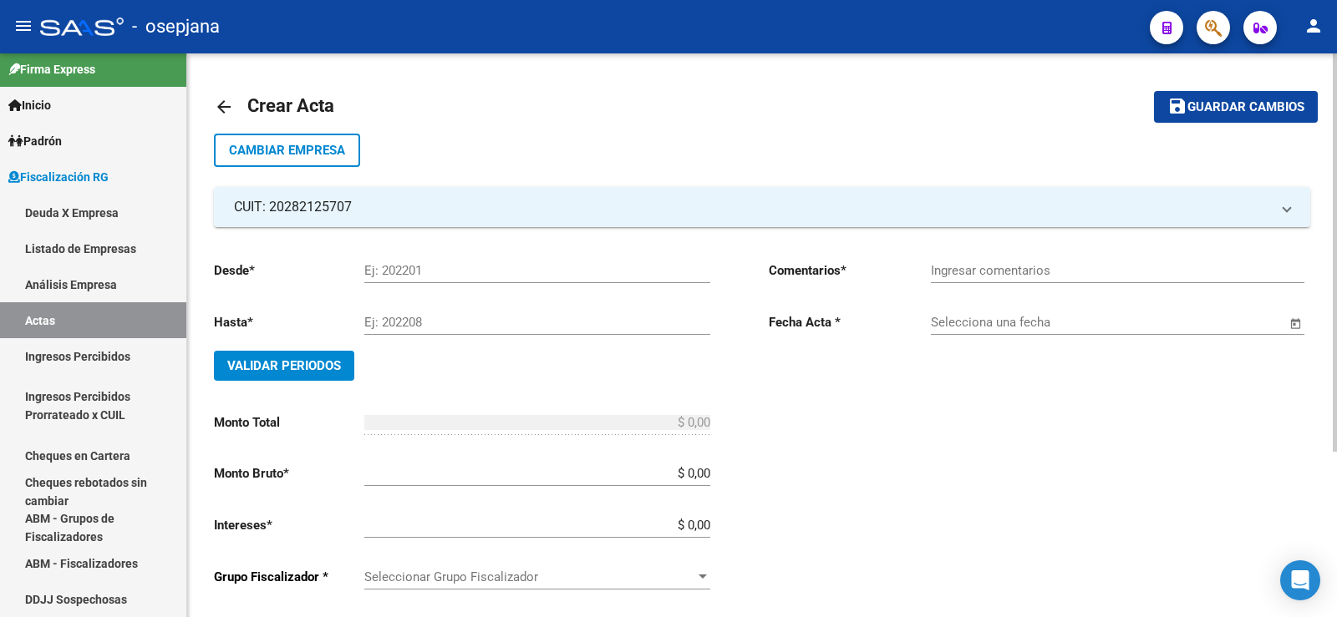
click at [406, 277] on input "Ej: 202201" at bounding box center [537, 270] width 346 height 15
type input "202502"
click at [395, 319] on input "Ej: 202208" at bounding box center [537, 322] width 346 height 15
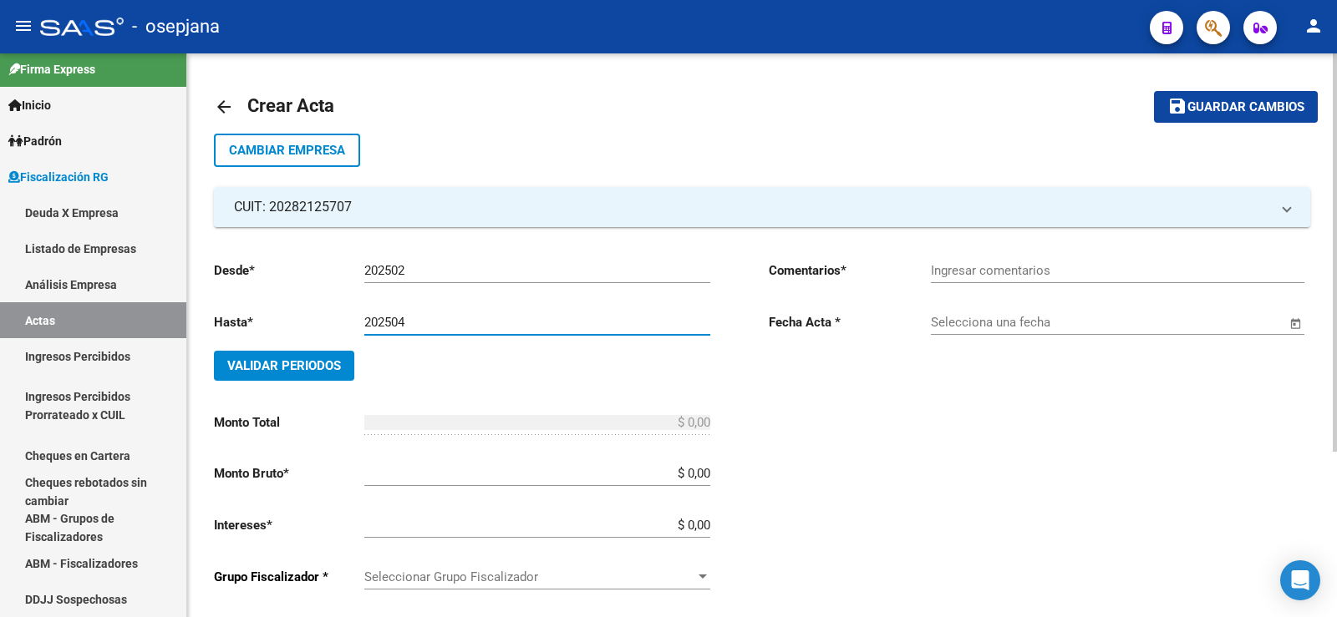
type input "202504"
click at [267, 361] on span "Validar Periodos" at bounding box center [284, 365] width 114 height 15
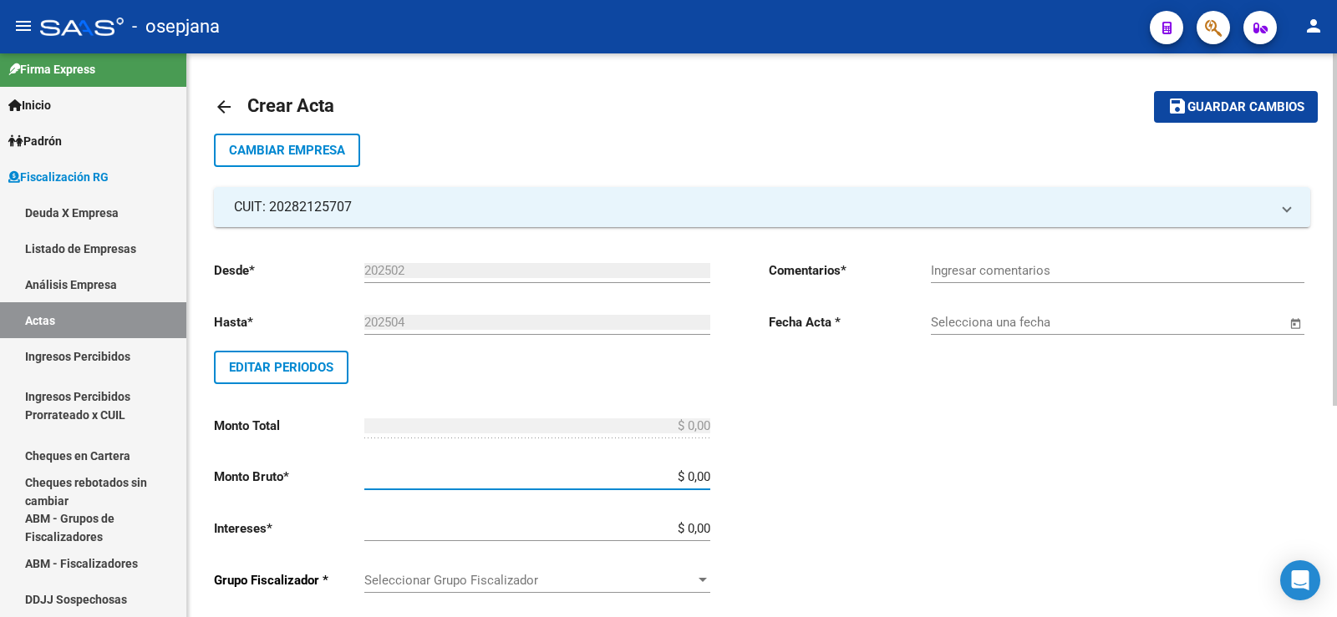
click at [695, 485] on input "$ 0,00" at bounding box center [537, 477] width 346 height 15
type input "$ 0,01"
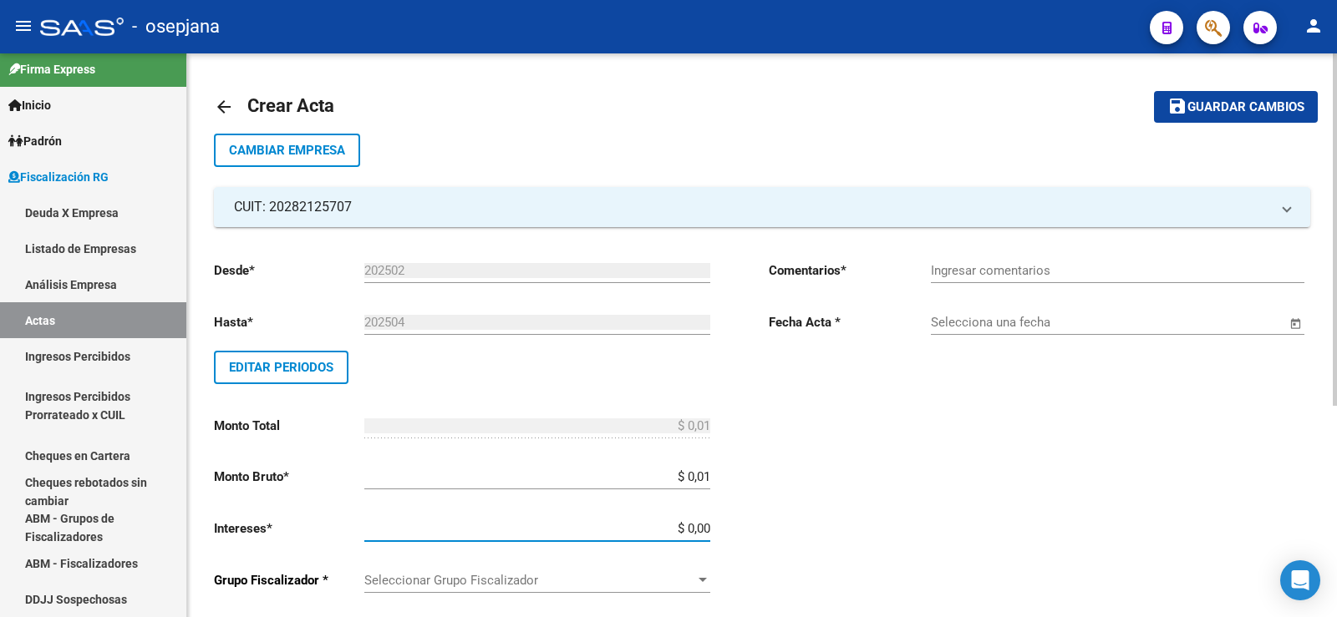
click at [697, 530] on input "$ 0,00" at bounding box center [537, 528] width 346 height 15
click at [696, 530] on input "$ 0,00" at bounding box center [537, 528] width 346 height 15
type input "$ 0,01"
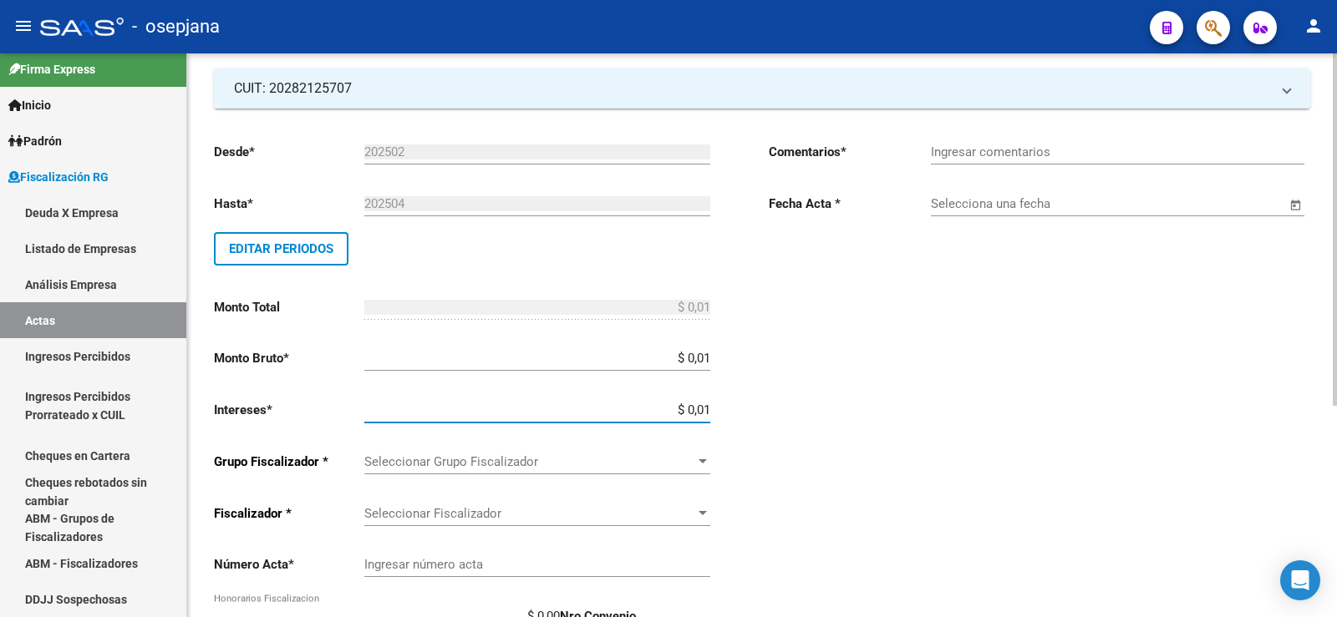
scroll to position [167, 0]
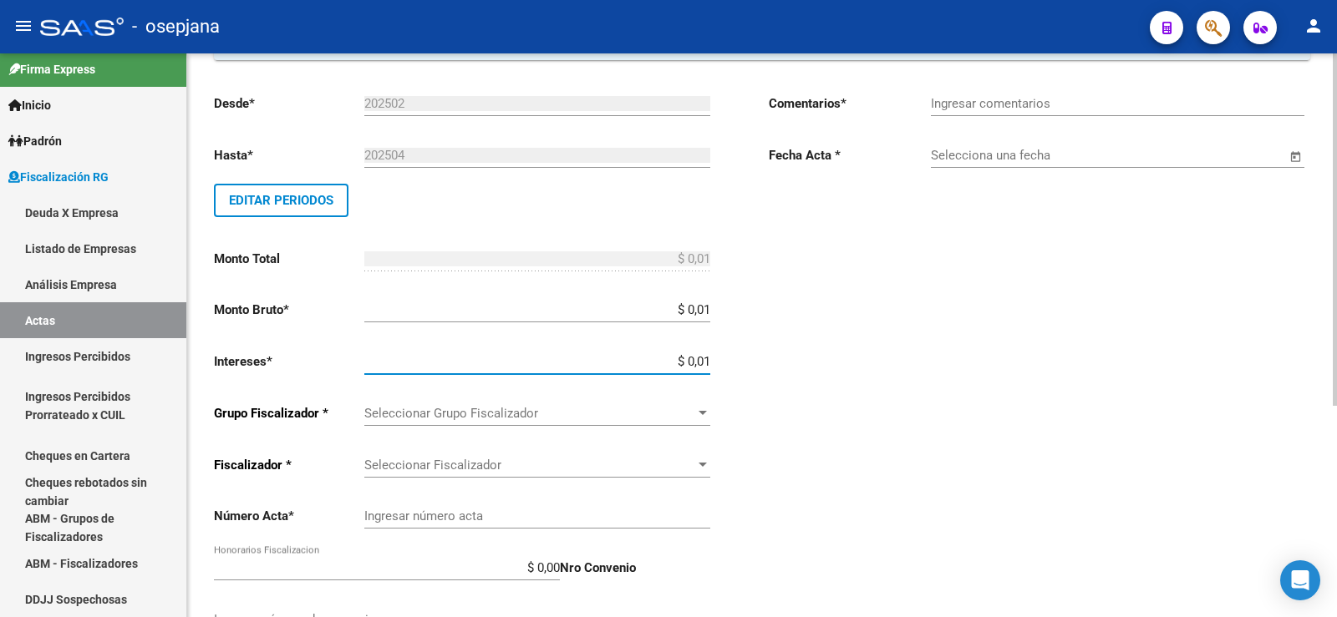
type input "$ 0,02"
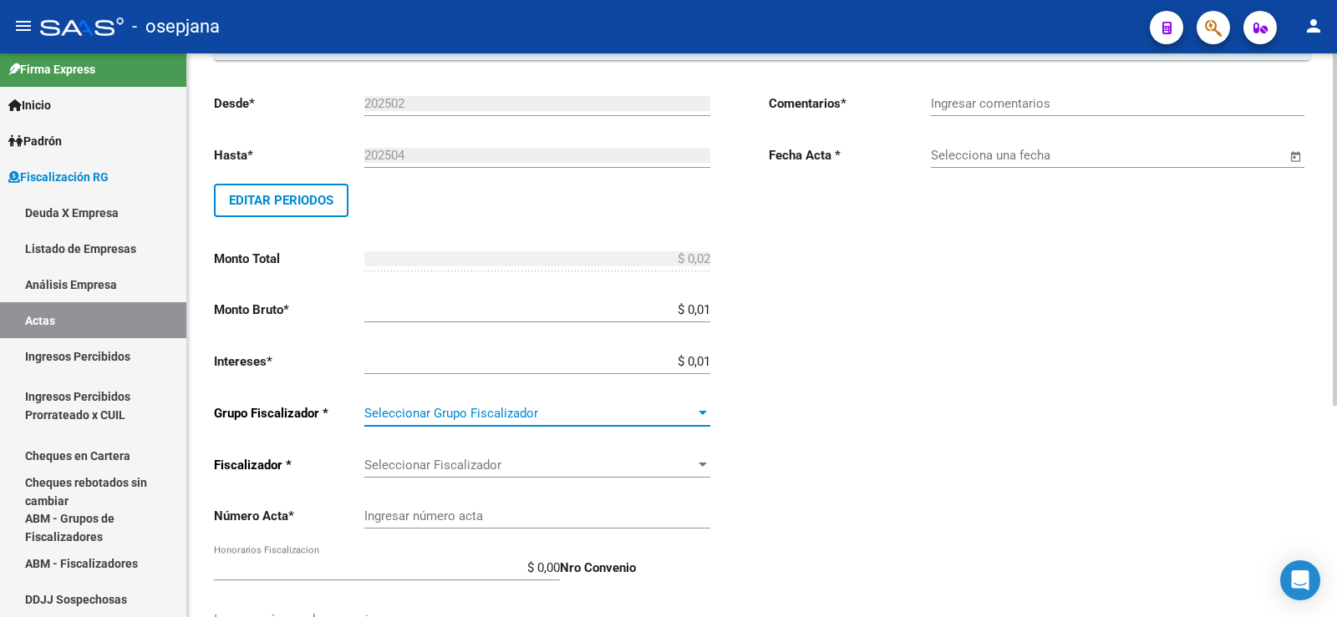
click at [699, 413] on div at bounding box center [703, 413] width 8 height 4
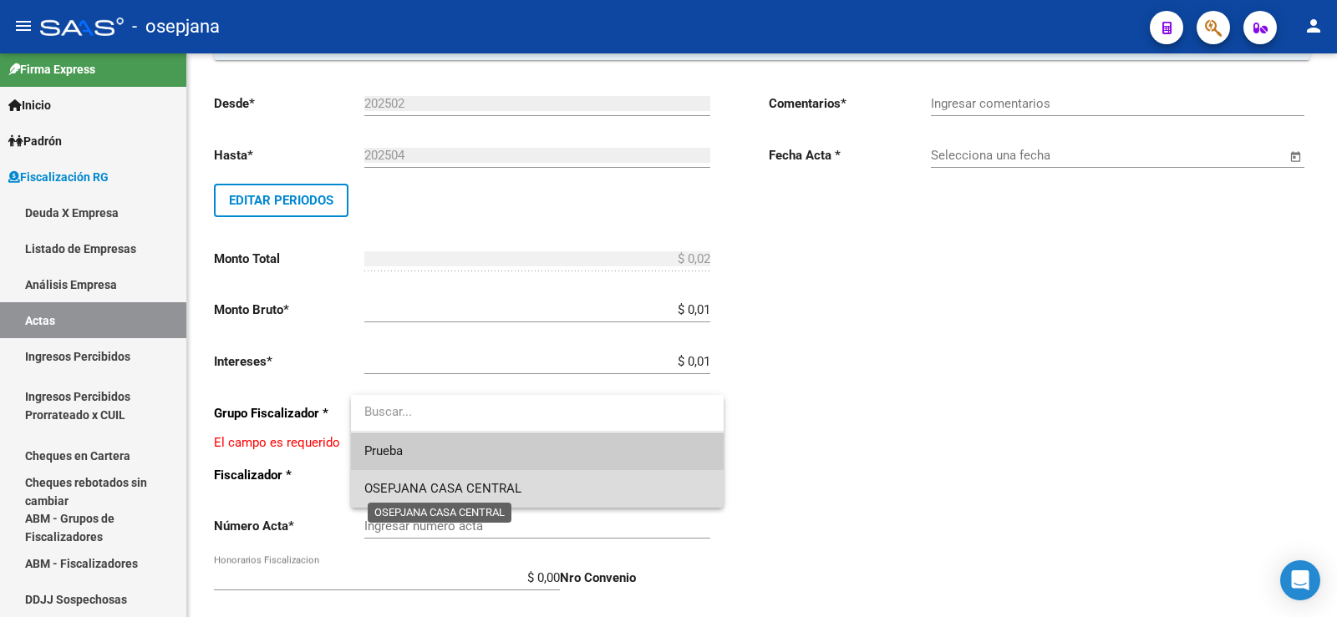
click at [500, 488] on span "OSEPJANA CASA CENTRAL" at bounding box center [442, 488] width 157 height 15
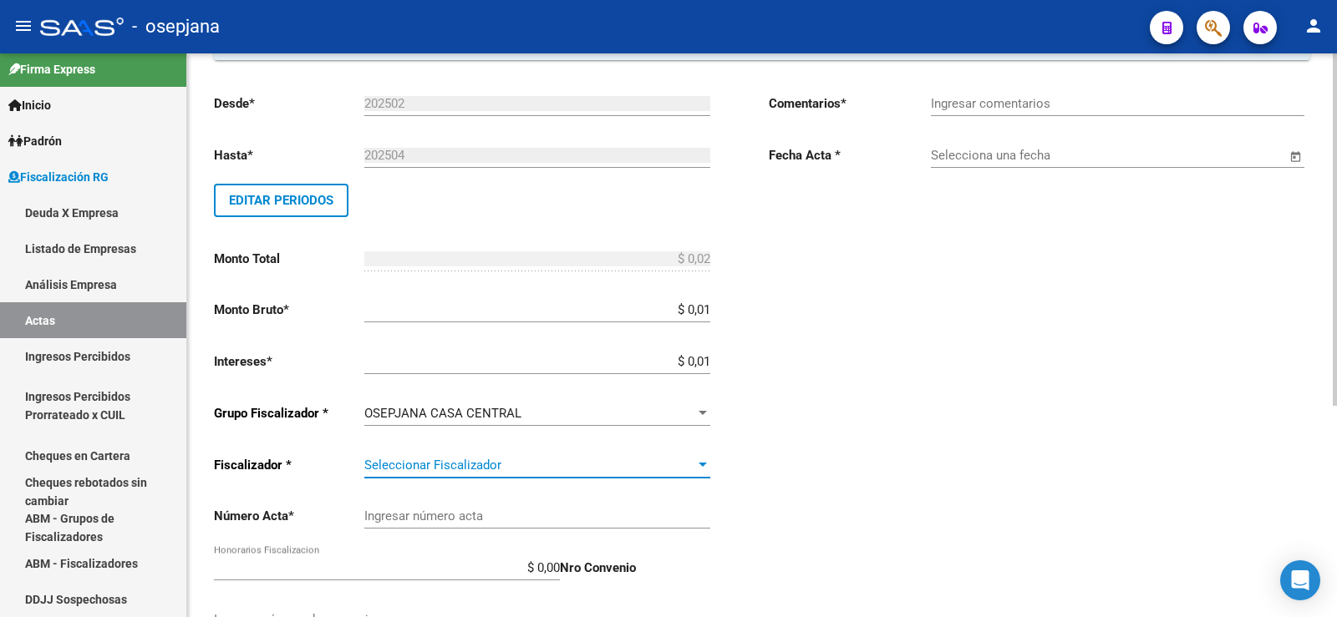
click at [701, 468] on div at bounding box center [702, 465] width 15 height 13
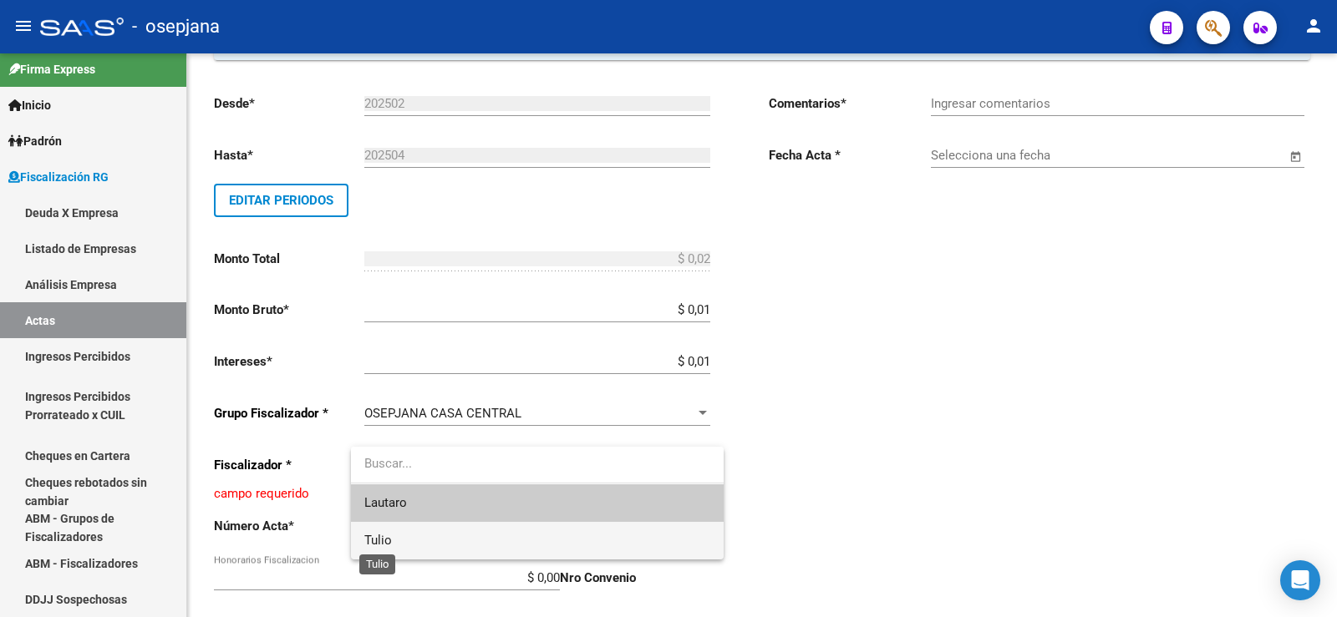
click at [390, 543] on span "Tulio" at bounding box center [378, 540] width 28 height 15
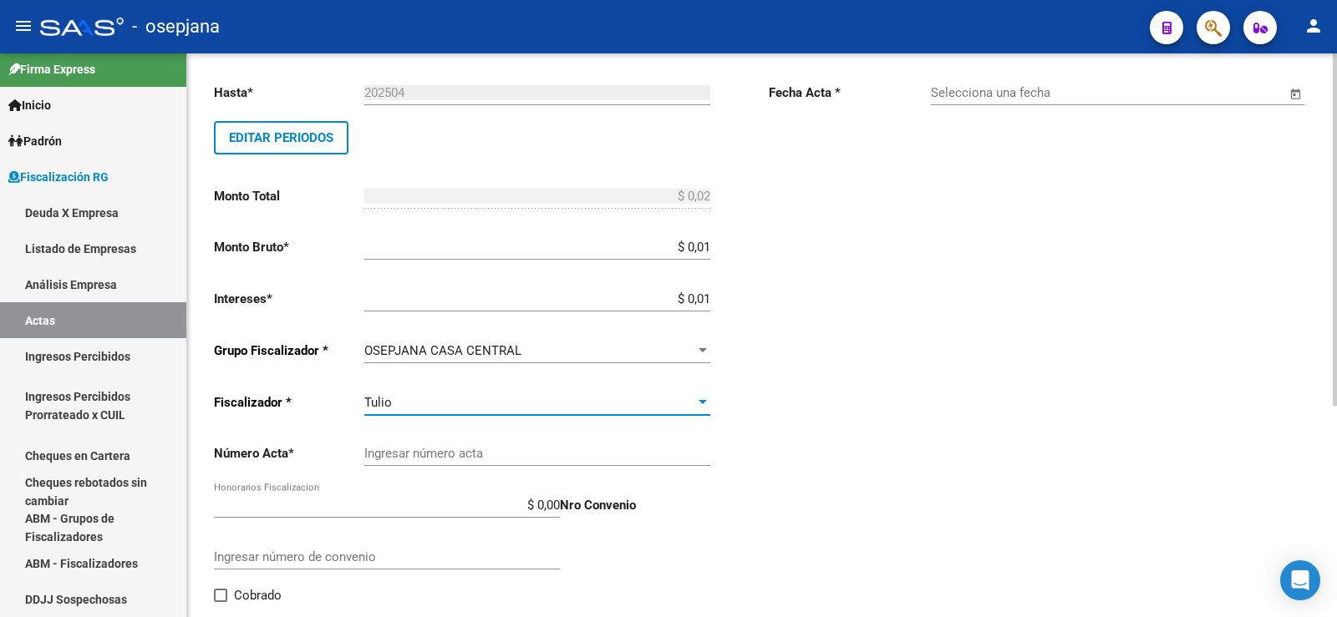
scroll to position [251, 0]
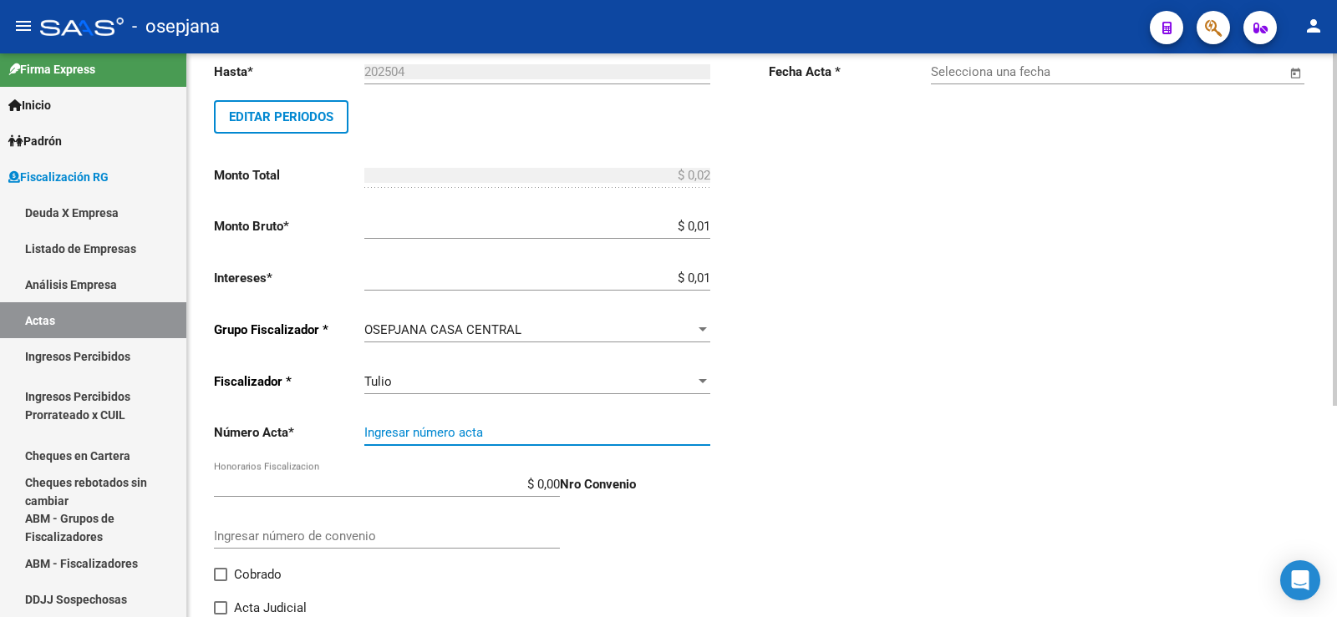
click at [394, 438] on input "Ingresar número acta" at bounding box center [537, 432] width 346 height 15
type input "3299C"
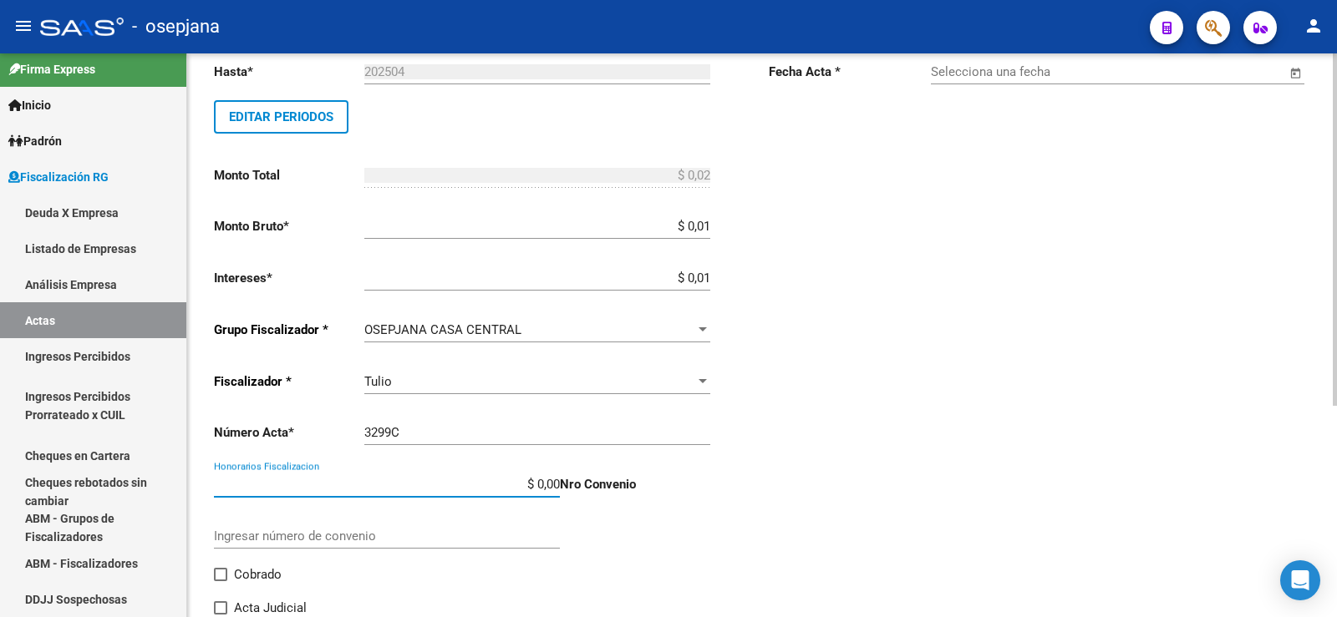
click at [546, 485] on input "$ 0,00" at bounding box center [387, 484] width 346 height 15
type input "$ 0,01"
type input "$ 0,03"
click at [219, 577] on span at bounding box center [220, 574] width 13 height 13
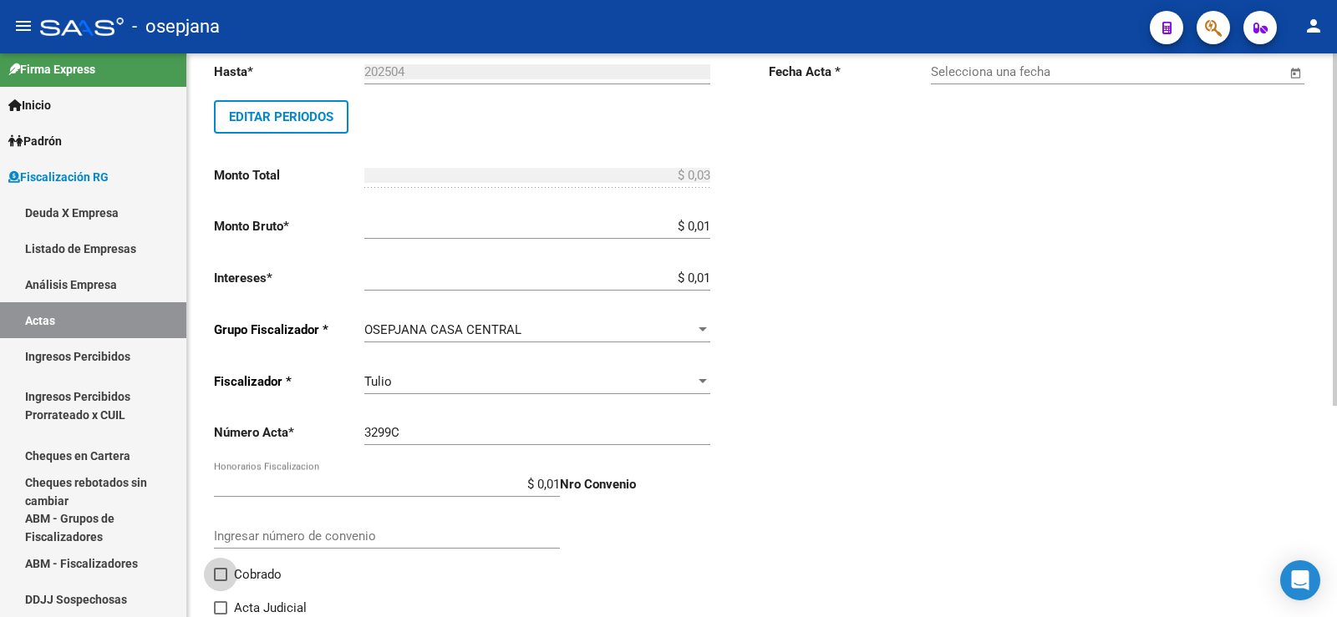
click at [220, 582] on input "Cobrado" at bounding box center [220, 582] width 1 height 1
checkbox input "true"
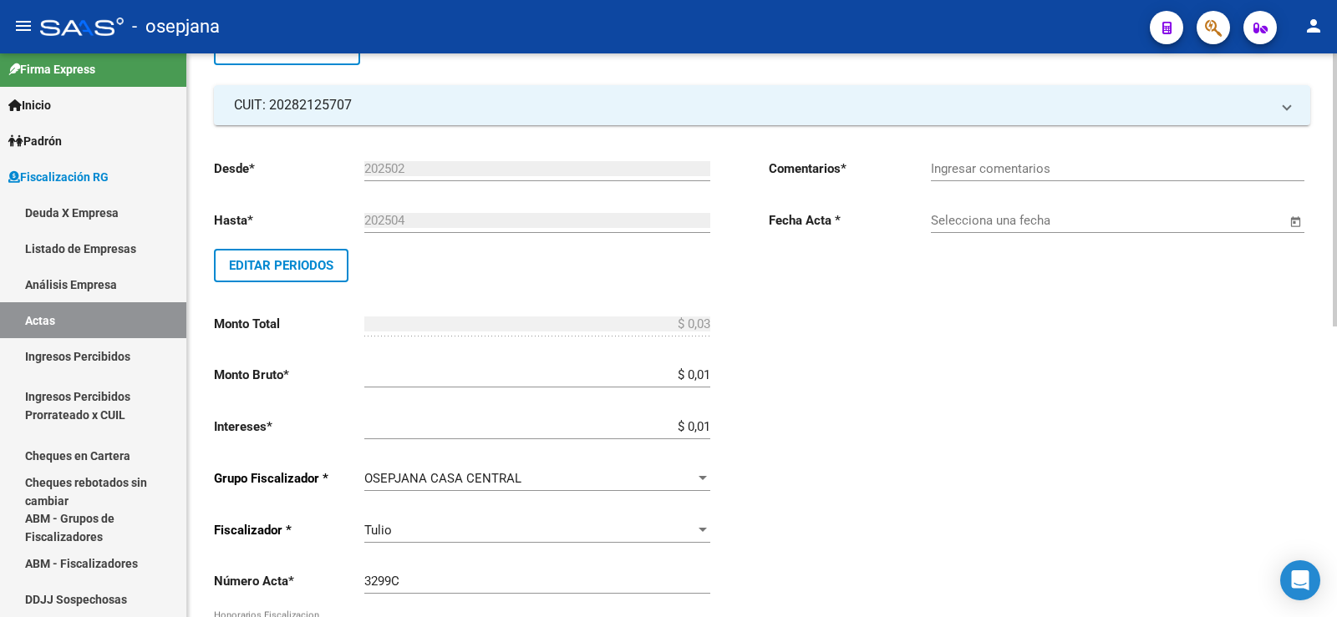
scroll to position [84, 0]
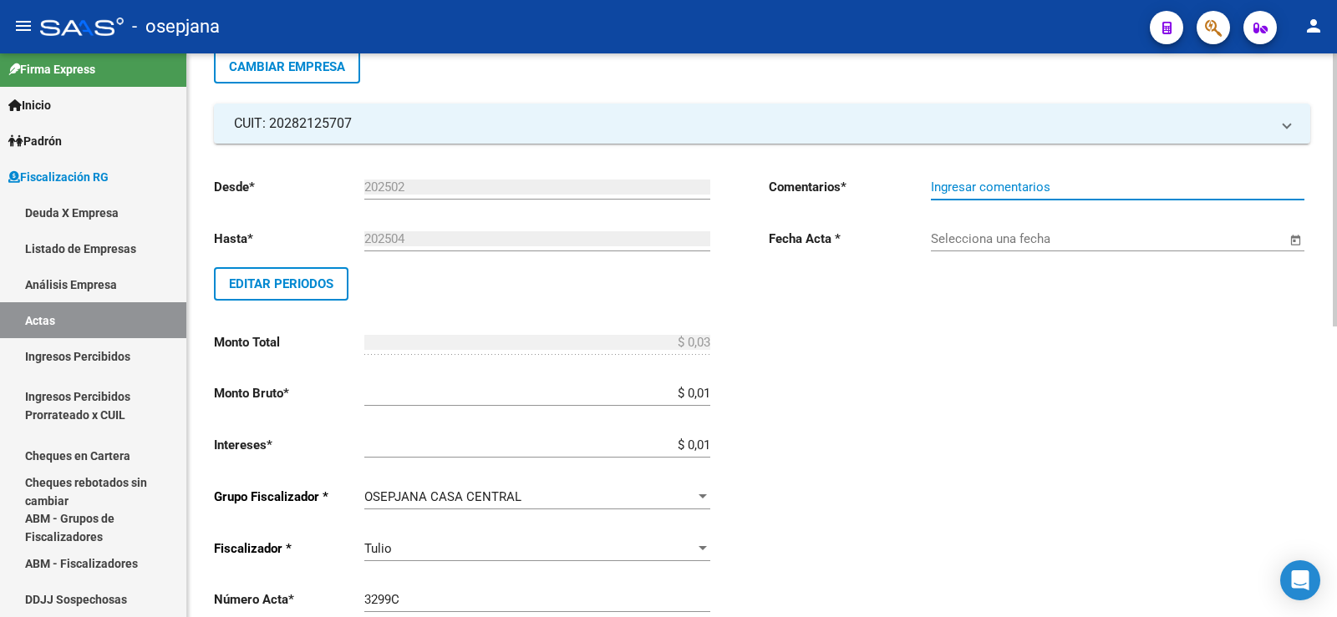
click at [941, 188] on input "Ingresar comentarios" at bounding box center [1117, 187] width 373 height 15
type input "Pago con Echeqs. Bco. BBVA"
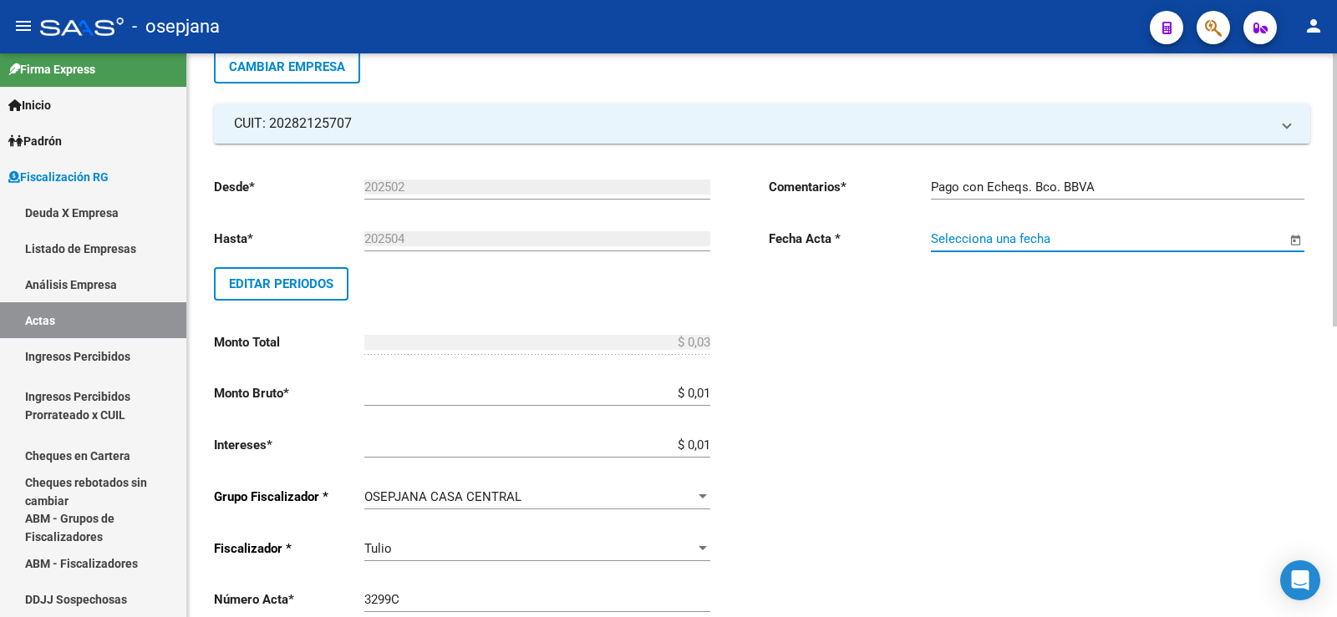
click at [974, 236] on input "Selecciona una fecha" at bounding box center [1108, 238] width 355 height 15
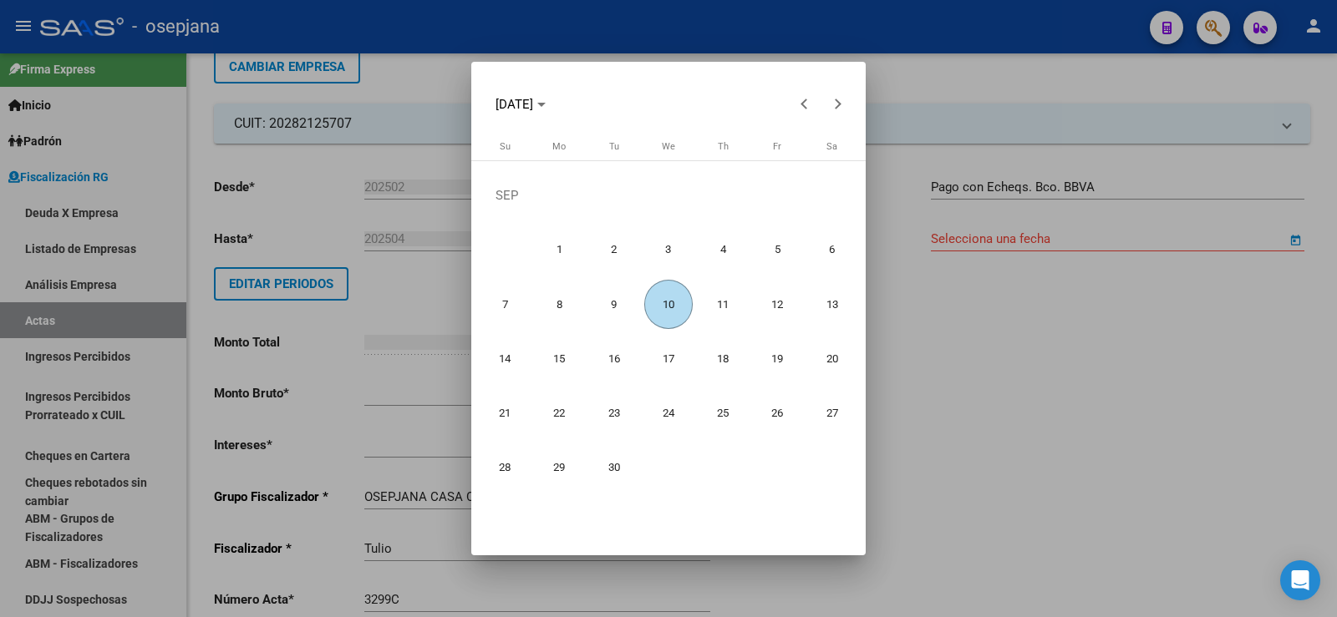
click at [660, 308] on span "10" at bounding box center [668, 304] width 49 height 49
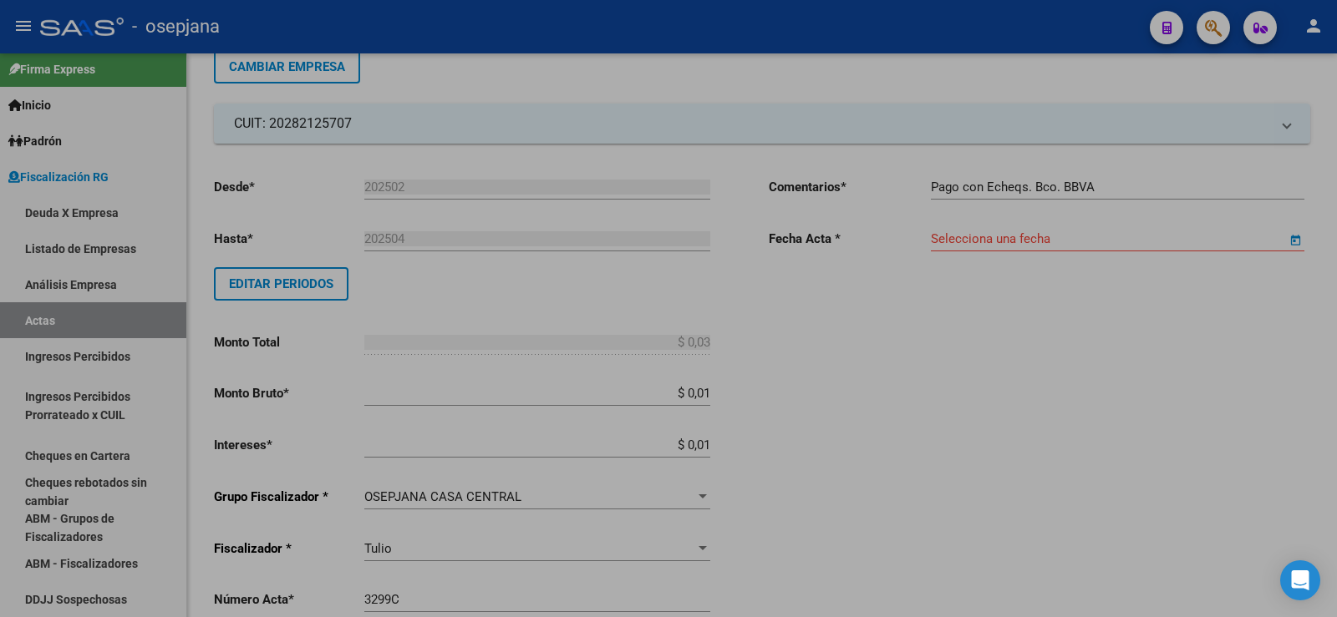
type input "[DATE]"
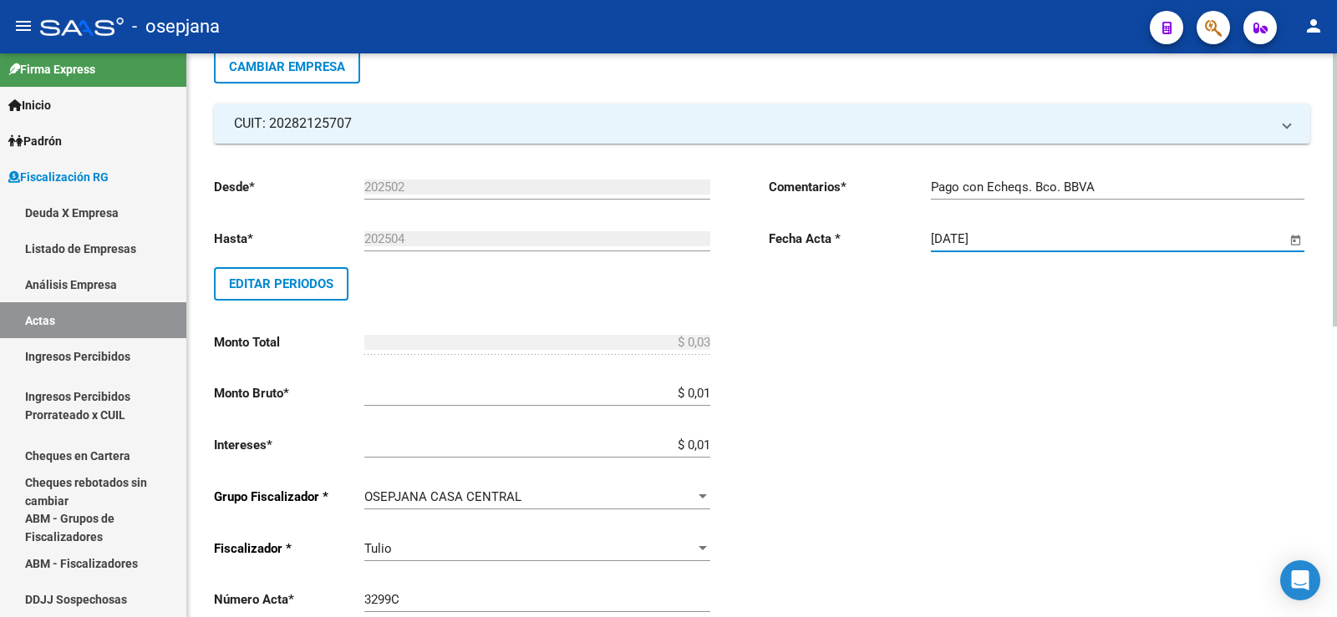
scroll to position [0, 0]
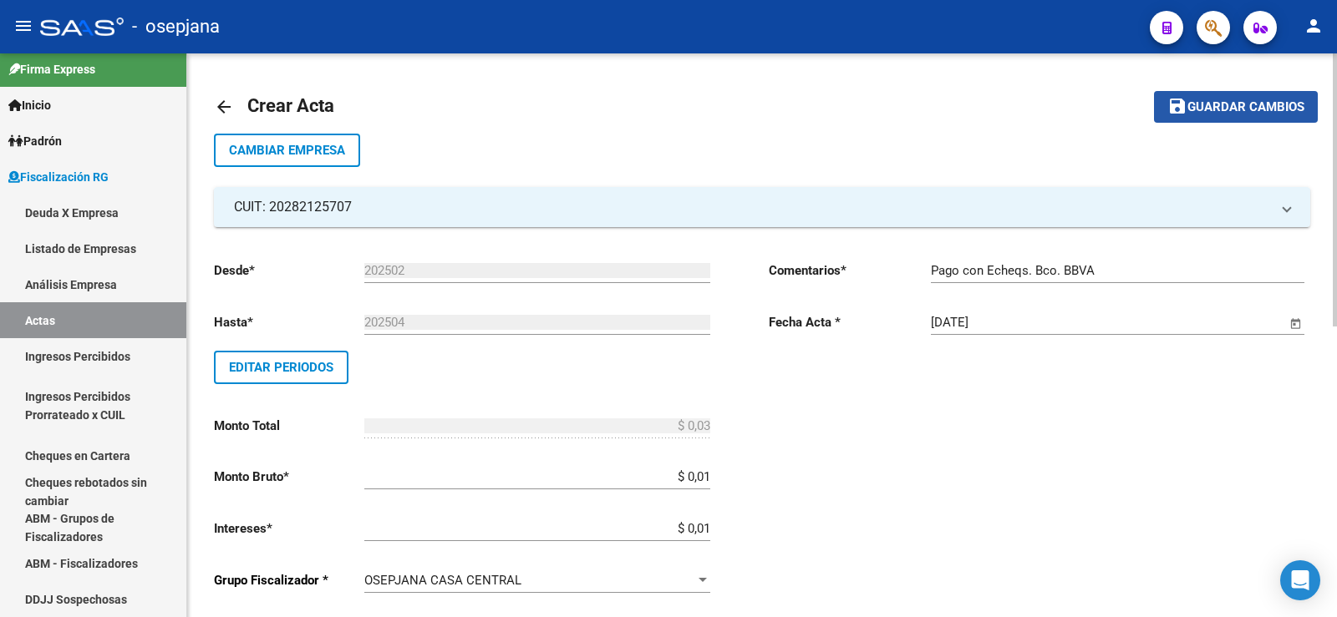
click at [1222, 104] on span "Guardar cambios" at bounding box center [1245, 107] width 117 height 15
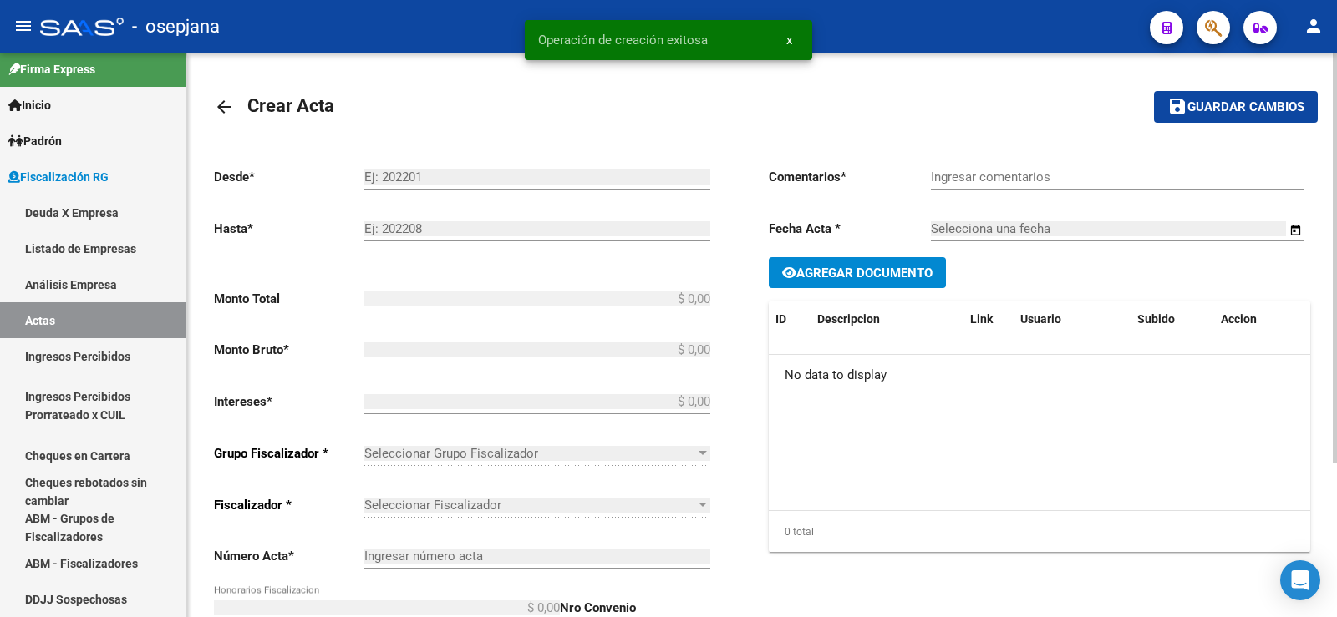
type input "202502"
type input "202504"
type input "$ 0,03"
type input "$ 0,01"
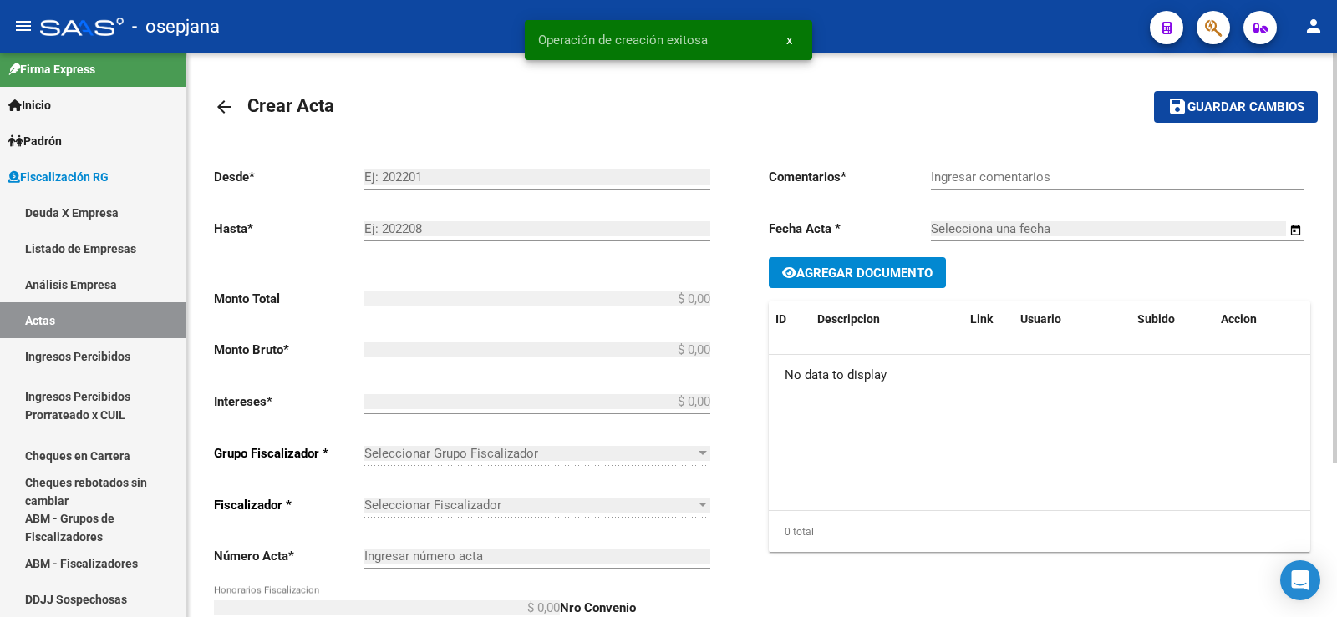
type input "3299C"
type input "$ 0,01"
checkbox input "true"
type input "Pago con Echeqs. Bco. BBVA"
type input "[DATE]"
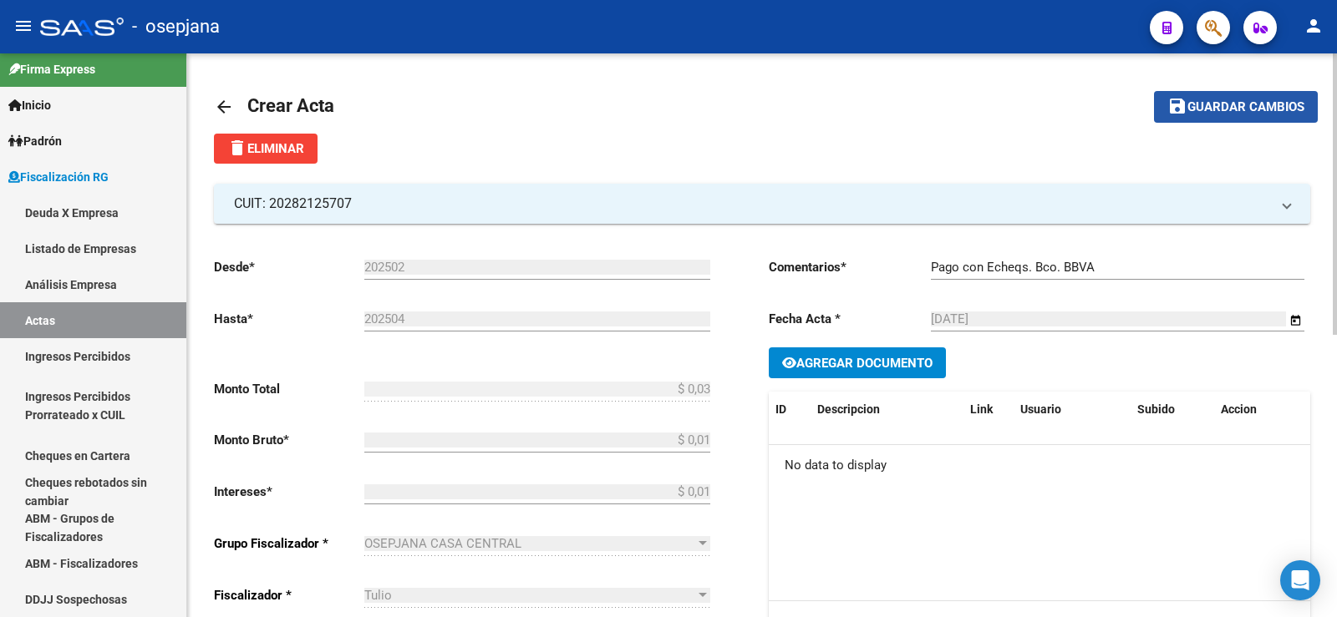
click at [1235, 105] on span "Guardar cambios" at bounding box center [1245, 107] width 117 height 15
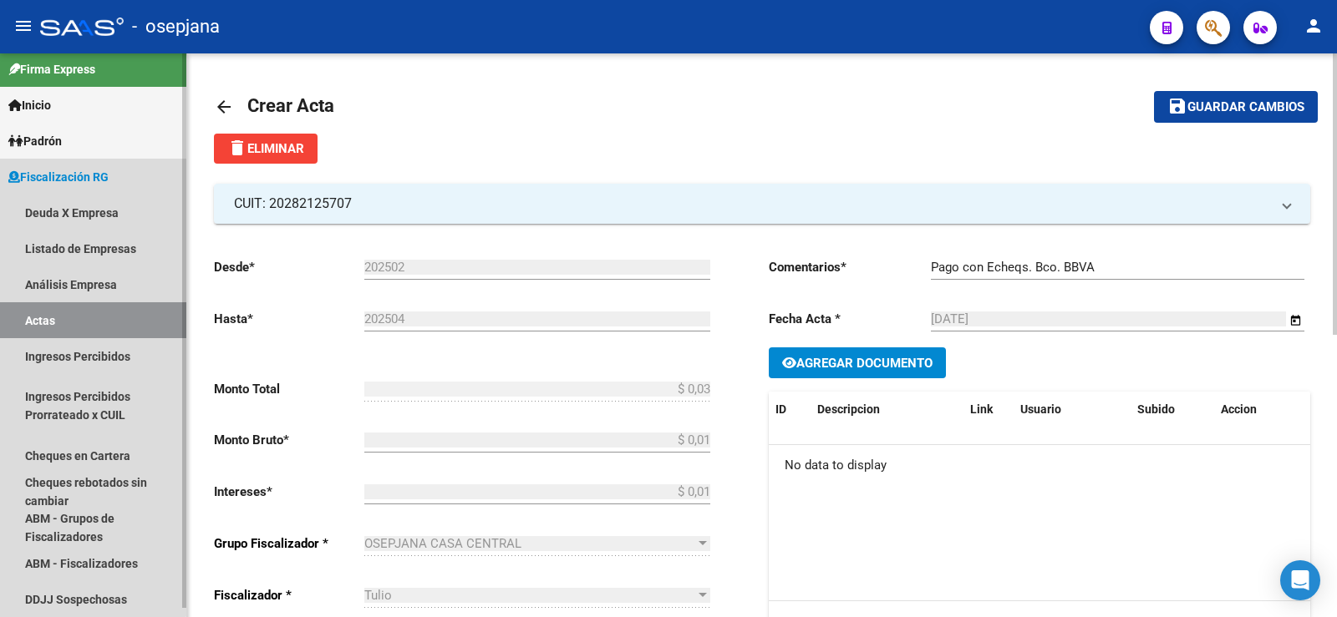
click at [69, 317] on link "Actas" at bounding box center [93, 320] width 186 height 36
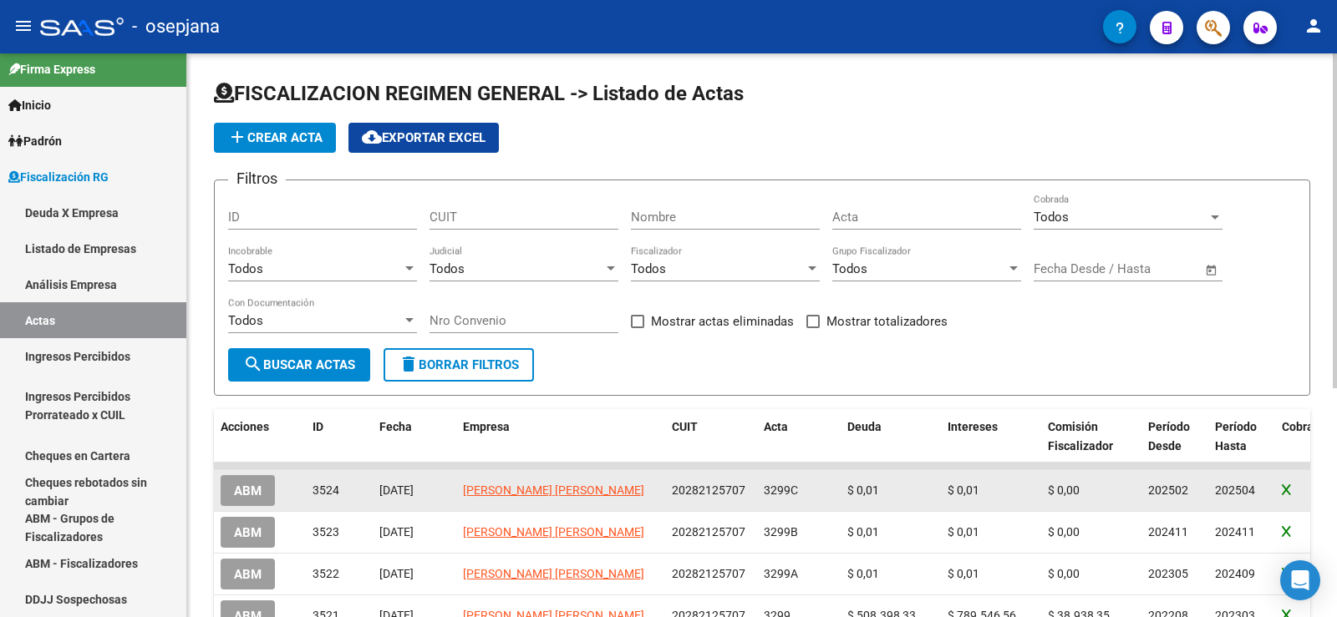
click at [246, 490] on span "ABM" at bounding box center [248, 491] width 28 height 15
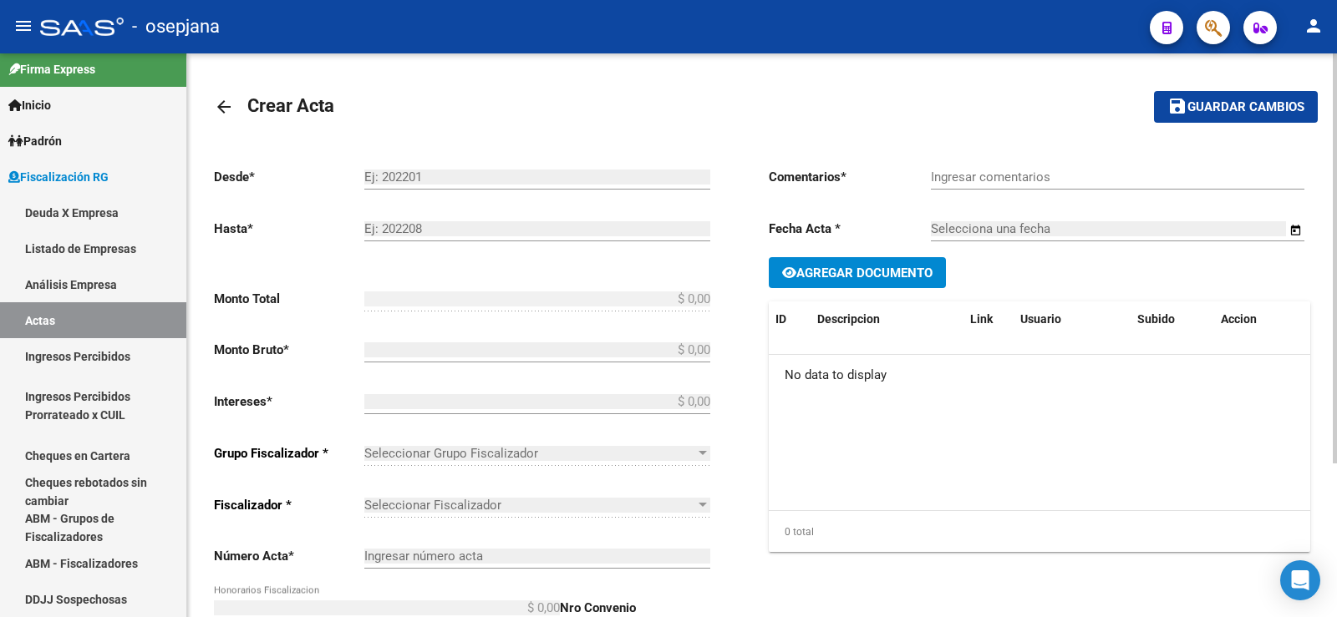
type input "202502"
type input "202504"
type input "$ 0,03"
type input "$ 0,01"
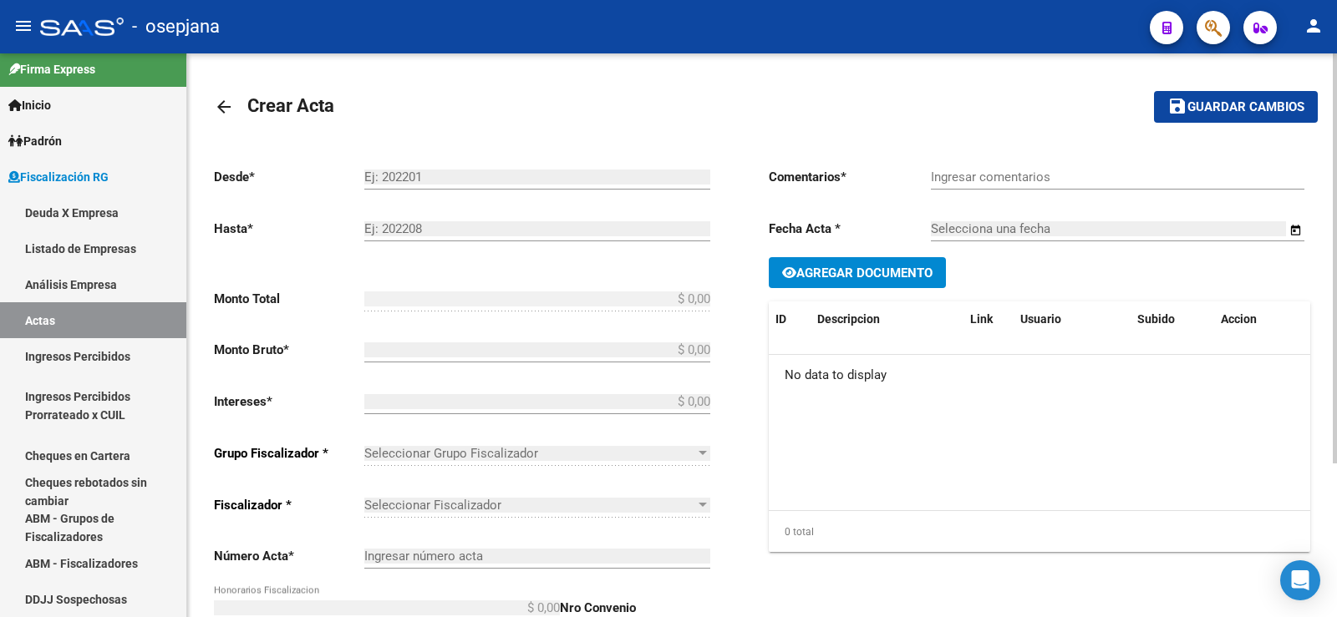
type input "3299C"
type input "$ 0,01"
checkbox input "true"
type input "Pago con Echeqs. Bco. BBVA"
type input "[DATE]"
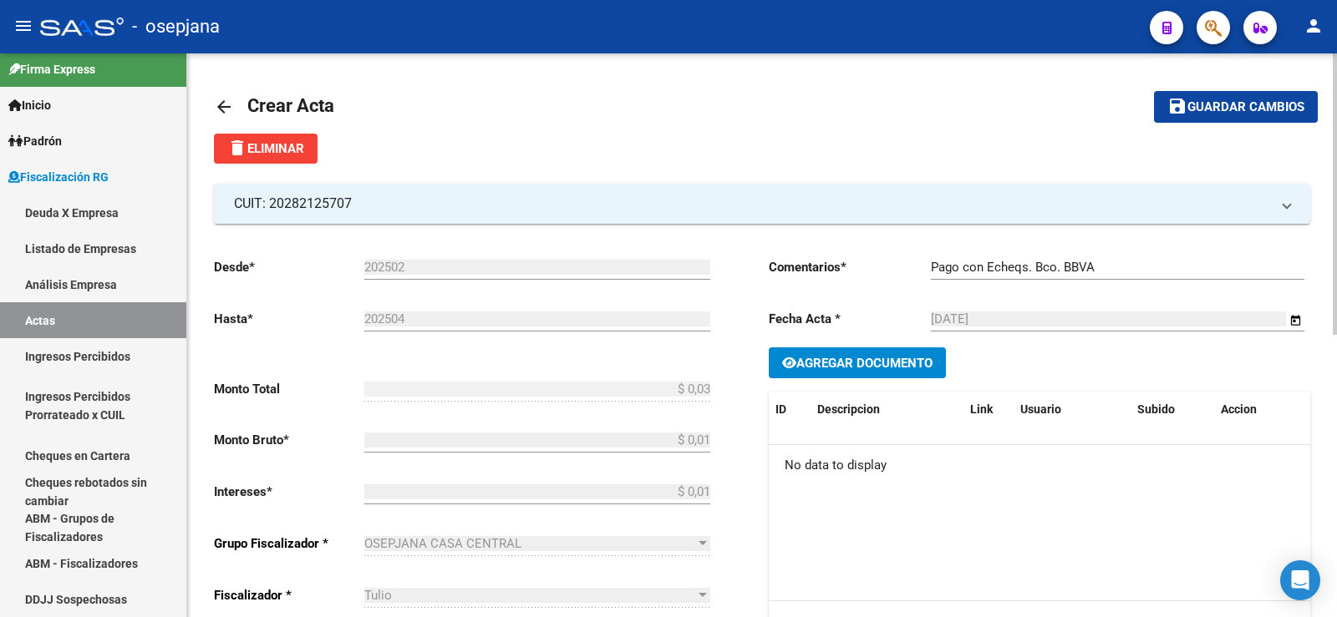
click at [224, 108] on mat-icon "arrow_back" at bounding box center [224, 107] width 20 height 20
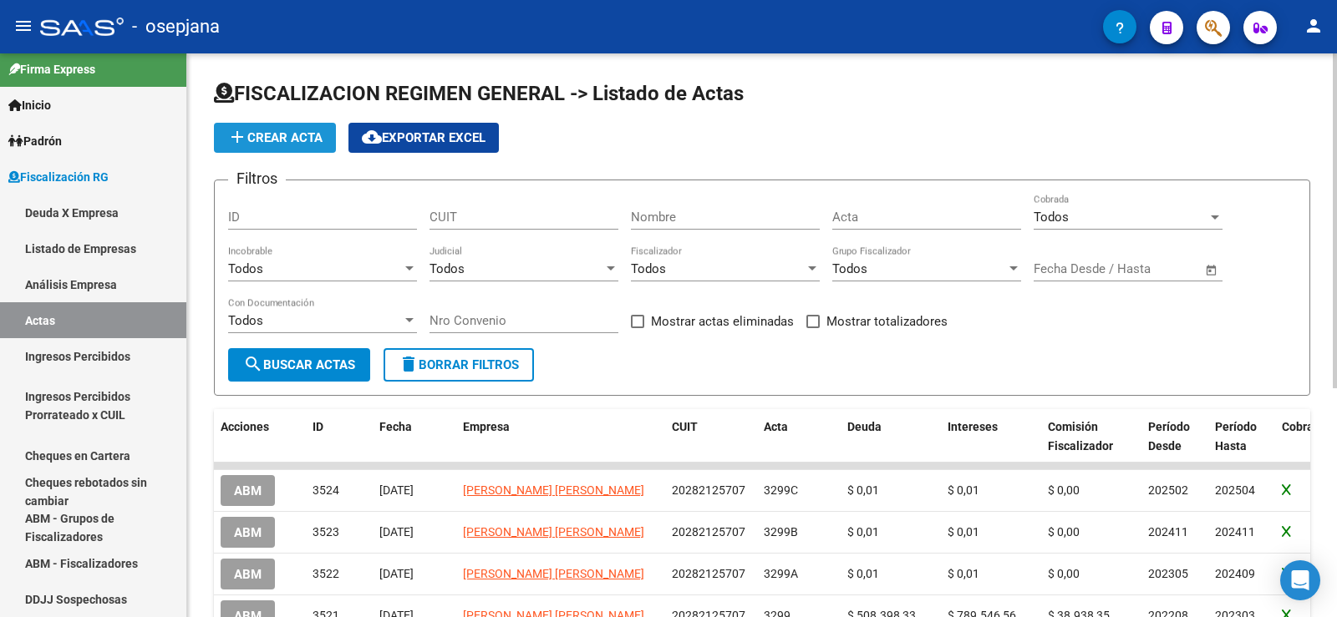
click at [269, 129] on button "add Crear Acta" at bounding box center [275, 138] width 122 height 30
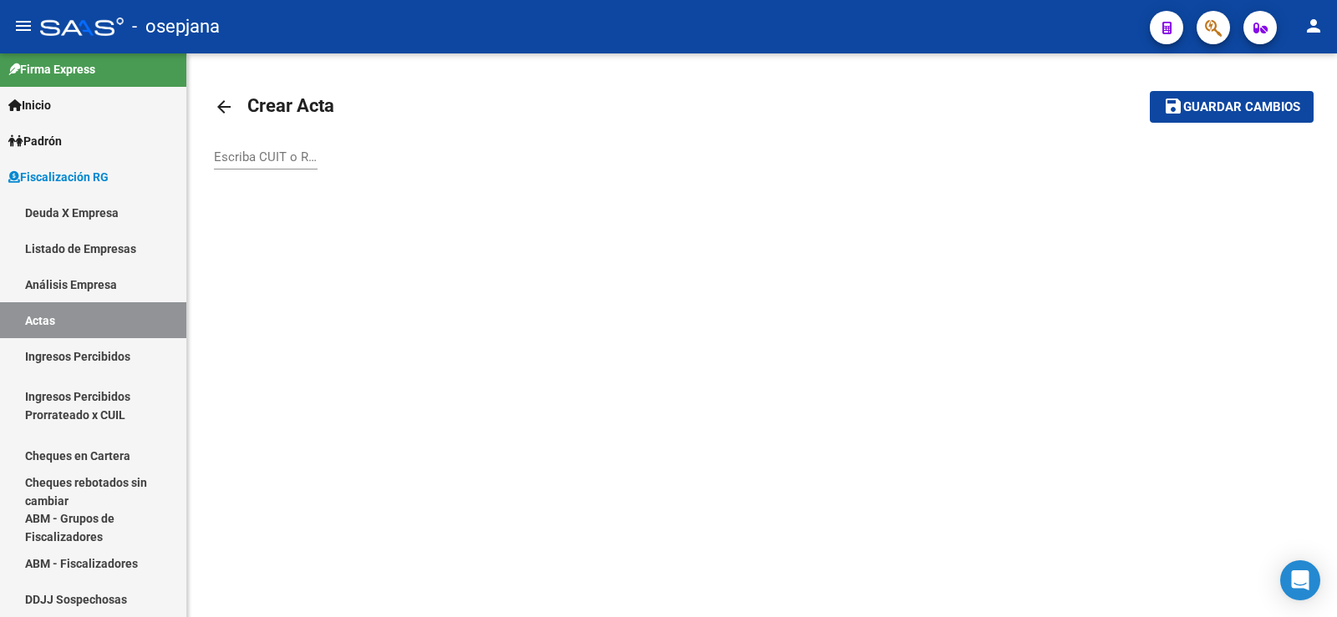
click at [247, 162] on input "Escriba CUIT o Razón Social para buscar" at bounding box center [266, 157] width 104 height 15
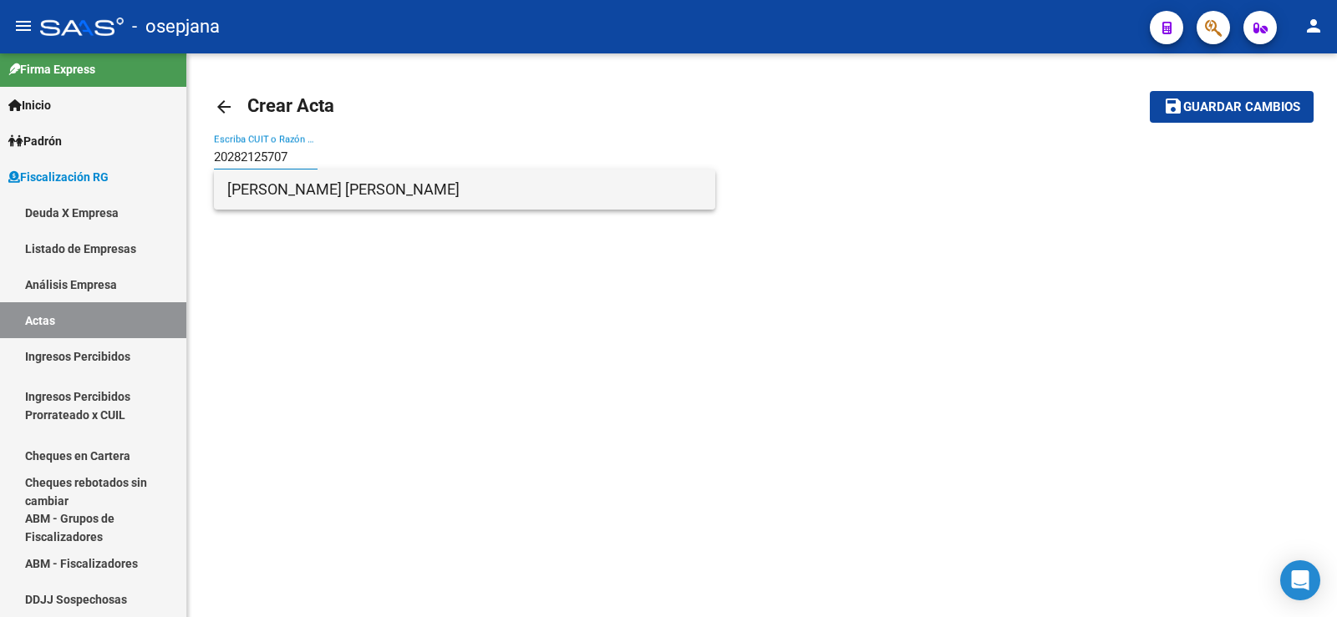
type input "20282125707"
click at [298, 193] on span "[PERSON_NAME] [PERSON_NAME]" at bounding box center [464, 190] width 475 height 40
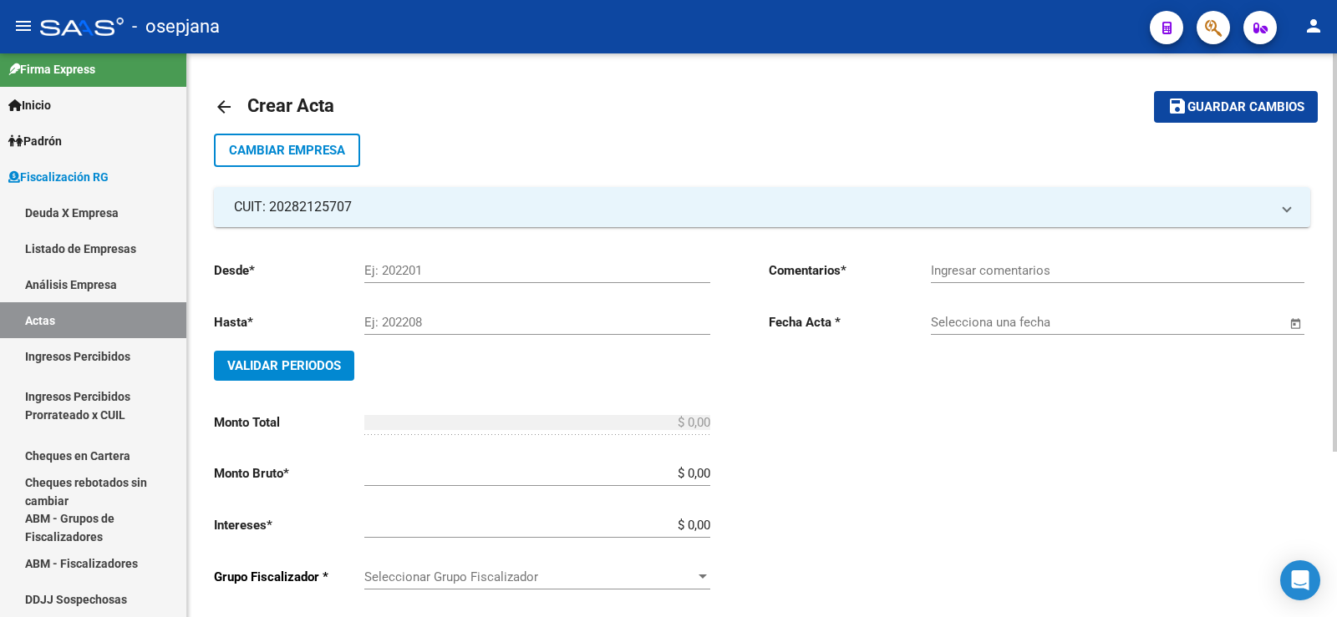
click at [394, 266] on input "Ej: 202201" at bounding box center [537, 270] width 346 height 15
type input "202507"
click at [406, 323] on input "Ej: 202208" at bounding box center [537, 322] width 346 height 15
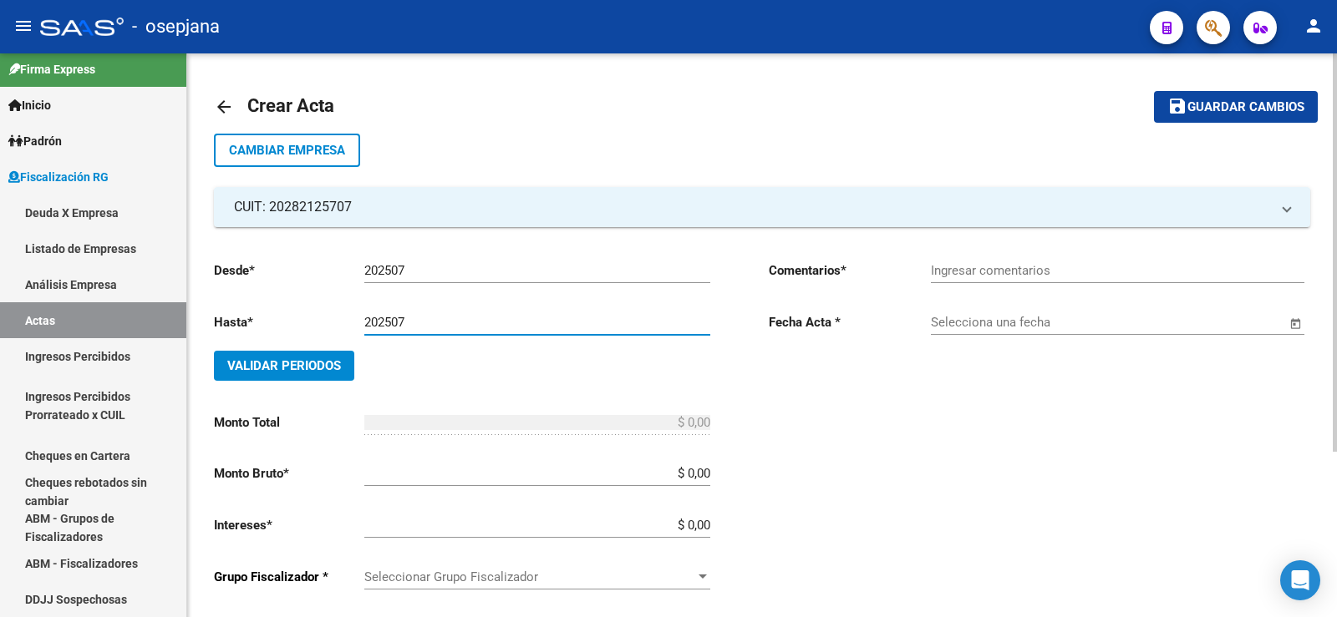
type input "202507"
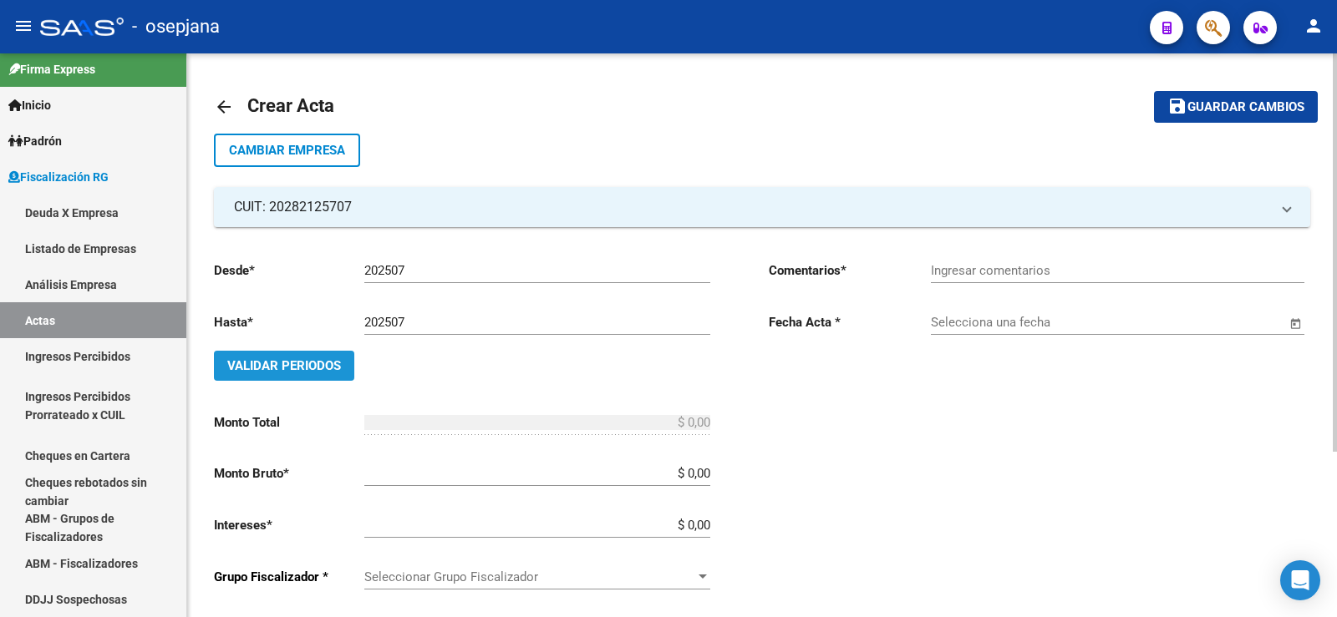
click at [278, 362] on span "Validar Periodos" at bounding box center [284, 365] width 114 height 15
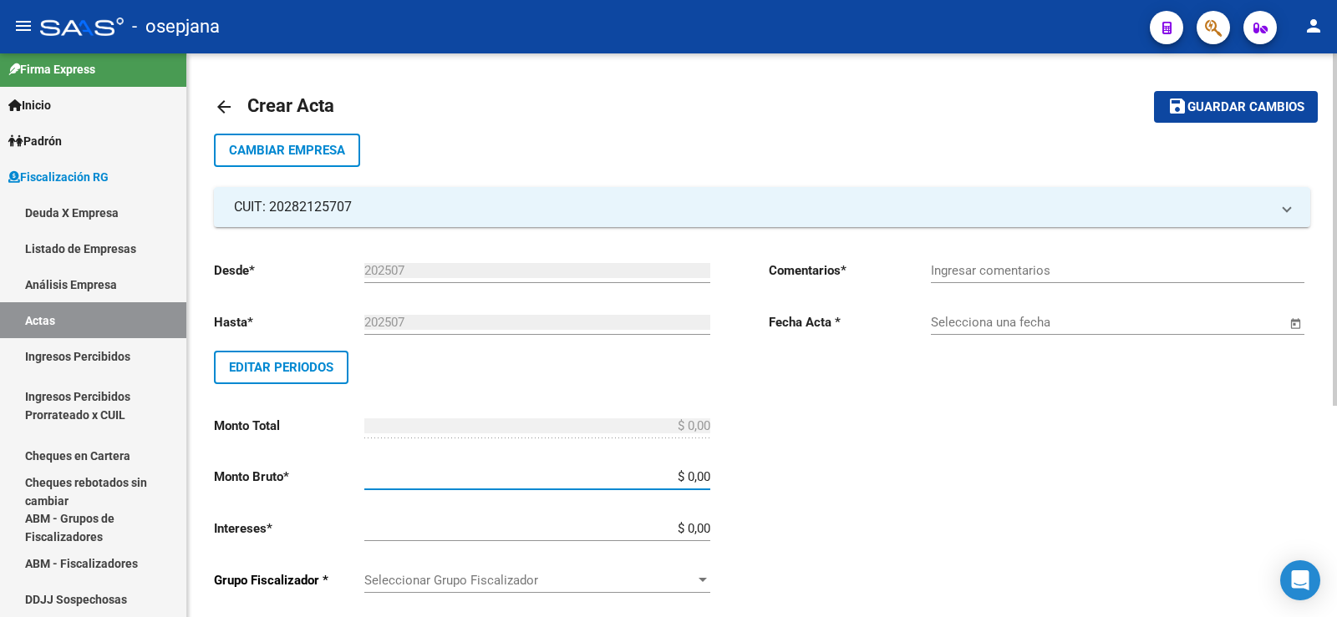
click at [695, 472] on input "$ 0,00" at bounding box center [537, 477] width 346 height 15
click at [695, 471] on input "$ 0,00" at bounding box center [537, 477] width 346 height 15
type input "$ 0,01"
click at [698, 527] on input "$ 0,00" at bounding box center [537, 528] width 346 height 15
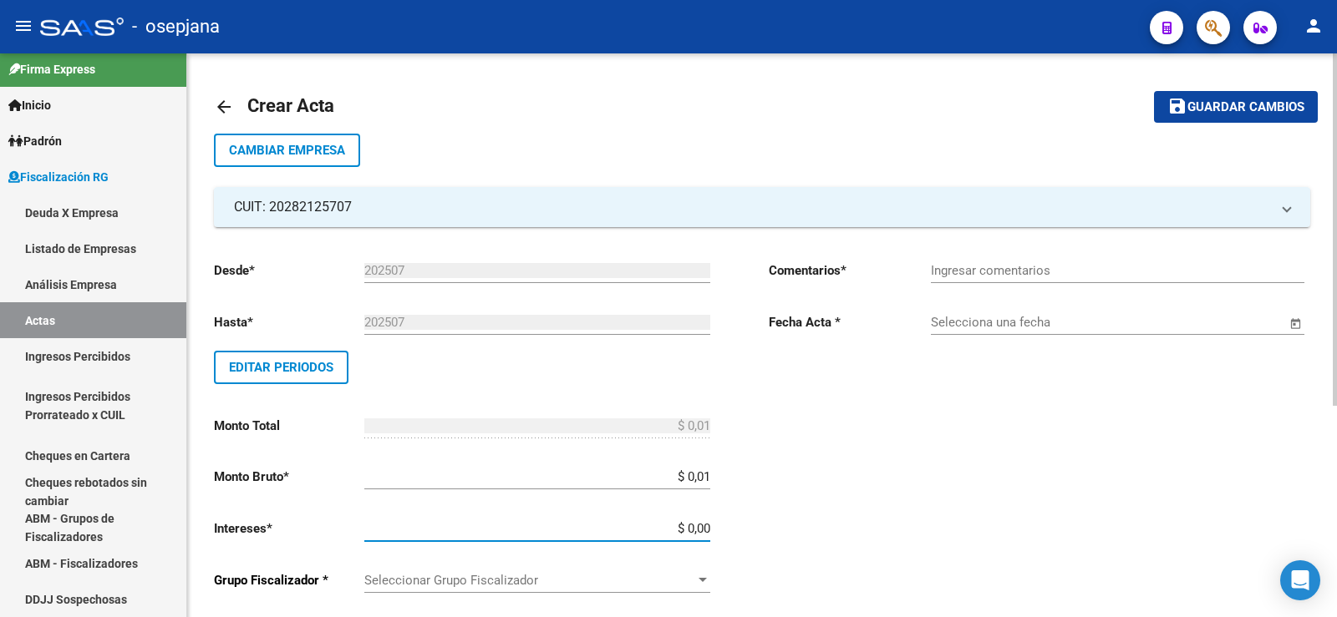
click at [698, 527] on input "$ 0,00" at bounding box center [537, 528] width 346 height 15
type input "$ 0,01"
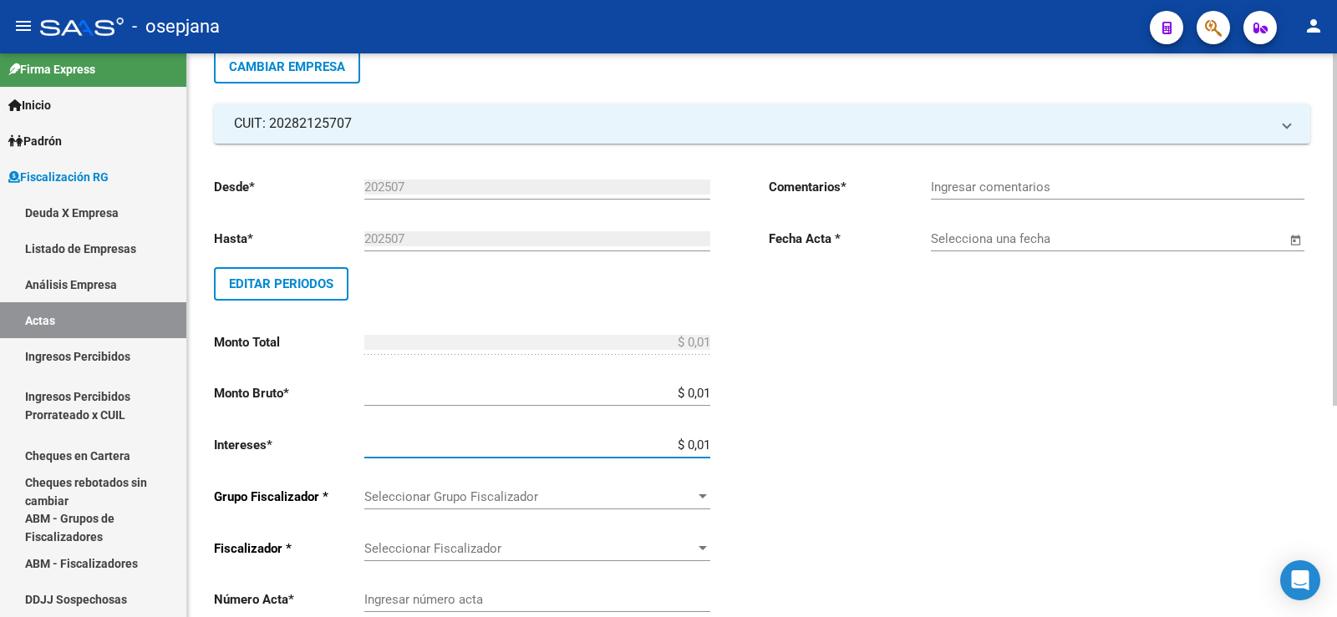
type input "$ 0,02"
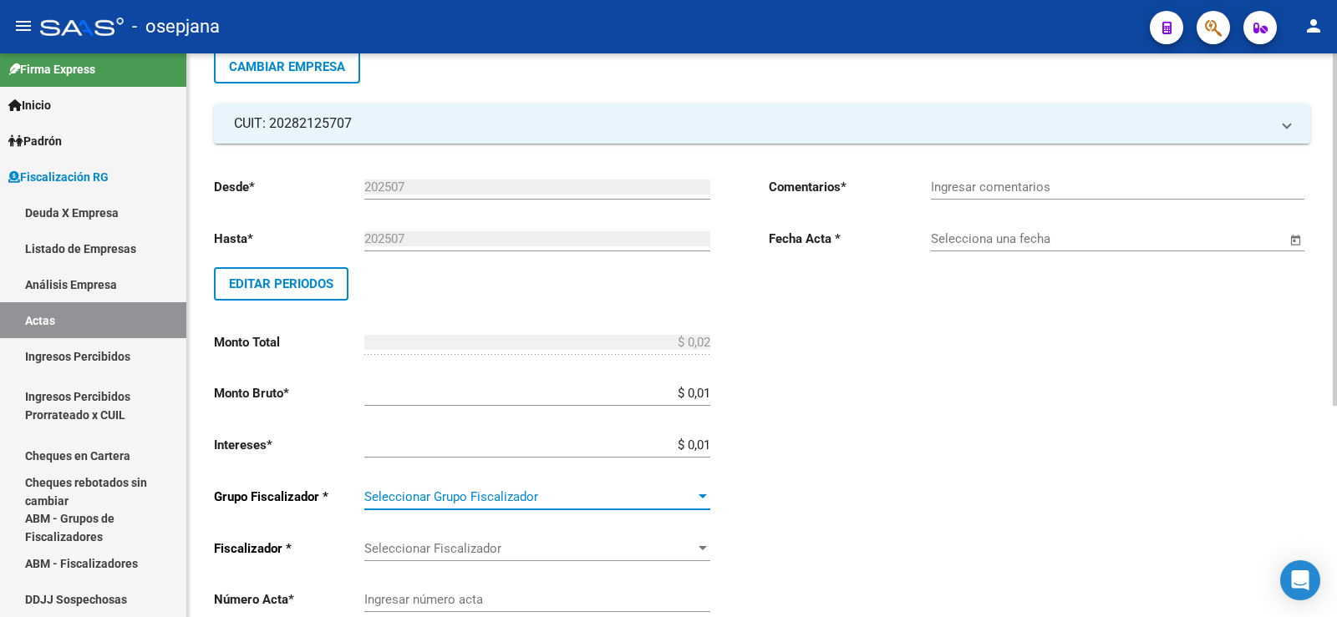
click at [699, 498] on div at bounding box center [703, 497] width 8 height 4
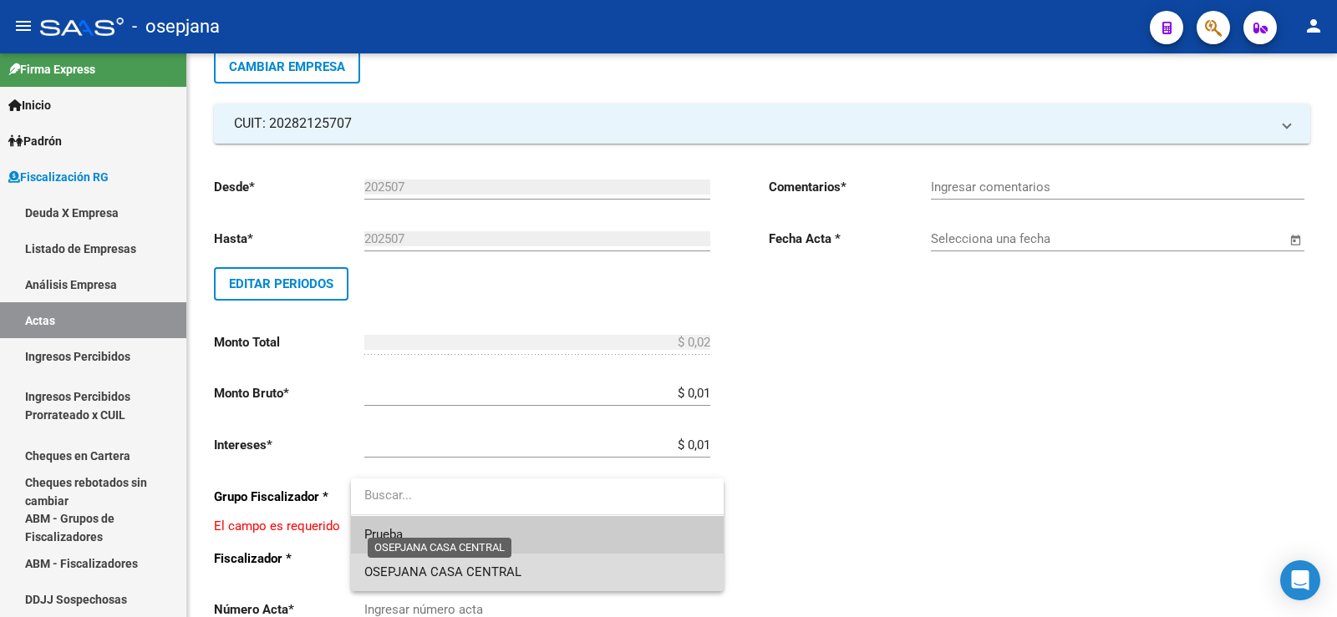
click at [460, 572] on span "OSEPJANA CASA CENTRAL" at bounding box center [442, 572] width 157 height 15
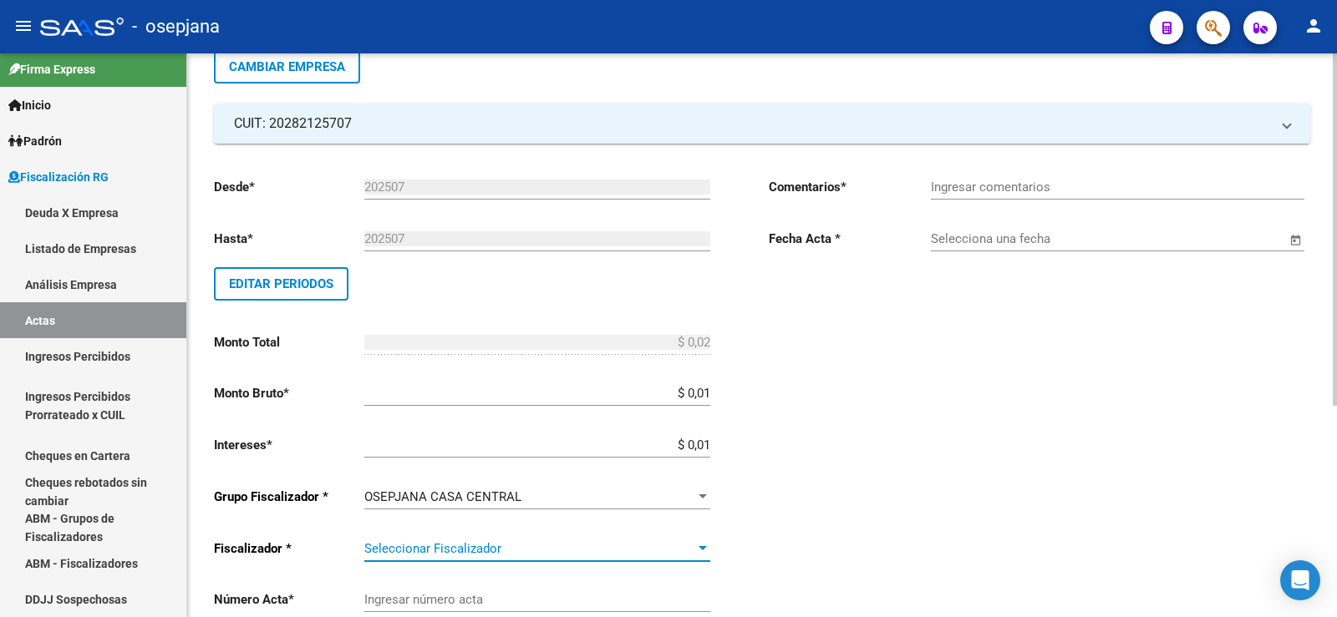
click at [700, 550] on div at bounding box center [703, 548] width 8 height 4
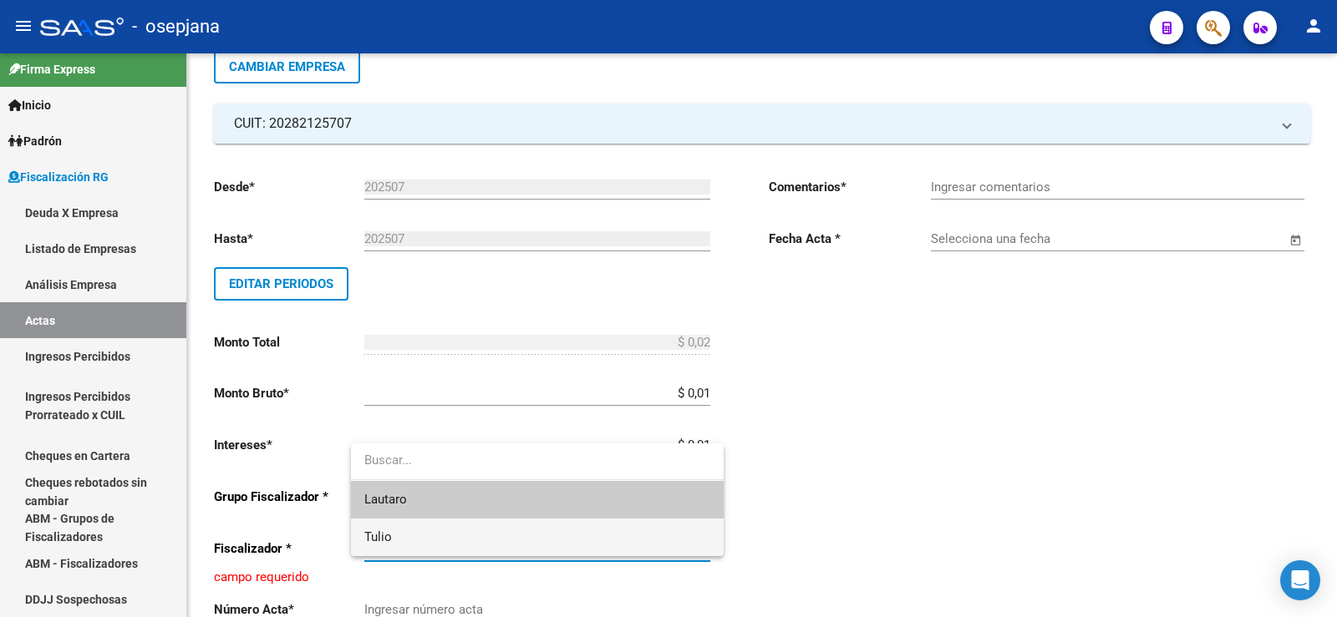
click at [435, 541] on span "Tulio" at bounding box center [537, 538] width 346 height 38
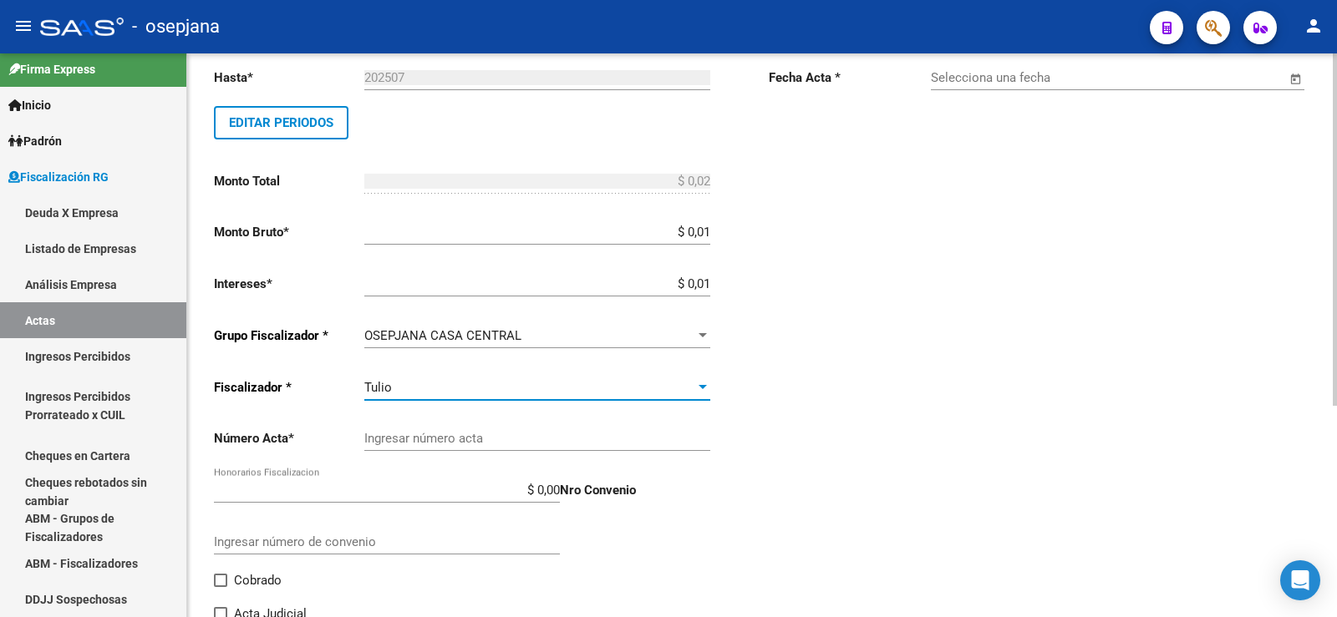
scroll to position [251, 0]
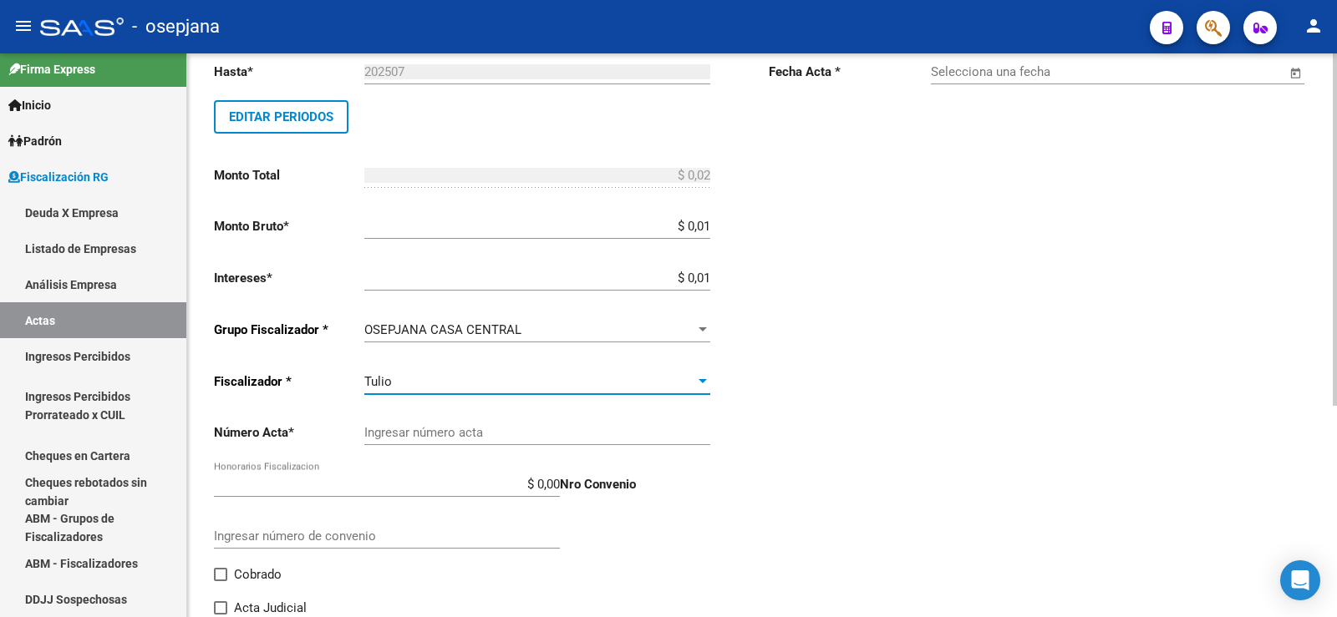
click at [394, 433] on input "Ingresar número acta" at bounding box center [537, 432] width 346 height 15
type input "3299D"
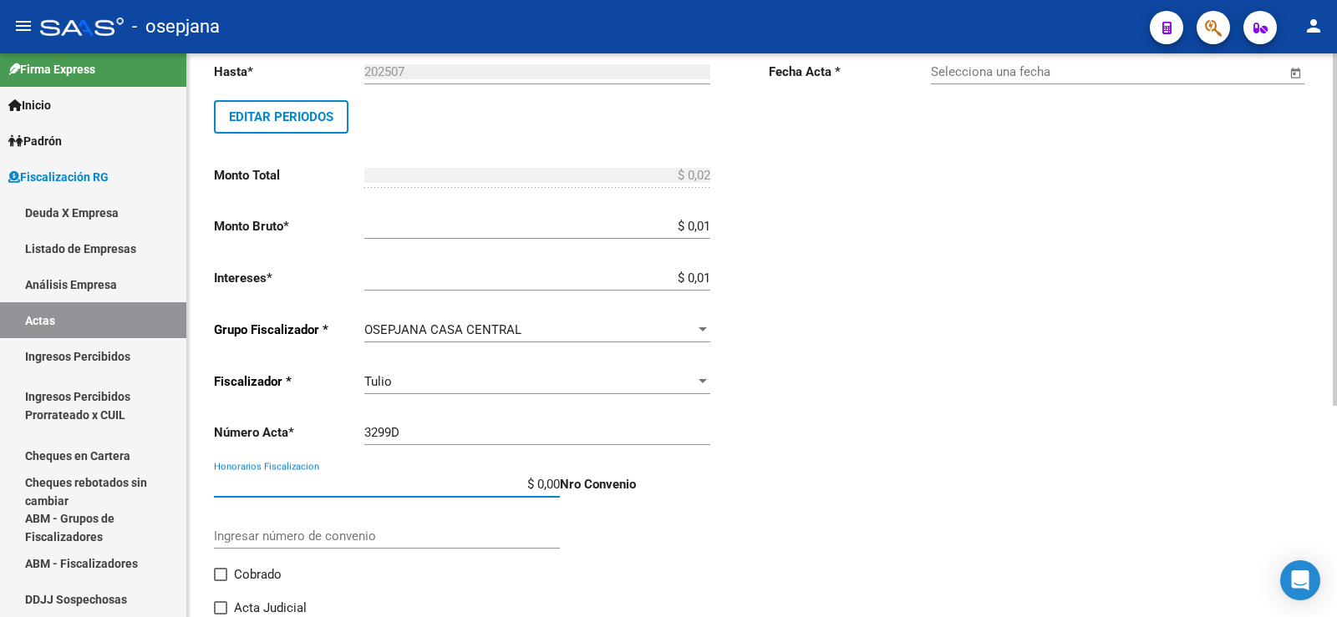
click at [550, 487] on input "$ 0,00" at bounding box center [387, 484] width 346 height 15
type input "$ 0,01"
type input "$ 0,03"
click at [220, 573] on span at bounding box center [220, 574] width 13 height 13
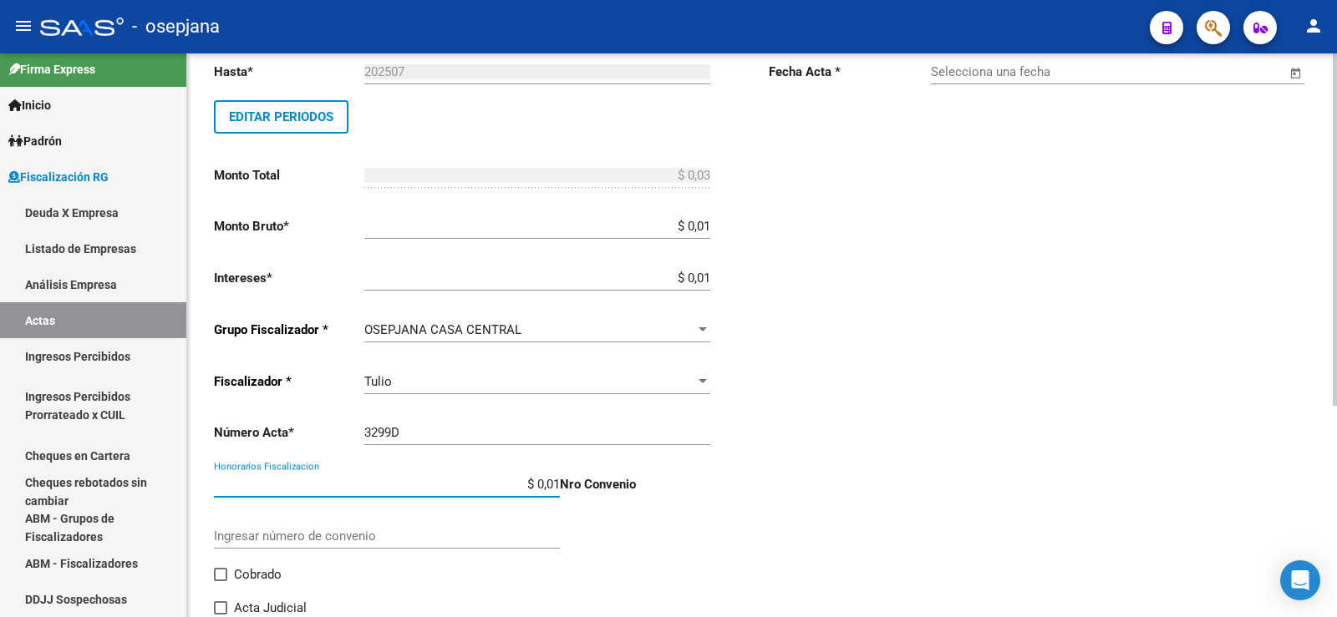
click at [220, 582] on input "Cobrado" at bounding box center [220, 582] width 1 height 1
checkbox input "true"
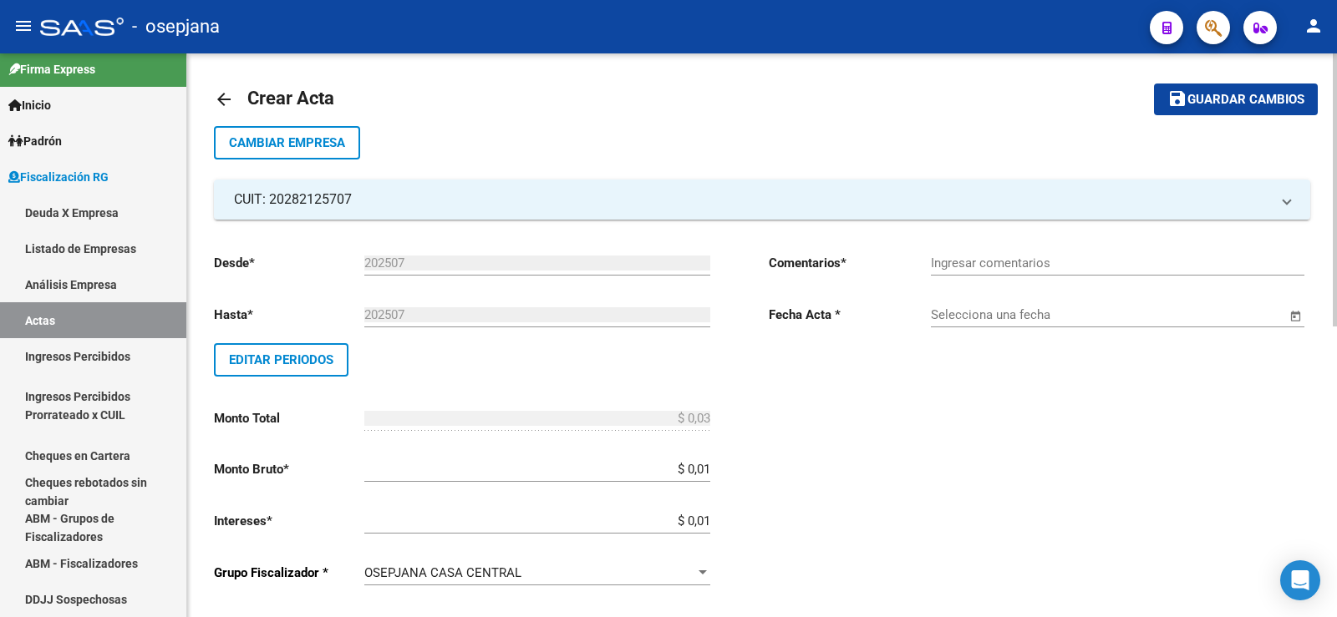
scroll to position [0, 0]
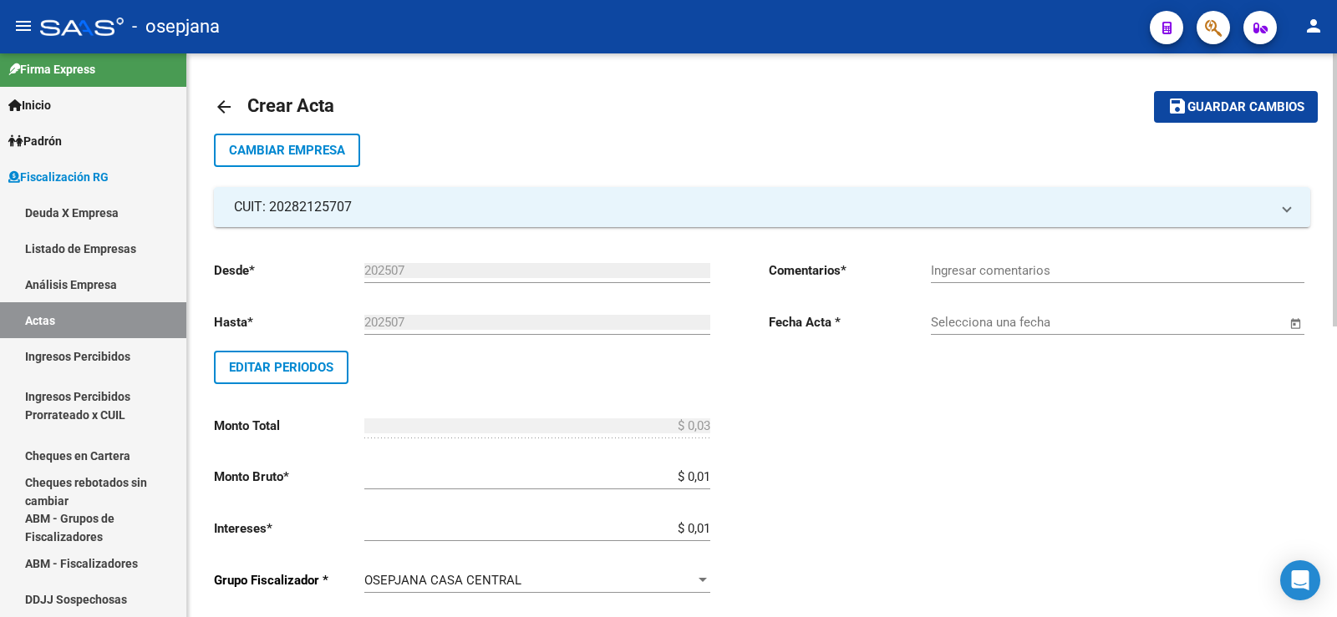
click at [937, 276] on input "Ingresar comentarios" at bounding box center [1117, 270] width 373 height 15
type input "Pago con Echeqs. Bco. BBVA"
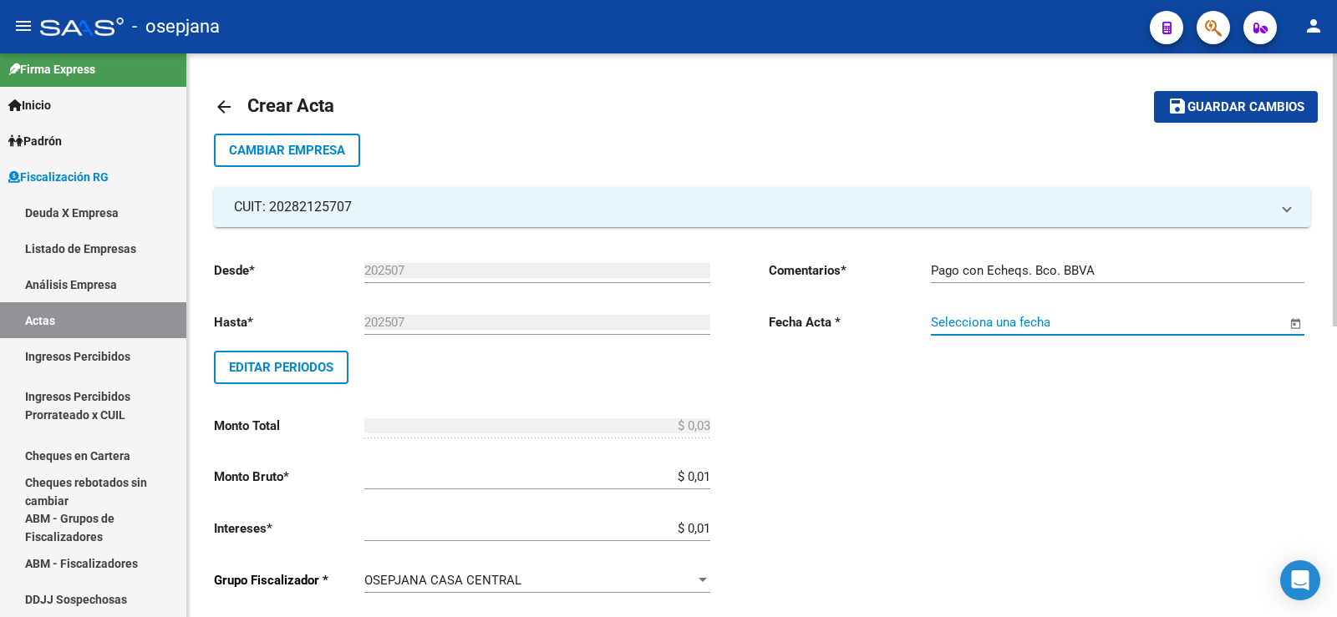
click at [972, 320] on input "Selecciona una fecha" at bounding box center [1108, 322] width 355 height 15
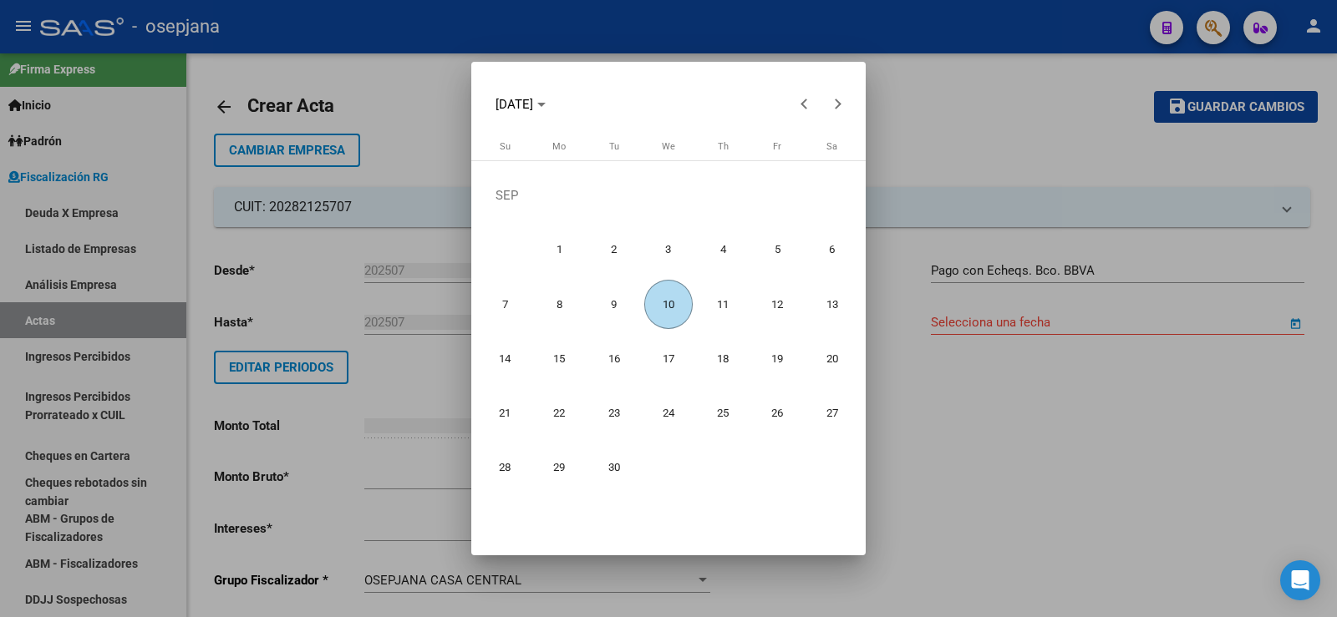
click at [671, 306] on span "10" at bounding box center [668, 304] width 49 height 49
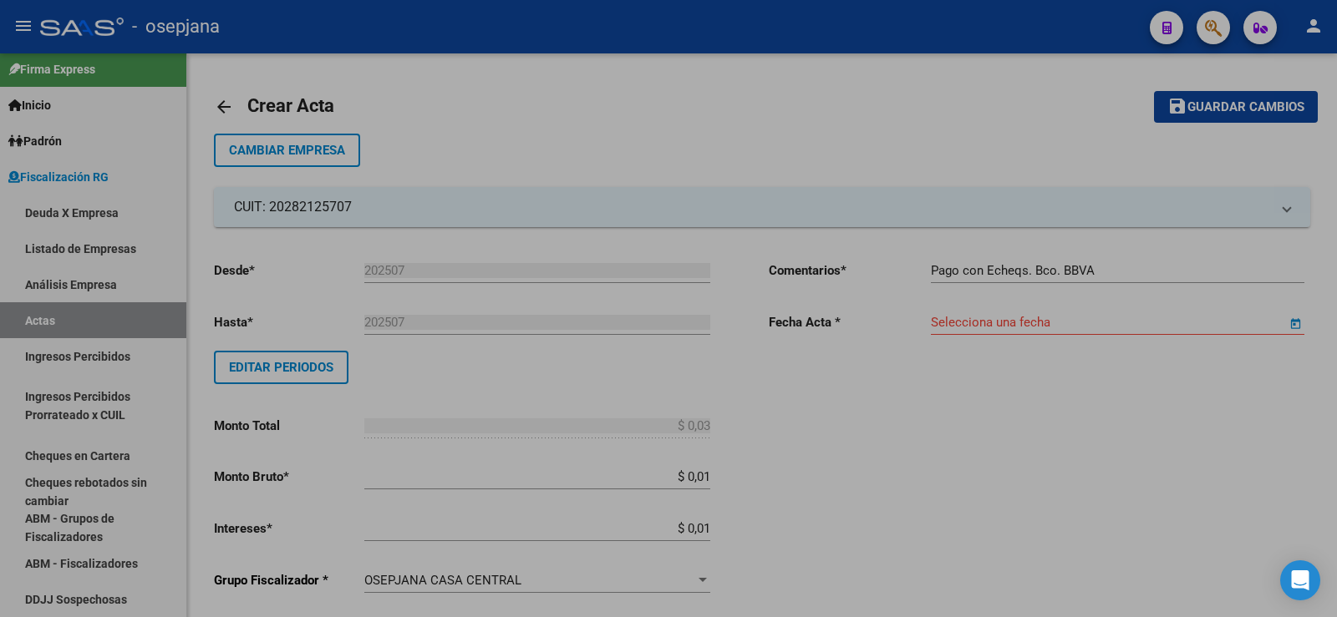
type input "[DATE]"
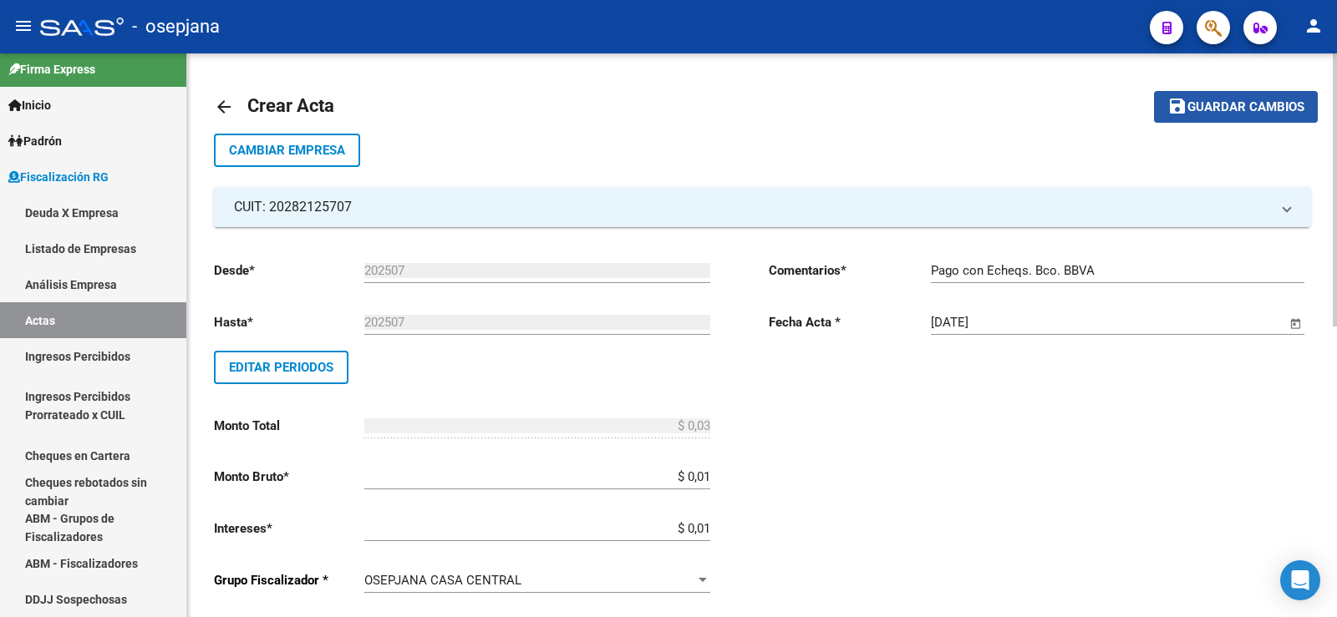
click at [1232, 101] on span "Guardar cambios" at bounding box center [1245, 107] width 117 height 15
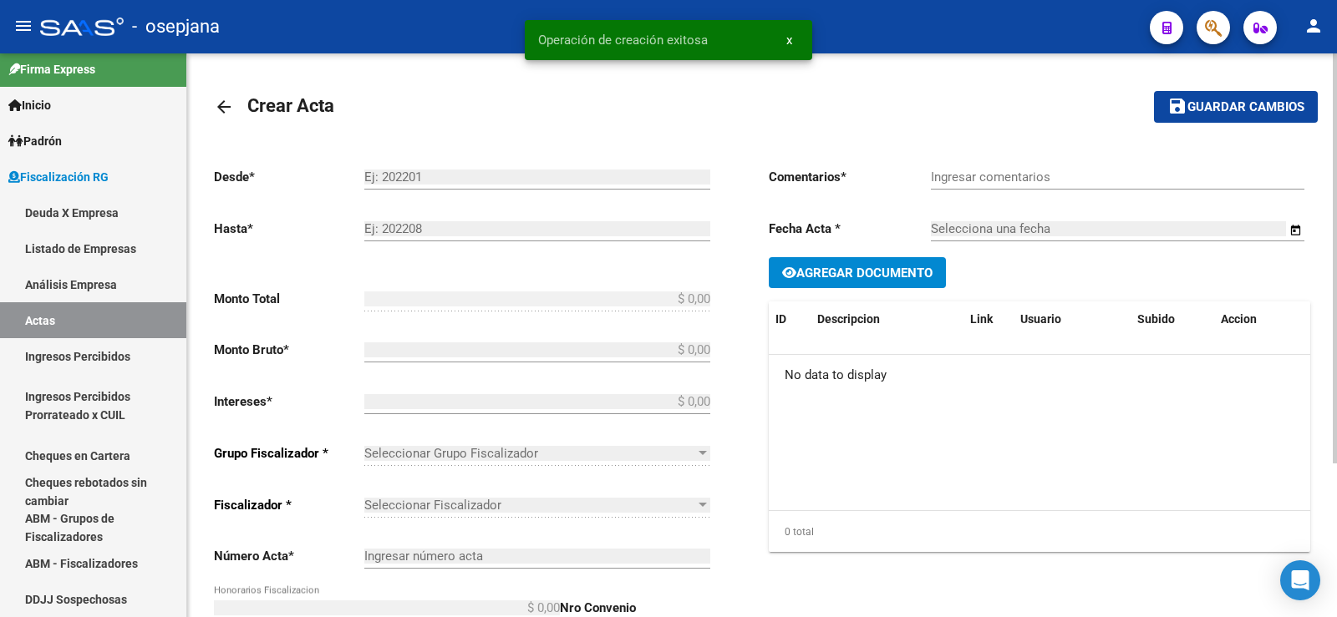
type input "202507"
type input "$ 0,03"
type input "$ 0,01"
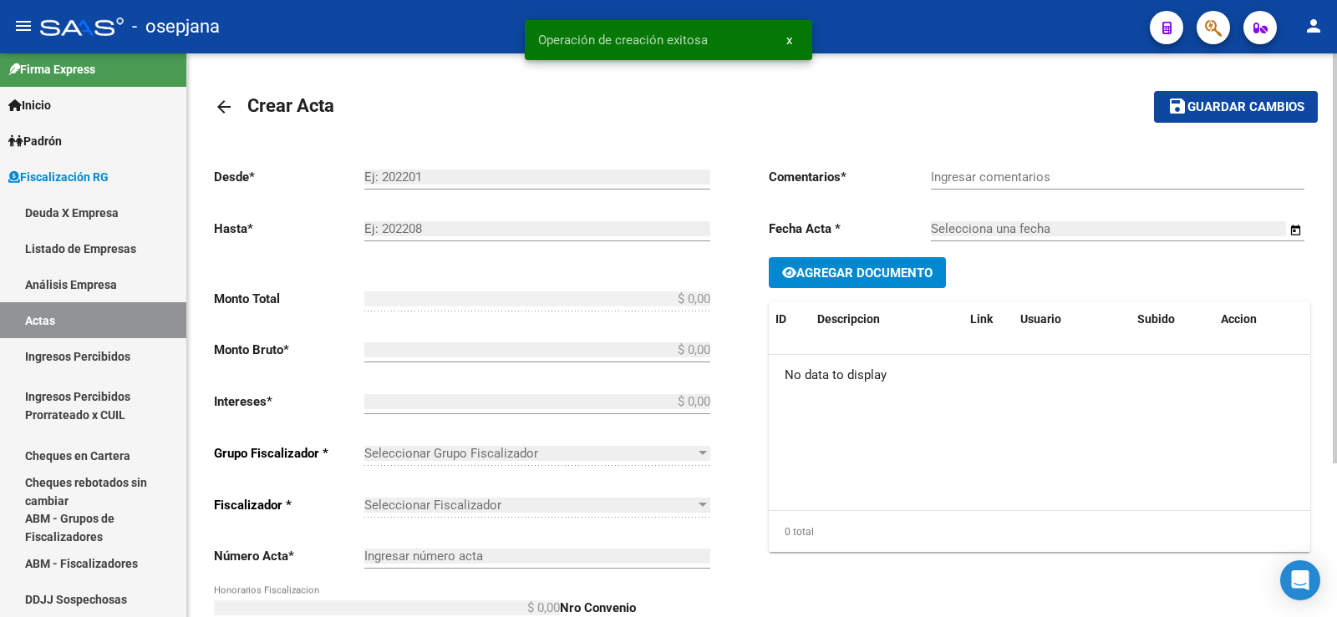
type input "3299D"
type input "$ 0,01"
checkbox input "true"
type input "Pago con Echeqs. Bco. BBVA"
type input "[DATE]"
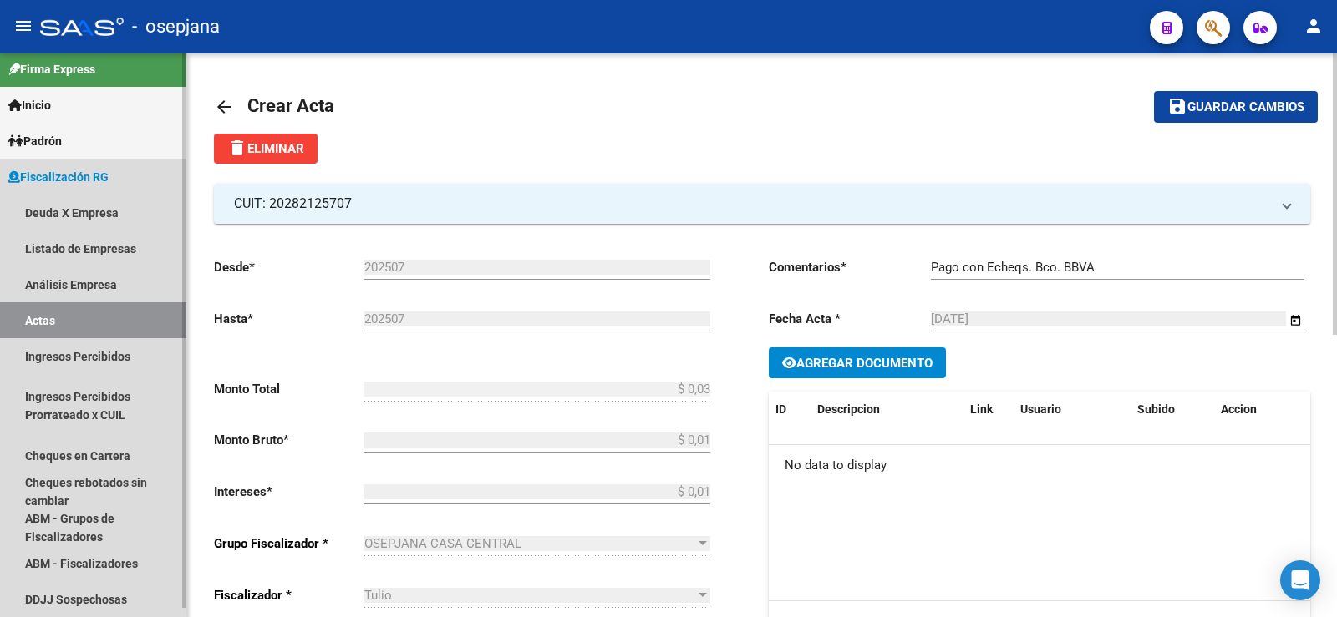
click at [90, 319] on link "Actas" at bounding box center [93, 320] width 186 height 36
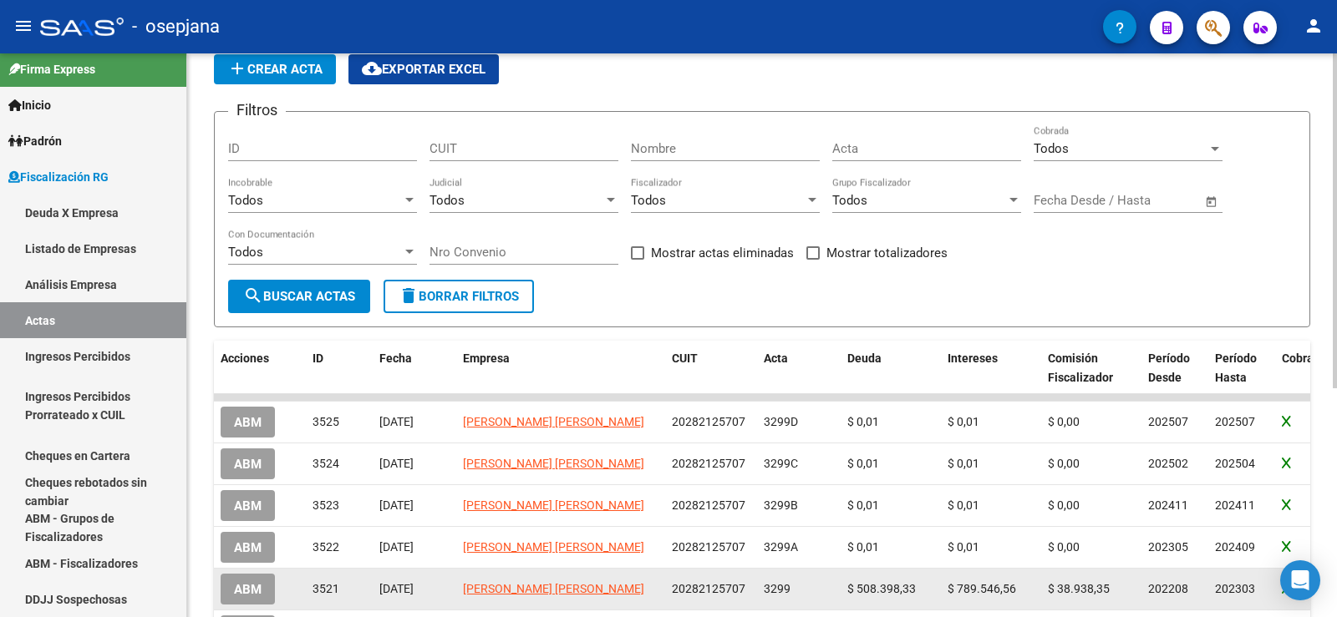
scroll to position [251, 0]
